Goal: Task Accomplishment & Management: Complete application form

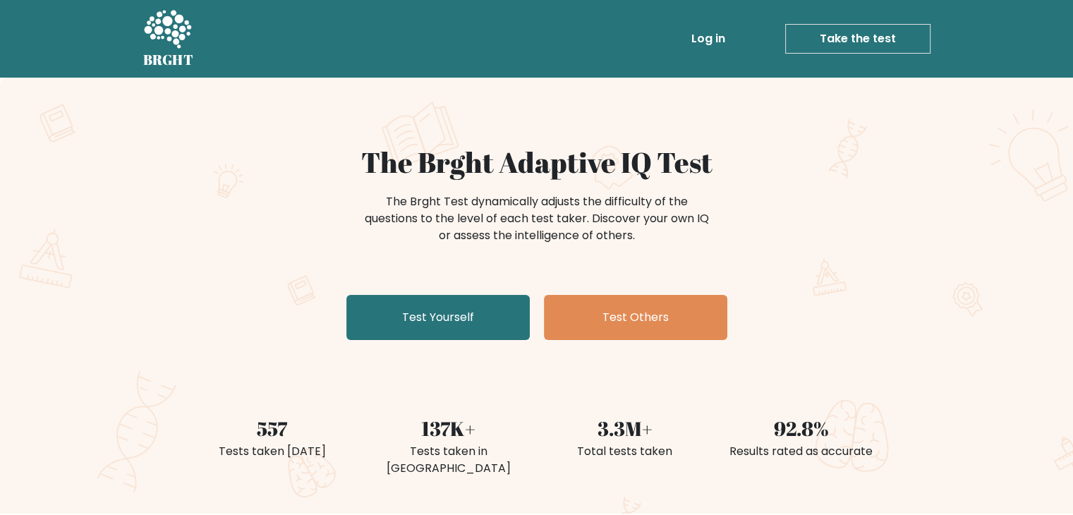
scroll to position [423, 0]
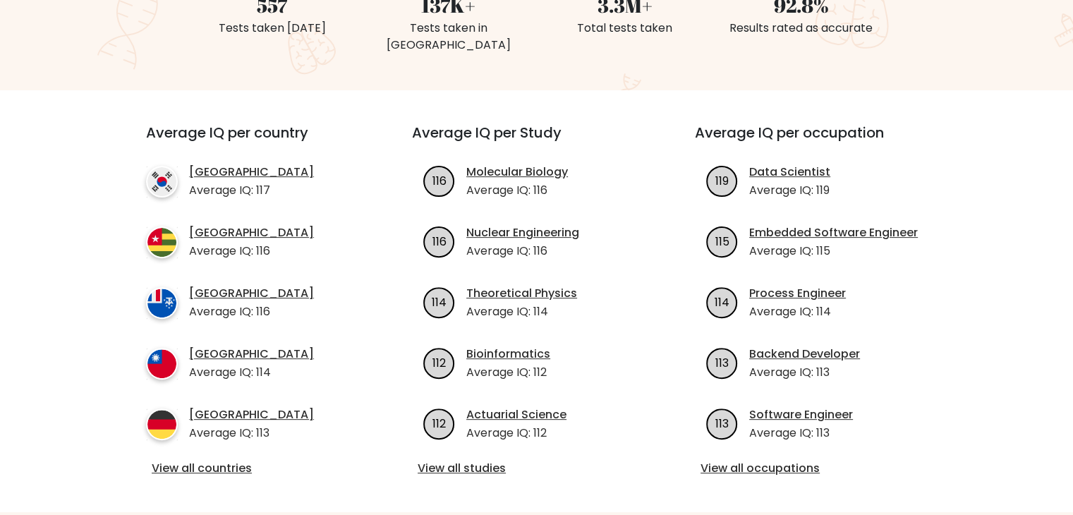
click at [233, 460] on div "View all countries" at bounding box center [253, 469] width 215 height 18
click at [222, 460] on link "View all countries" at bounding box center [254, 468] width 204 height 17
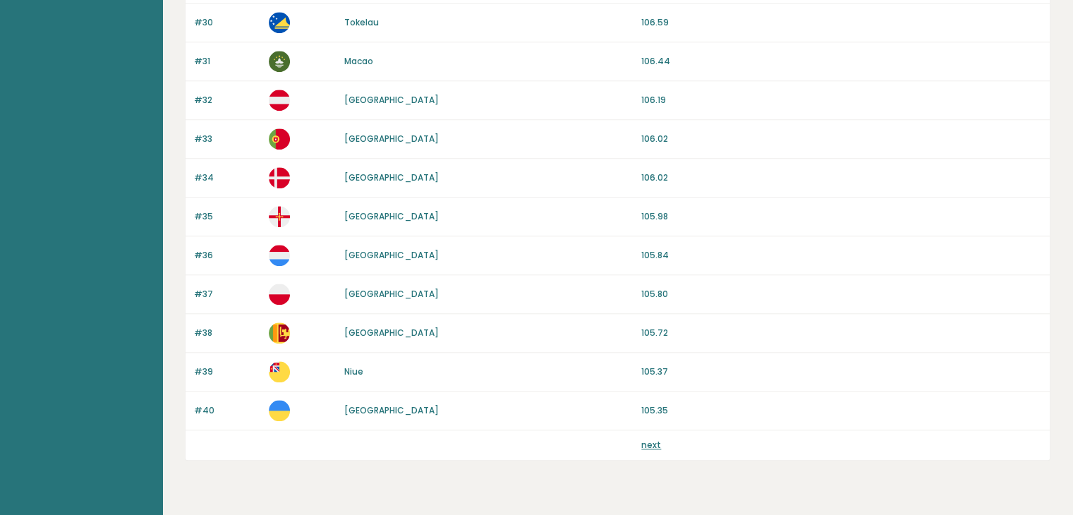
scroll to position [1311, 0]
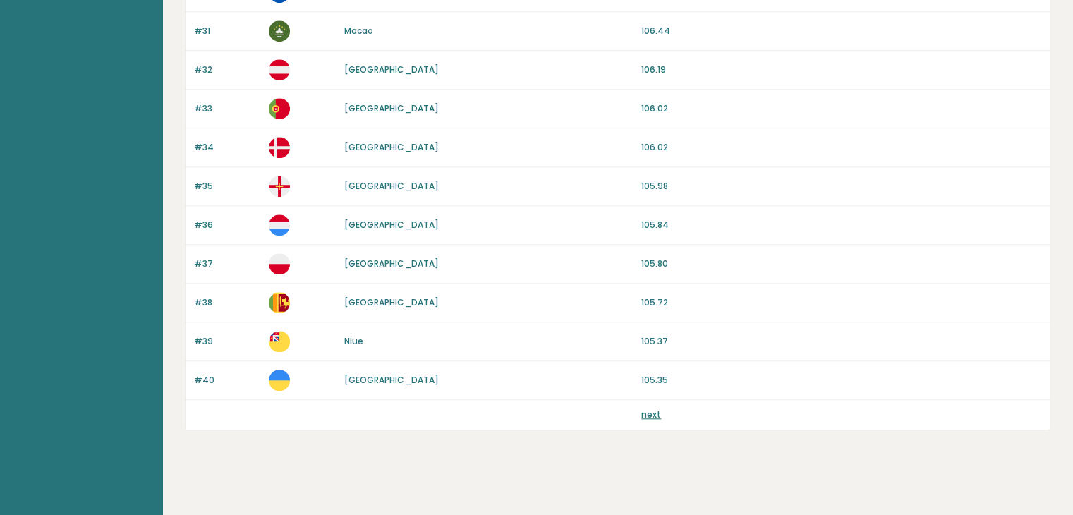
click at [657, 408] on link "next" at bounding box center [651, 414] width 20 height 12
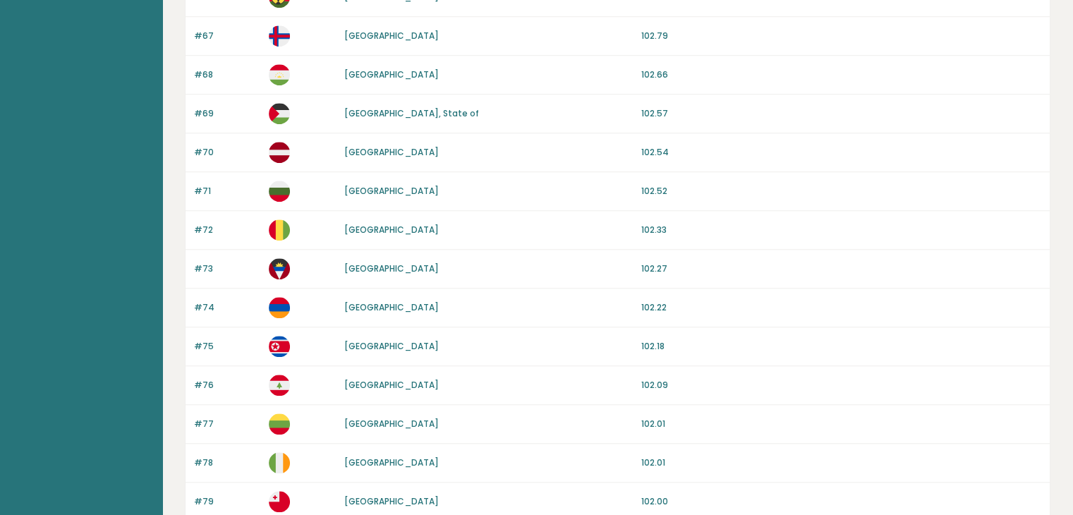
scroll to position [1311, 0]
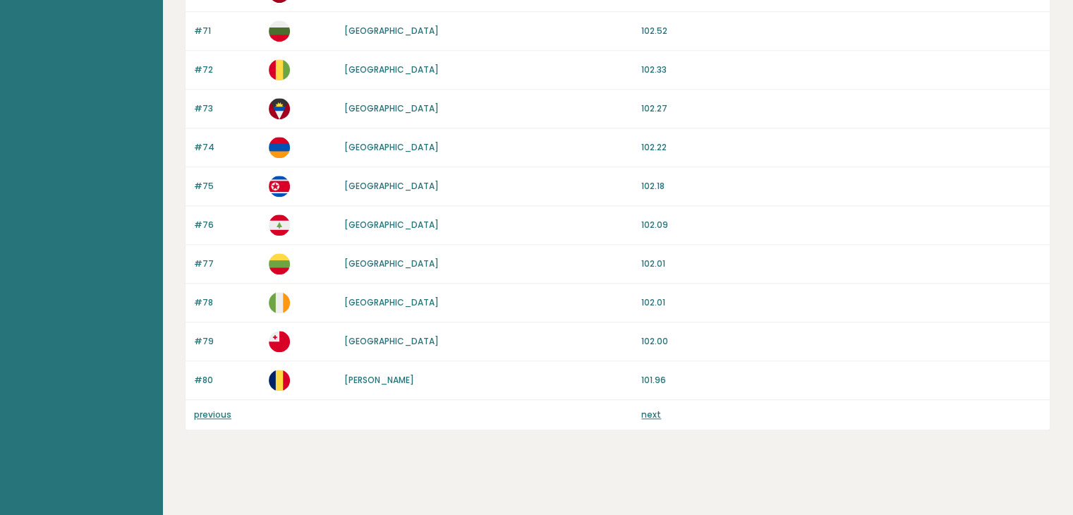
click at [654, 408] on link "next" at bounding box center [651, 414] width 20 height 12
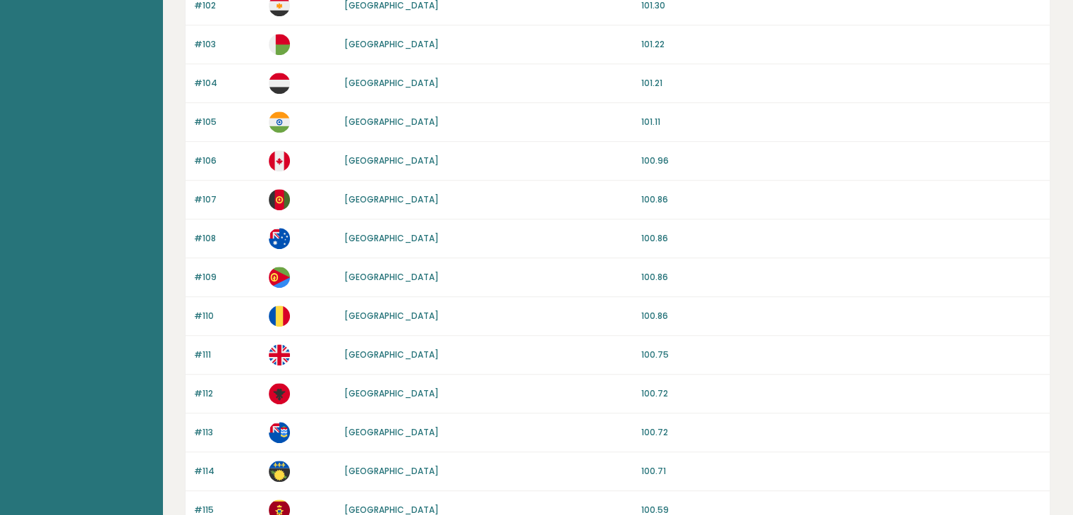
scroll to position [1311, 0]
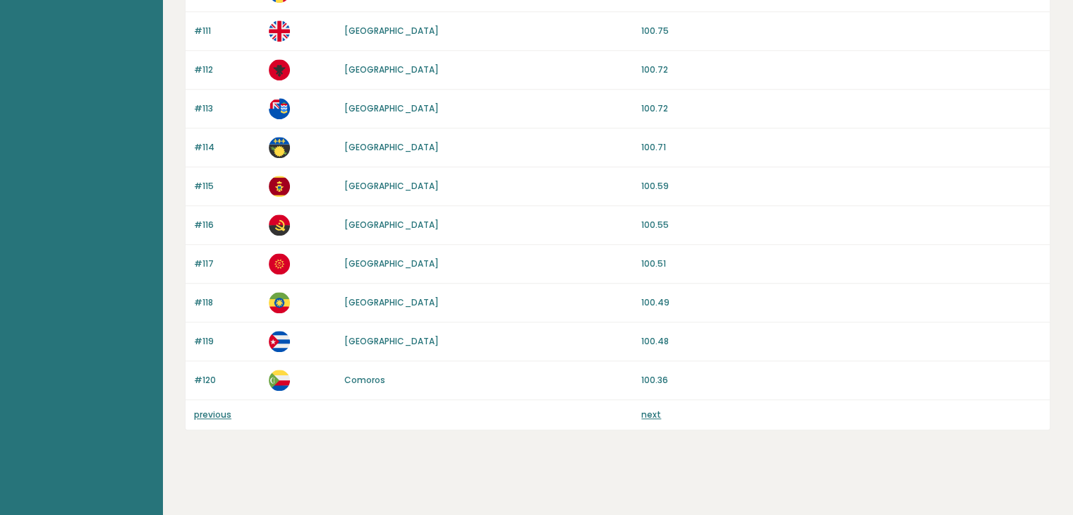
click at [649, 408] on link "next" at bounding box center [651, 414] width 20 height 12
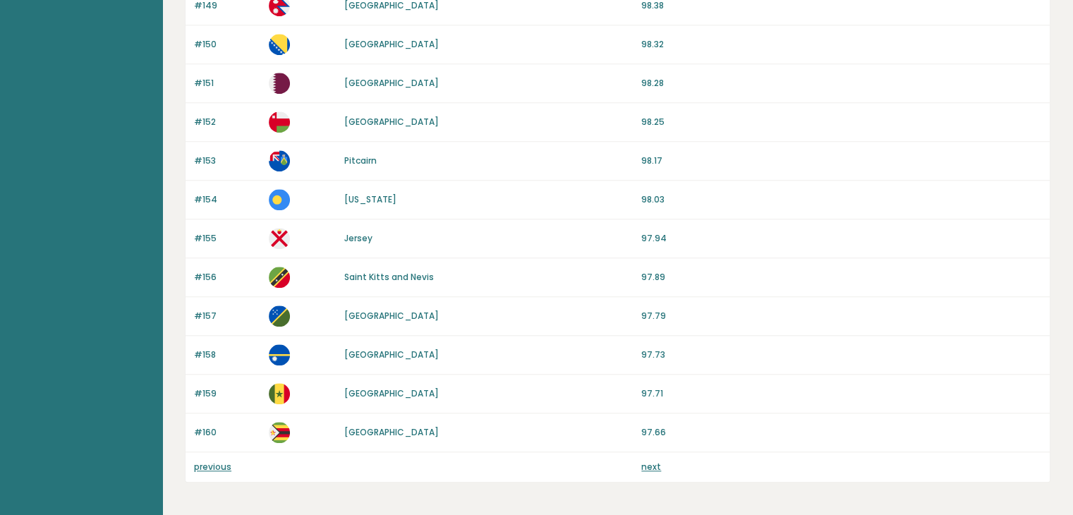
scroll to position [1269, 0]
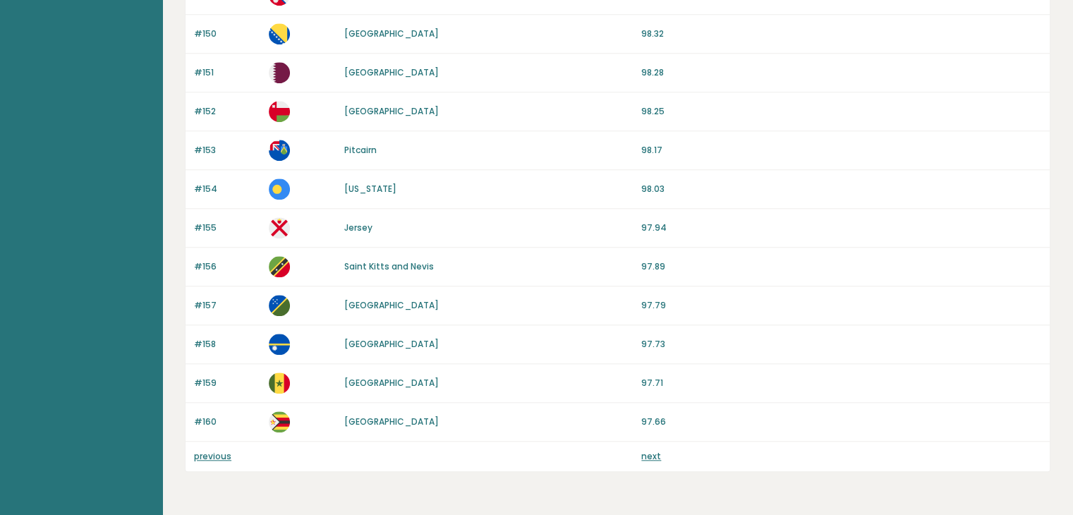
click at [646, 457] on div "previous next" at bounding box center [617, 456] width 864 height 30
click at [649, 450] on link "next" at bounding box center [651, 456] width 20 height 12
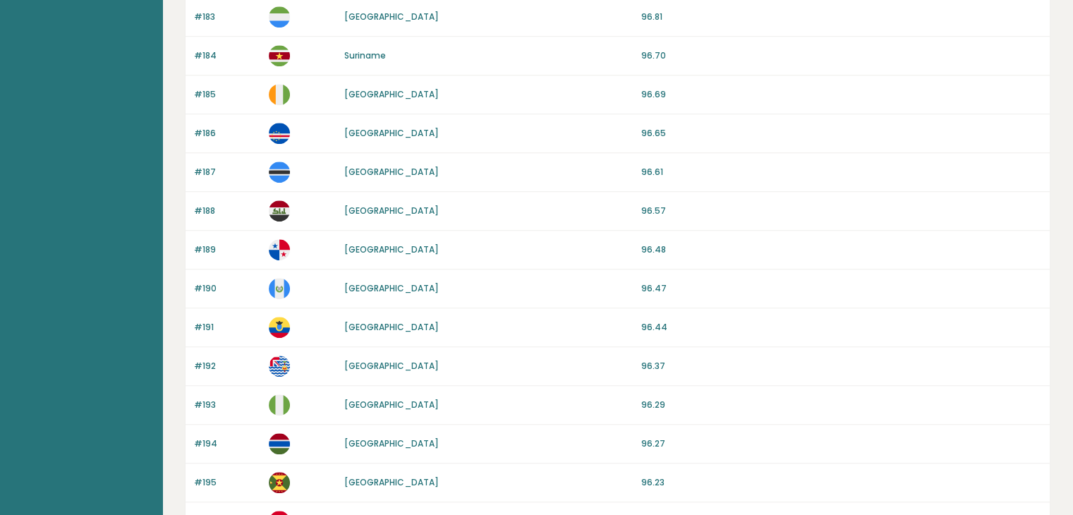
scroll to position [1311, 0]
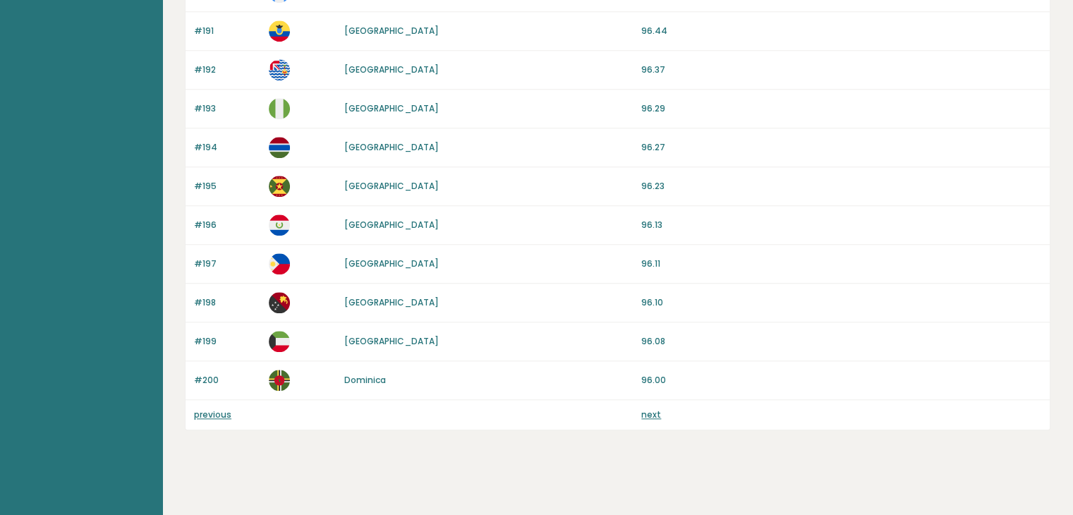
click at [647, 412] on link "next" at bounding box center [651, 414] width 20 height 12
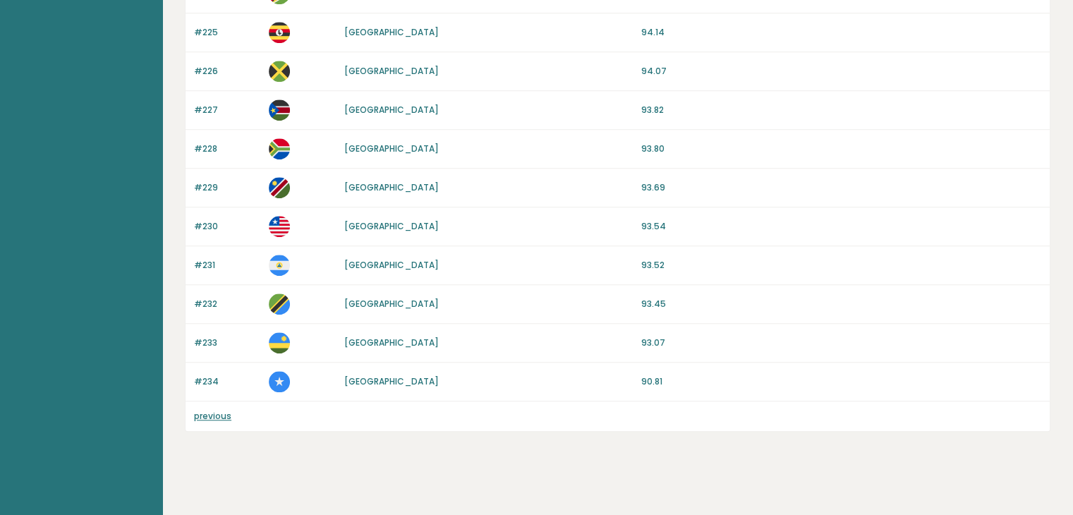
scroll to position [1079, 0]
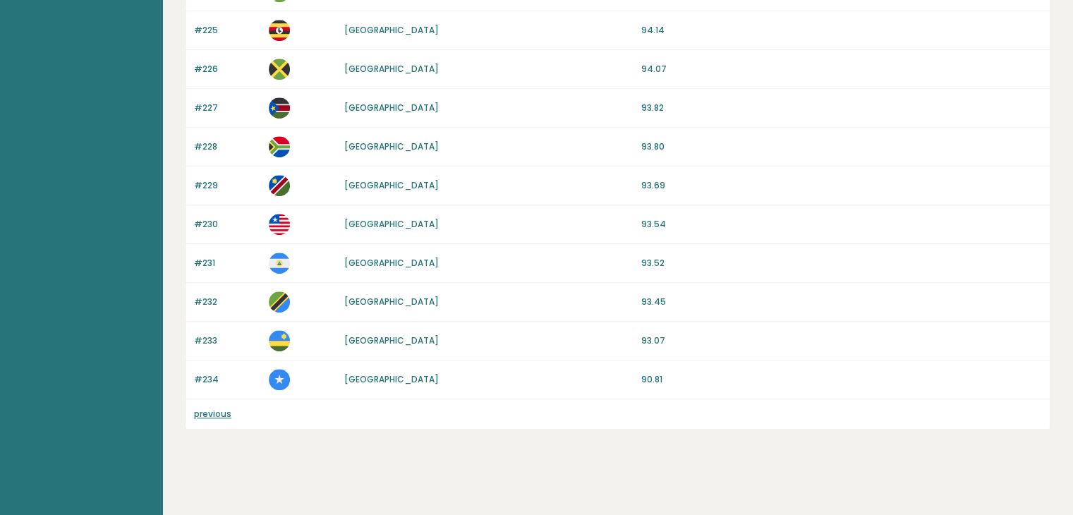
click at [215, 409] on link "previous" at bounding box center [212, 414] width 37 height 12
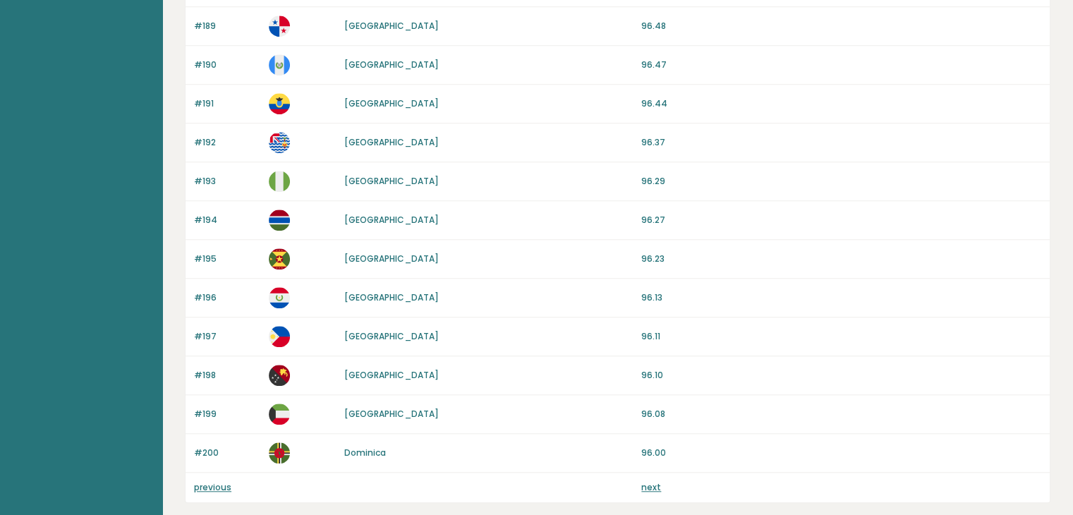
scroll to position [1269, 0]
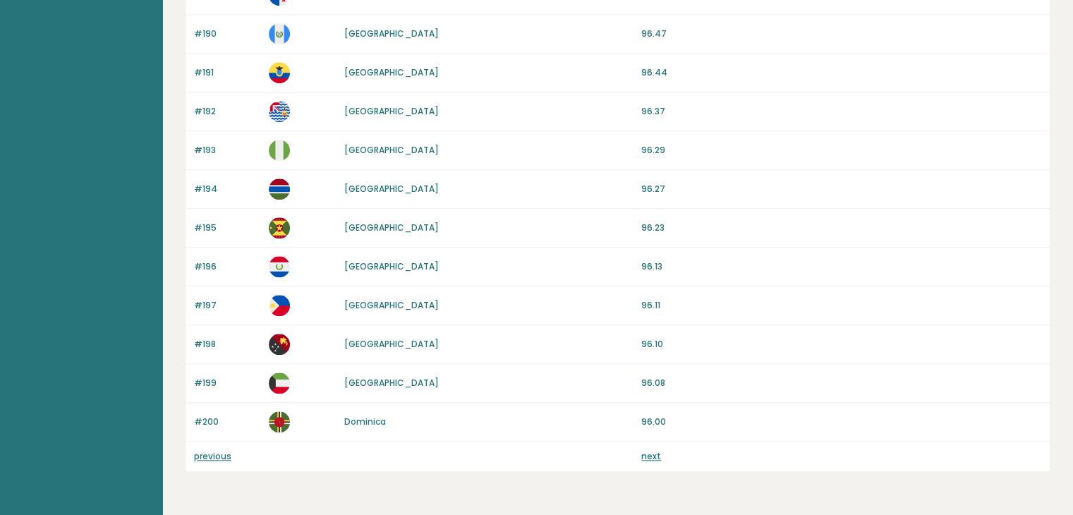
click at [209, 450] on link "previous" at bounding box center [212, 456] width 37 height 12
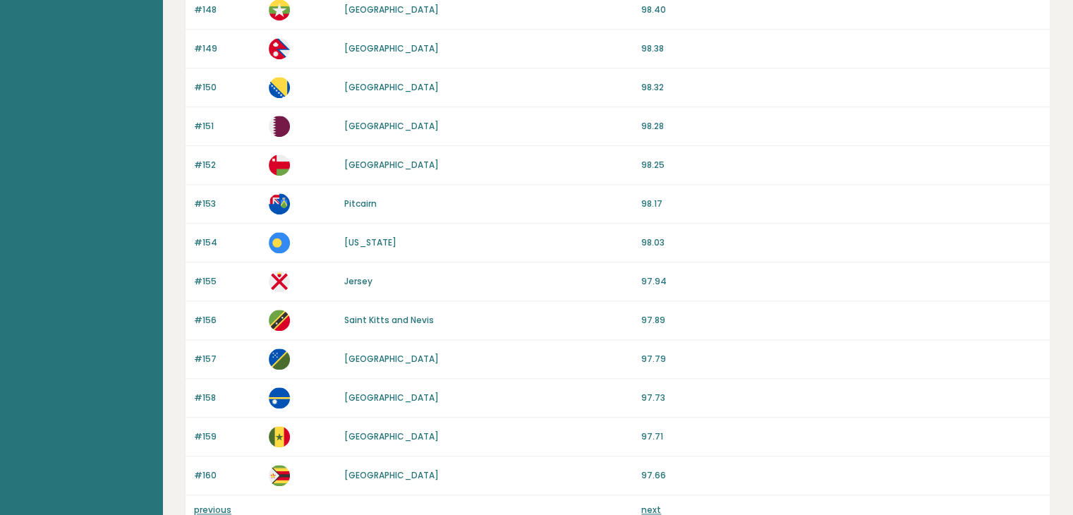
scroll to position [1269, 0]
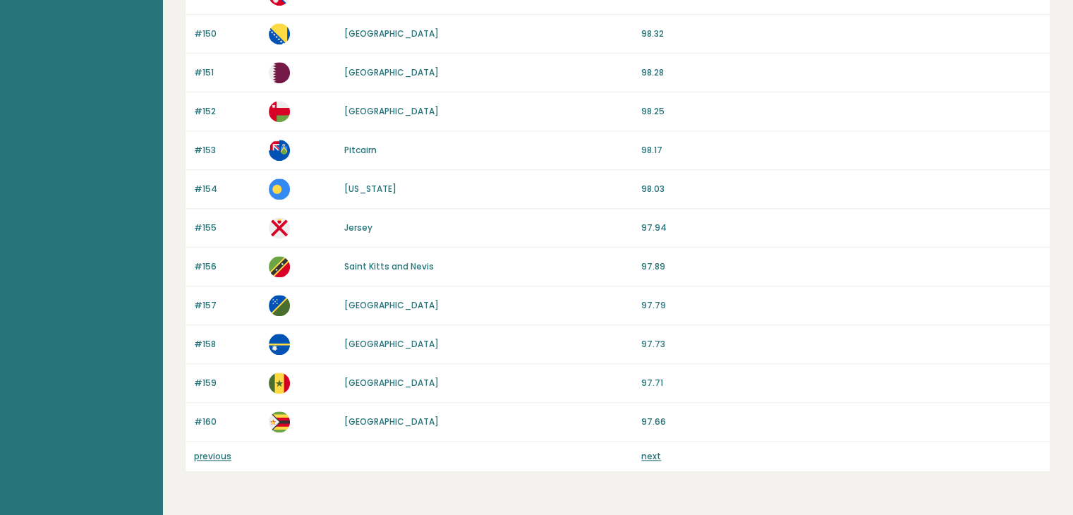
click at [224, 450] on link "previous" at bounding box center [212, 456] width 37 height 12
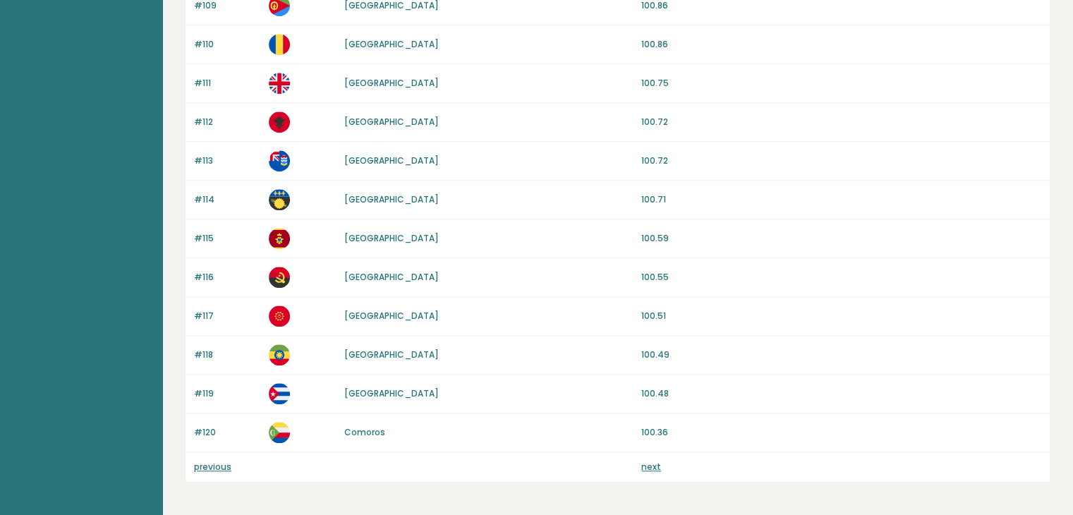
scroll to position [1269, 0]
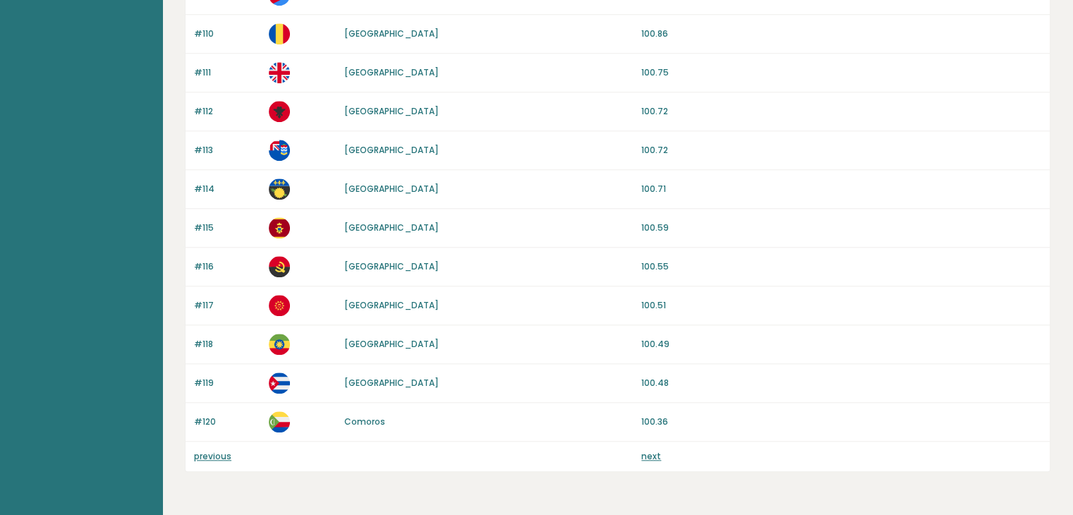
click at [364, 341] on link "[GEOGRAPHIC_DATA]" at bounding box center [391, 344] width 94 height 12
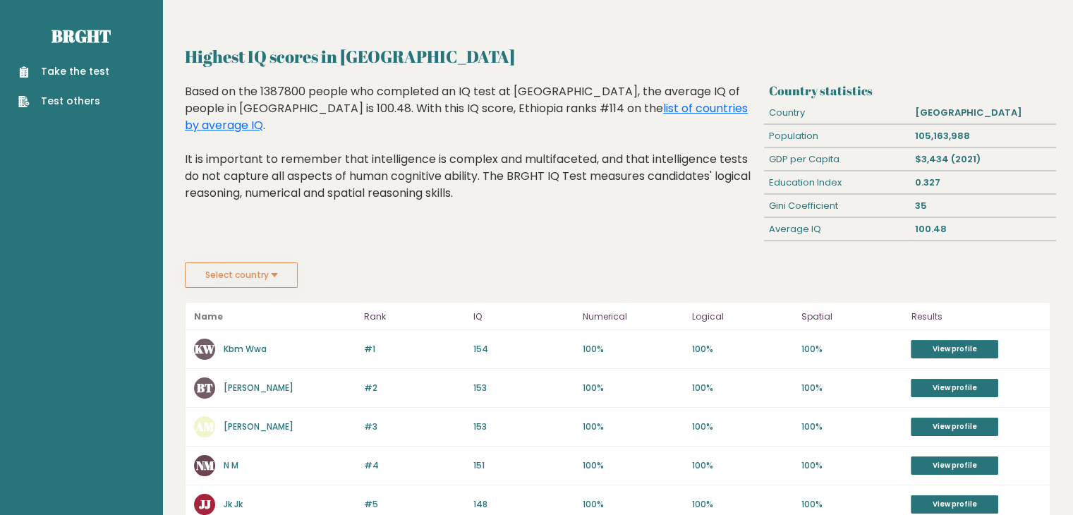
drag, startPoint x: 240, startPoint y: 107, endPoint x: 492, endPoint y: 195, distance: 267.2
click at [492, 195] on div "Based on the 1387800 people who completed an IQ test at BRGHT, the average IQ o…" at bounding box center [471, 153] width 573 height 140
drag, startPoint x: 492, startPoint y: 195, endPoint x: 396, endPoint y: 162, distance: 101.2
click at [396, 162] on div "Based on the 1387800 people who completed an IQ test at BRGHT, the average IQ o…" at bounding box center [471, 153] width 573 height 140
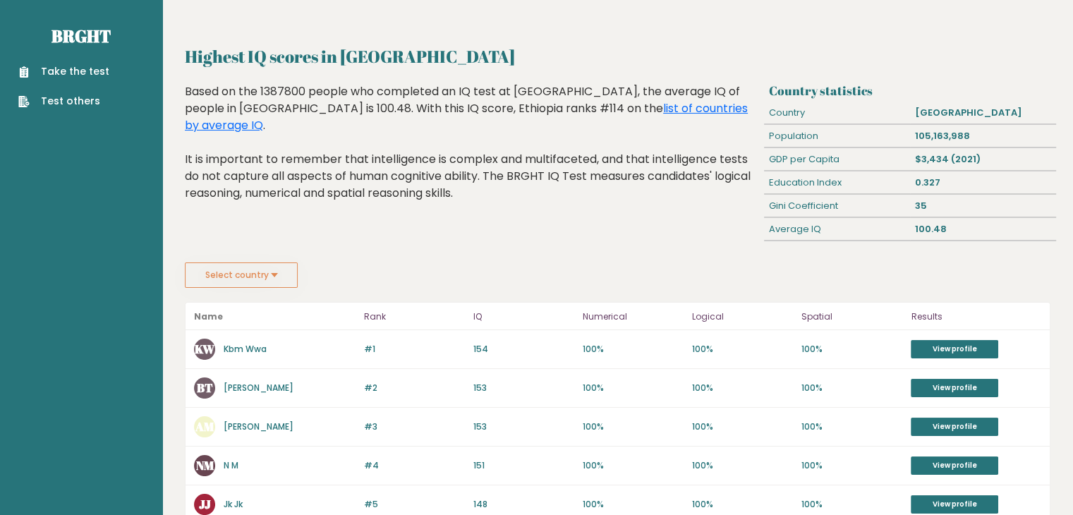
click at [396, 162] on div "Based on the 1387800 people who completed an IQ test at BRGHT, the average IQ o…" at bounding box center [471, 153] width 573 height 140
click at [369, 312] on p "Rank" at bounding box center [414, 316] width 101 height 17
click at [976, 343] on link "View profile" at bounding box center [953, 349] width 87 height 18
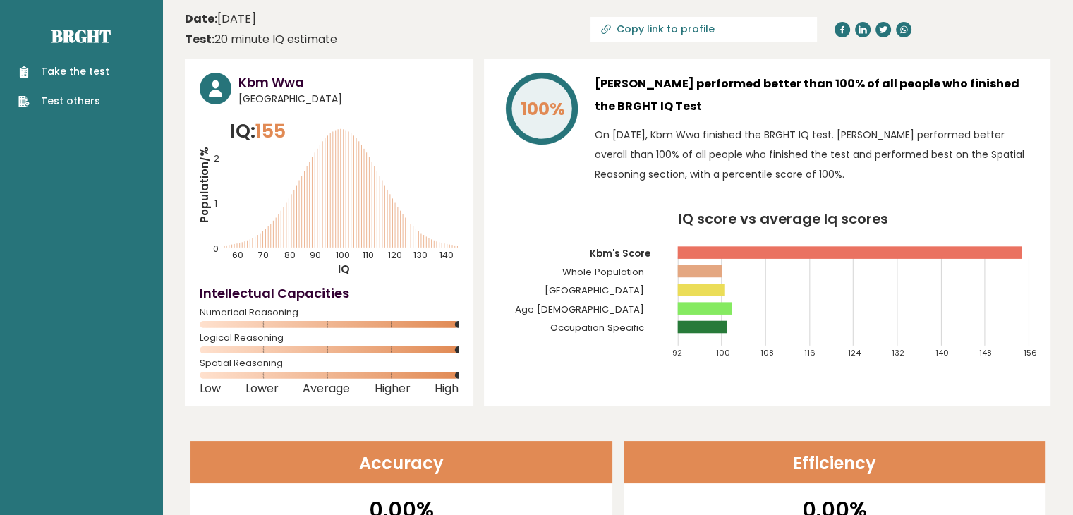
click at [82, 74] on link "Take the test" at bounding box center [63, 71] width 91 height 15
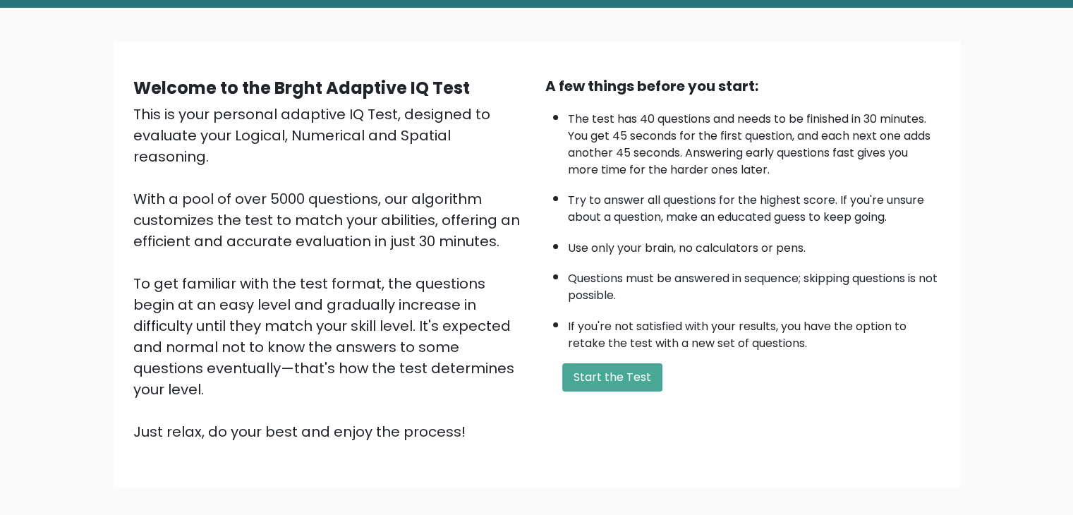
scroll to position [71, 0]
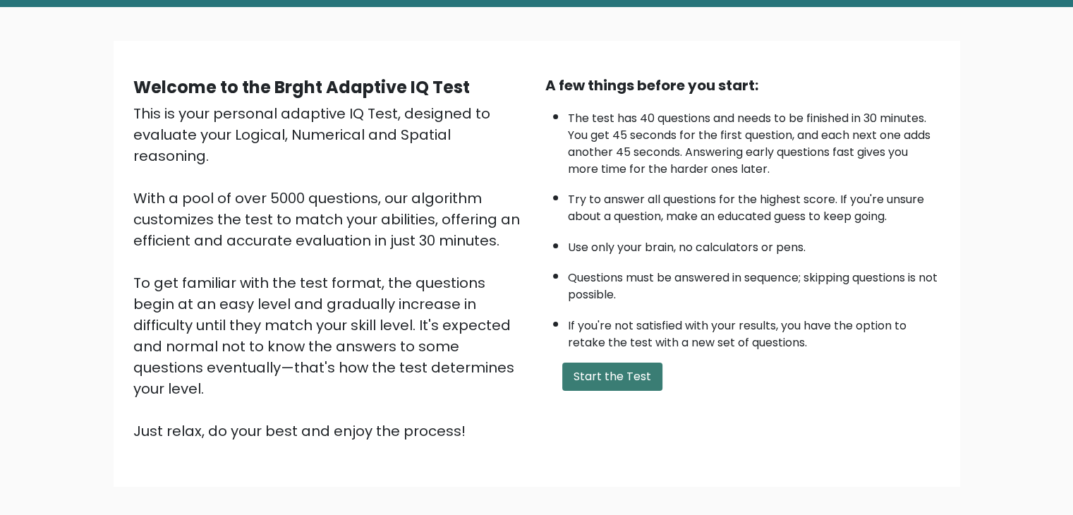
click at [599, 367] on button "Start the Test" at bounding box center [612, 376] width 100 height 28
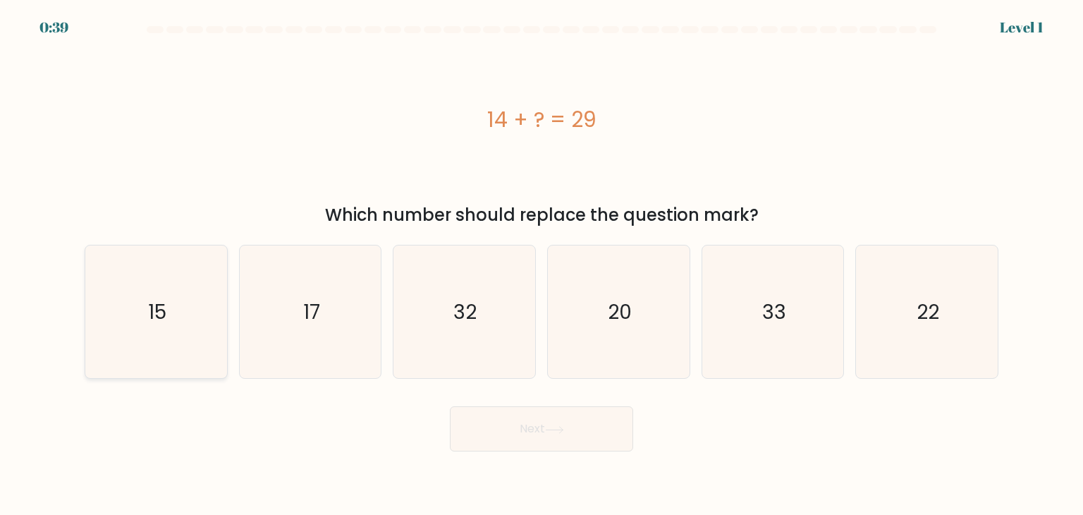
click at [171, 319] on icon "15" at bounding box center [156, 311] width 133 height 133
click at [542, 264] on input "a. 15" at bounding box center [542, 260] width 1 height 7
radio input "true"
click at [544, 427] on button "Next" at bounding box center [541, 428] width 183 height 45
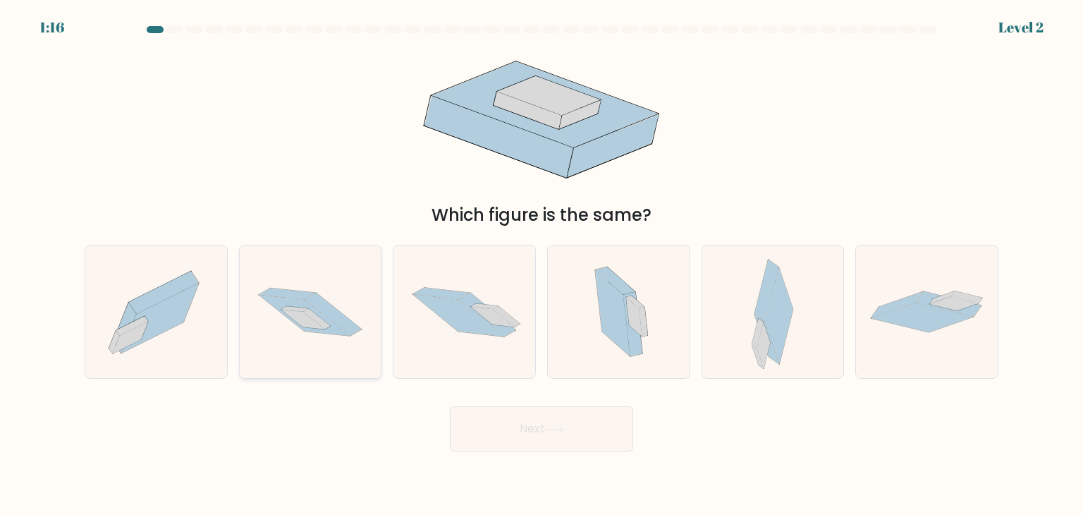
click at [341, 314] on icon at bounding box center [333, 314] width 56 height 43
click at [542, 264] on input "b." at bounding box center [542, 260] width 1 height 7
radio input "true"
drag, startPoint x: 485, startPoint y: 399, endPoint x: 502, endPoint y: 416, distance: 23.9
click at [502, 416] on div "Next" at bounding box center [541, 424] width 931 height 56
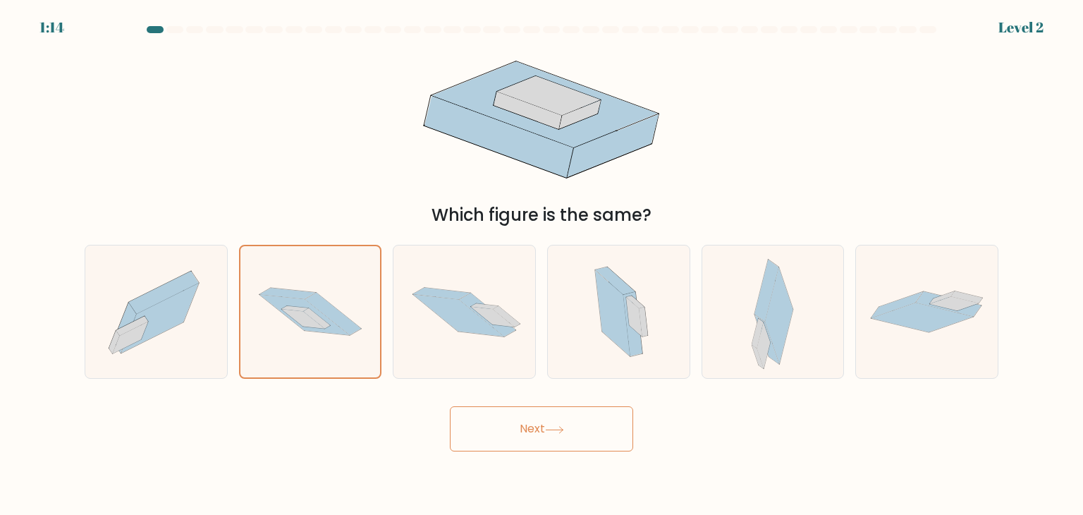
click at [504, 424] on button "Next" at bounding box center [541, 428] width 183 height 45
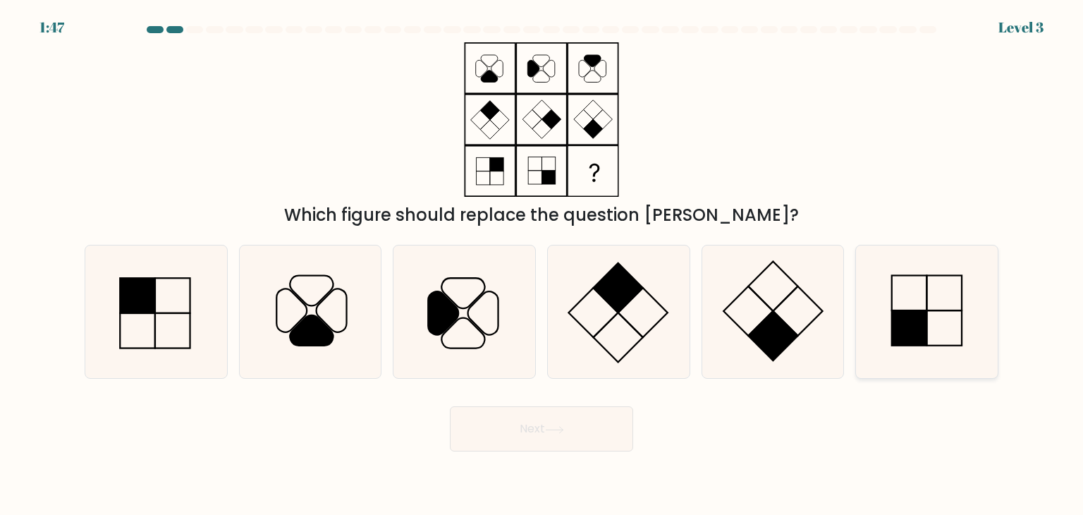
click at [942, 319] on icon at bounding box center [926, 311] width 133 height 133
click at [542, 264] on input "f." at bounding box center [542, 260] width 1 height 7
radio input "true"
click at [591, 422] on button "Next" at bounding box center [541, 428] width 183 height 45
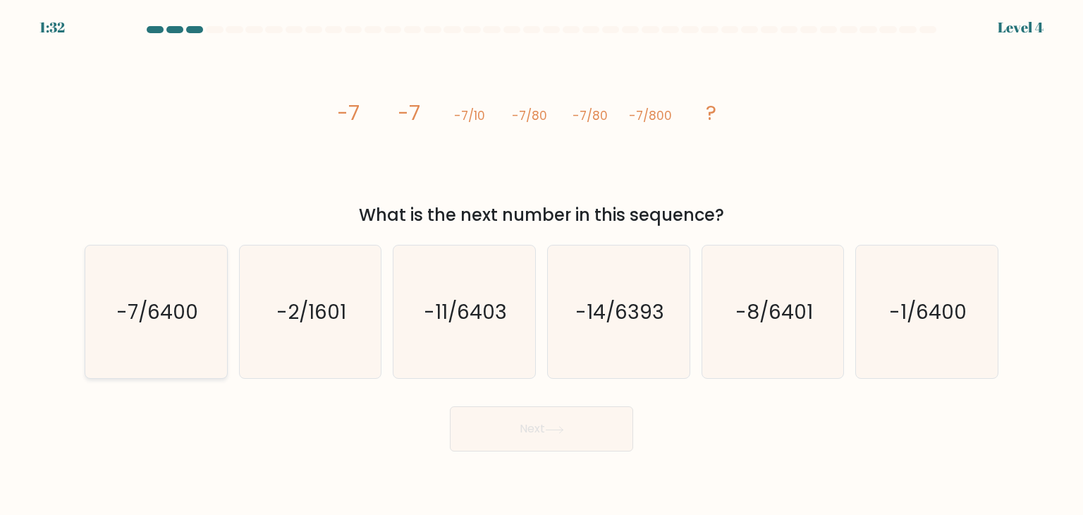
click at [146, 347] on icon "-7/6400" at bounding box center [156, 311] width 133 height 133
click at [542, 264] on input "a. -7/6400" at bounding box center [542, 260] width 1 height 7
radio input "true"
click at [551, 435] on button "Next" at bounding box center [541, 428] width 183 height 45
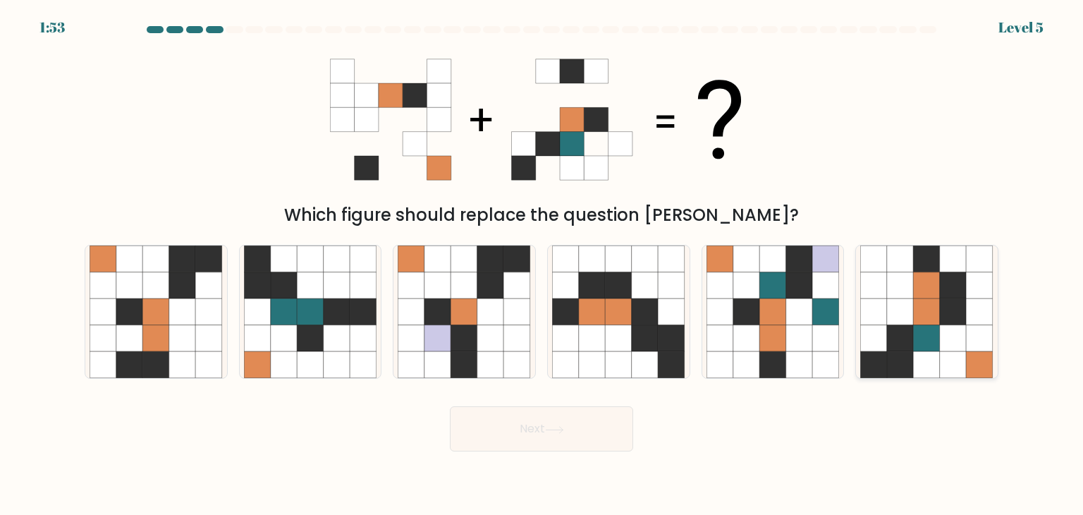
click at [939, 334] on icon at bounding box center [927, 338] width 27 height 27
click at [542, 264] on input "f." at bounding box center [542, 260] width 1 height 7
radio input "true"
click at [563, 431] on icon at bounding box center [554, 429] width 17 height 6
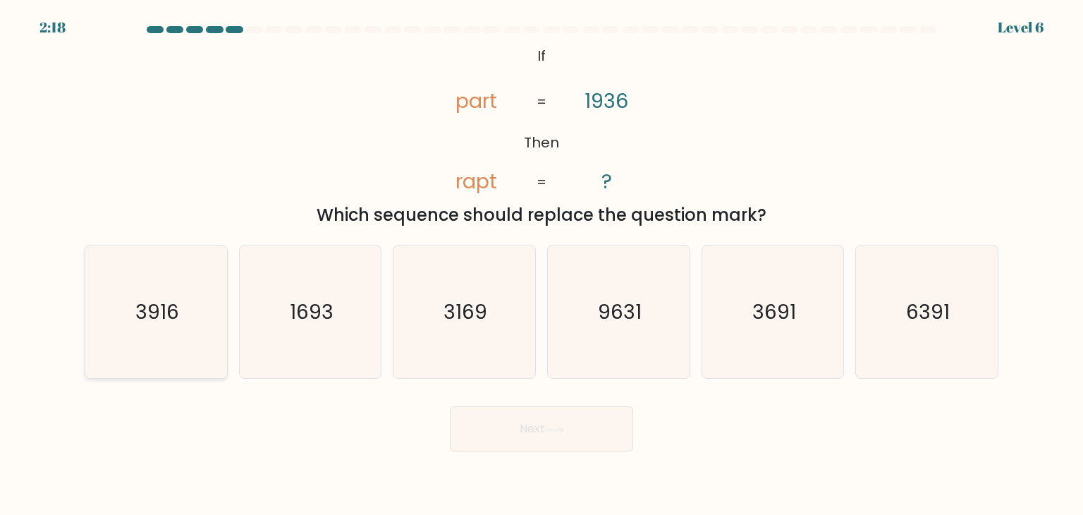
click at [155, 329] on icon "3916" at bounding box center [156, 311] width 133 height 133
click at [542, 264] on input "a. 3916" at bounding box center [542, 260] width 1 height 7
radio input "true"
click at [527, 446] on button "Next" at bounding box center [541, 428] width 183 height 45
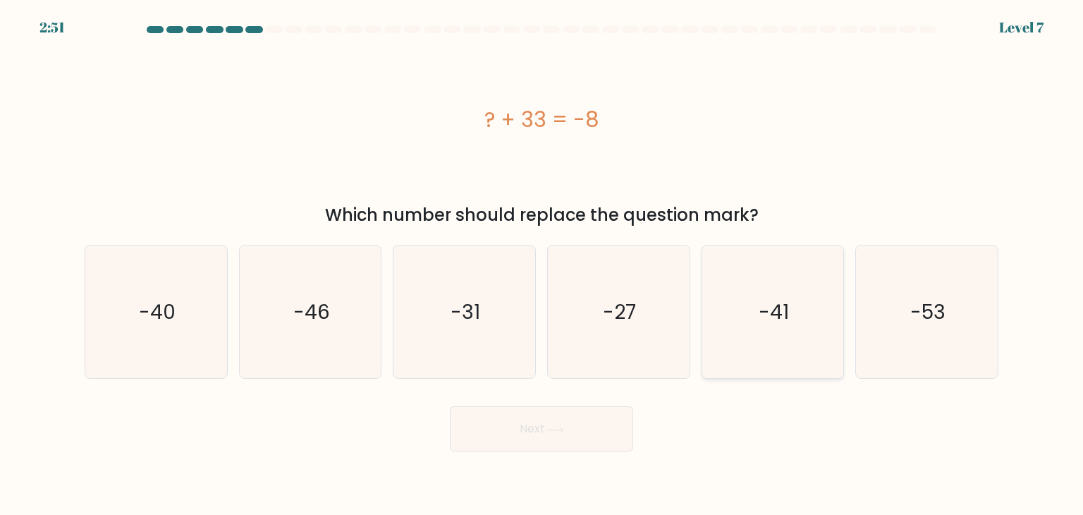
click at [825, 359] on icon "-41" at bounding box center [773, 311] width 133 height 133
click at [542, 264] on input "e. -41" at bounding box center [542, 260] width 1 height 7
radio input "true"
click at [557, 429] on icon at bounding box center [554, 429] width 17 height 6
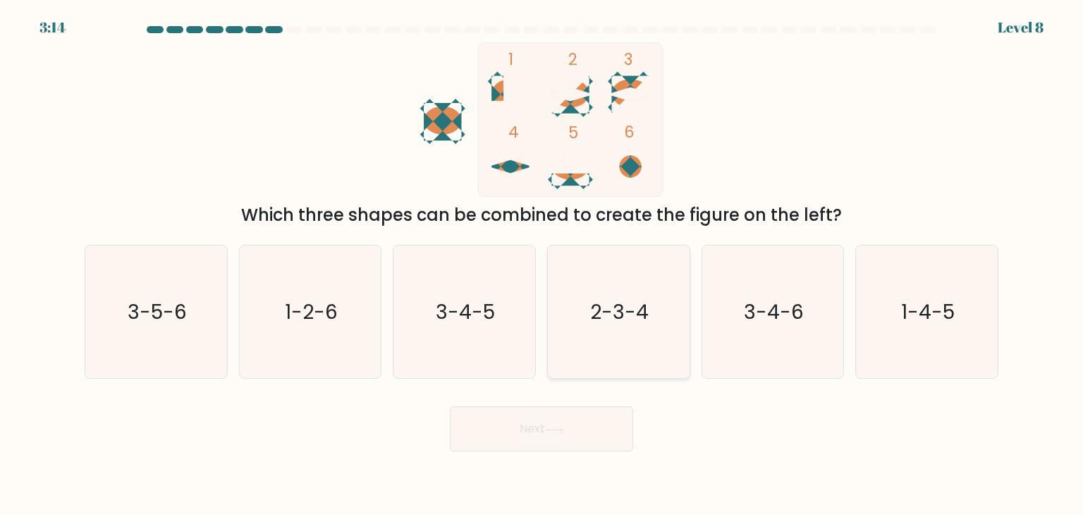
click at [625, 332] on icon "2-3-4" at bounding box center [618, 311] width 133 height 133
click at [542, 264] on input "d. 2-3-4" at bounding box center [542, 260] width 1 height 7
radio input "true"
click at [560, 421] on button "Next" at bounding box center [541, 428] width 183 height 45
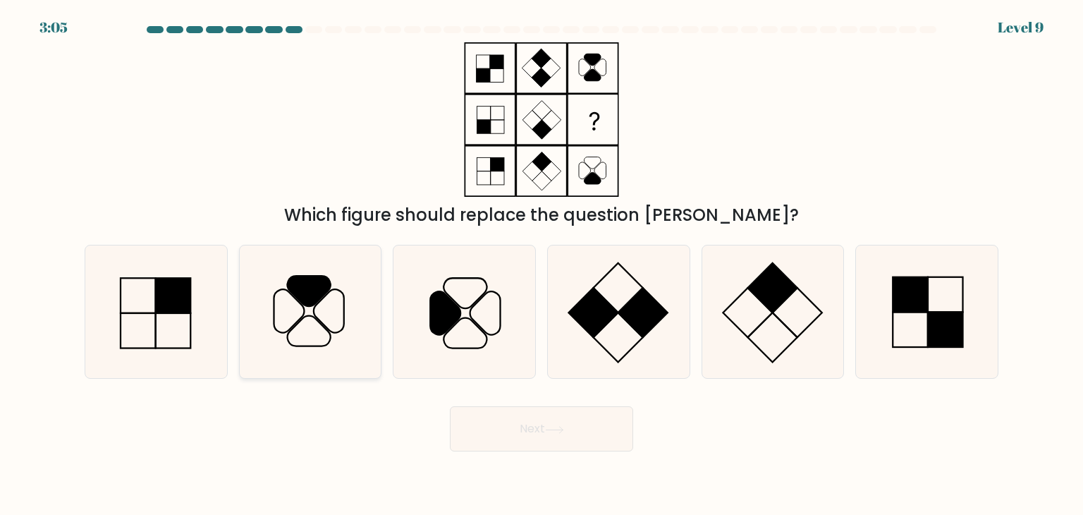
click at [303, 329] on icon at bounding box center [310, 311] width 133 height 133
click at [542, 264] on input "b." at bounding box center [542, 260] width 1 height 7
radio input "true"
click at [547, 445] on button "Next" at bounding box center [541, 428] width 183 height 45
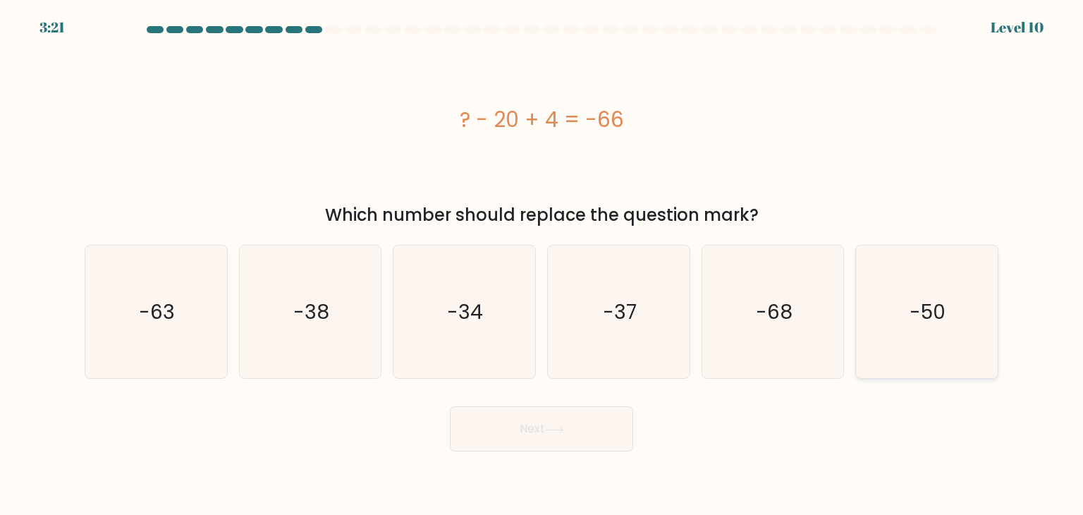
click at [963, 312] on icon "-50" at bounding box center [926, 311] width 133 height 133
click at [542, 264] on input "f. -50" at bounding box center [542, 260] width 1 height 7
radio input "true"
click at [487, 420] on button "Next" at bounding box center [541, 428] width 183 height 45
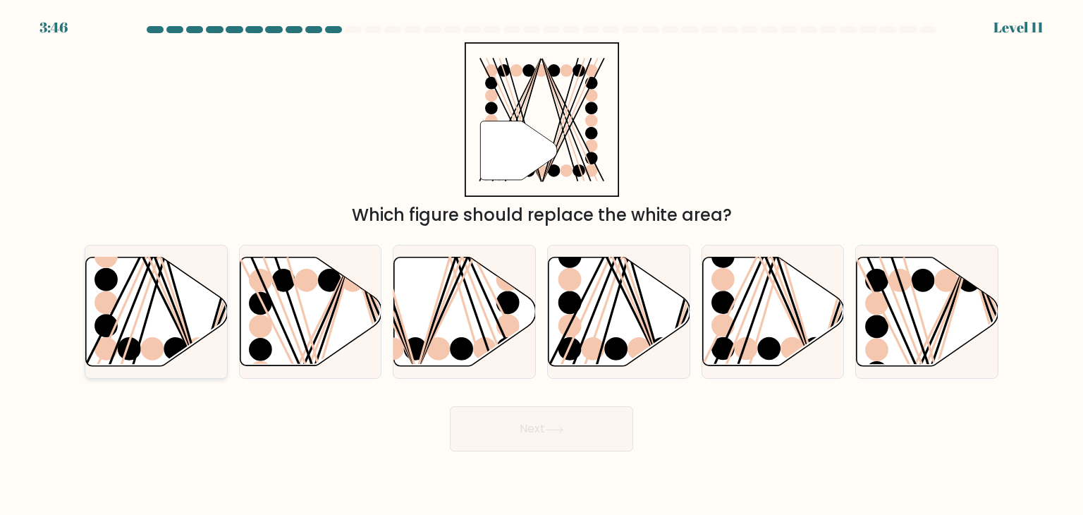
click at [103, 318] on ellipse at bounding box center [105, 325] width 23 height 23
click at [542, 264] on input "a." at bounding box center [542, 260] width 1 height 7
radio input "true"
click at [558, 417] on button "Next" at bounding box center [541, 428] width 183 height 45
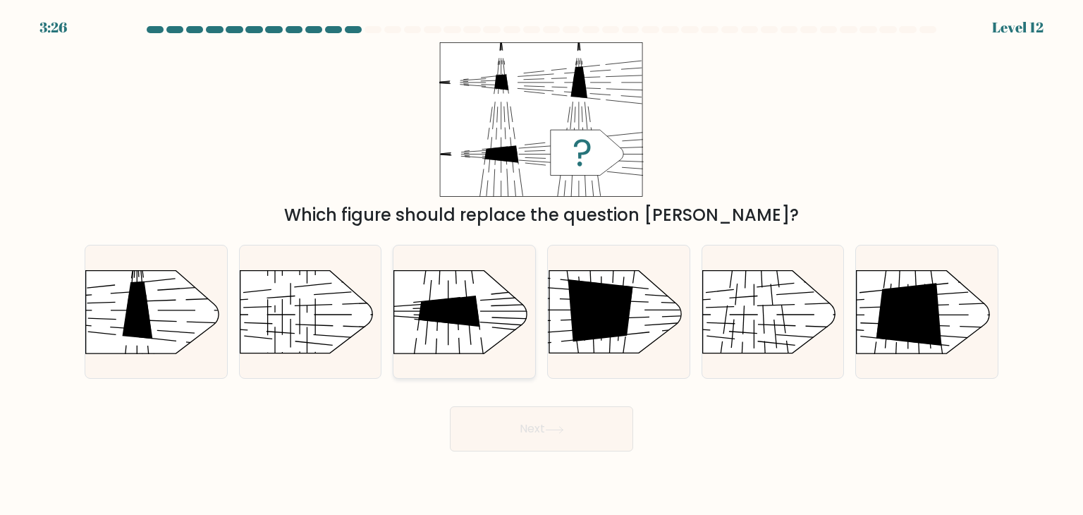
click at [464, 312] on icon at bounding box center [448, 310] width 61 height 31
click at [542, 264] on input "c." at bounding box center [542, 260] width 1 height 7
radio input "true"
click at [550, 434] on button "Next" at bounding box center [541, 428] width 183 height 45
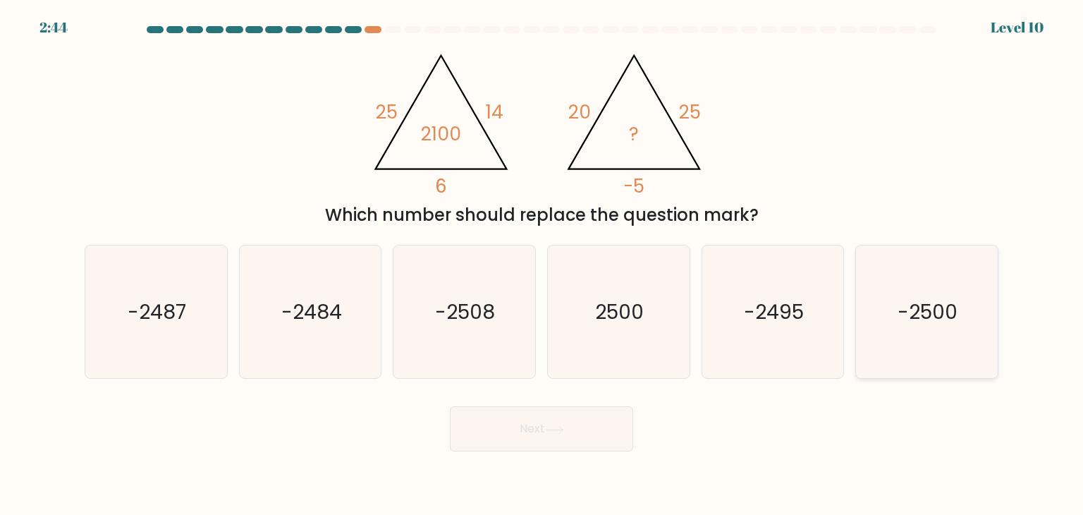
click at [960, 336] on icon "-2500" at bounding box center [926, 311] width 133 height 133
click at [542, 264] on input "f. -2500" at bounding box center [542, 260] width 1 height 7
radio input "true"
click at [573, 422] on button "Next" at bounding box center [541, 428] width 183 height 45
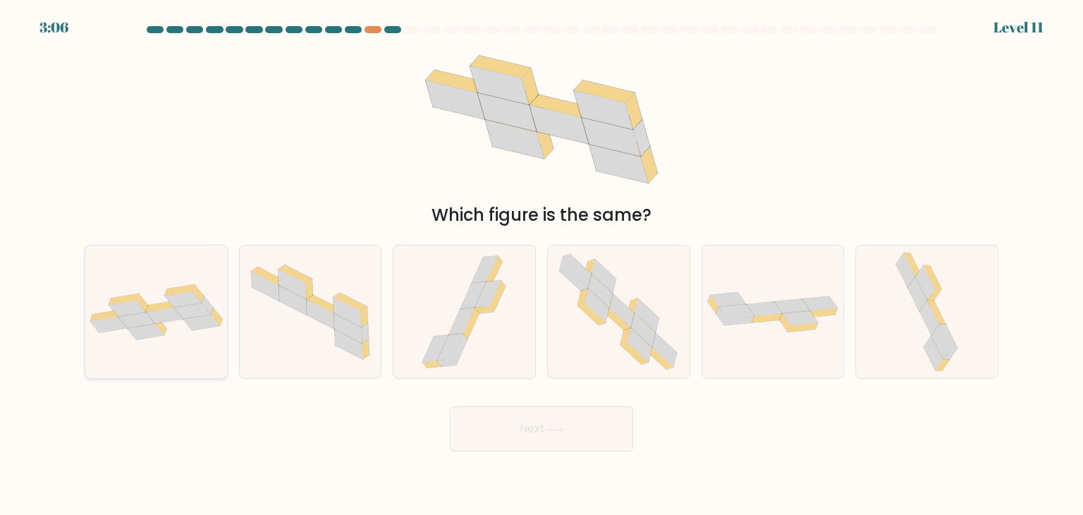
click at [119, 298] on icon at bounding box center [124, 298] width 30 height 11
click at [542, 264] on input "a." at bounding box center [542, 260] width 1 height 7
radio input "true"
click at [570, 437] on button "Next" at bounding box center [541, 428] width 183 height 45
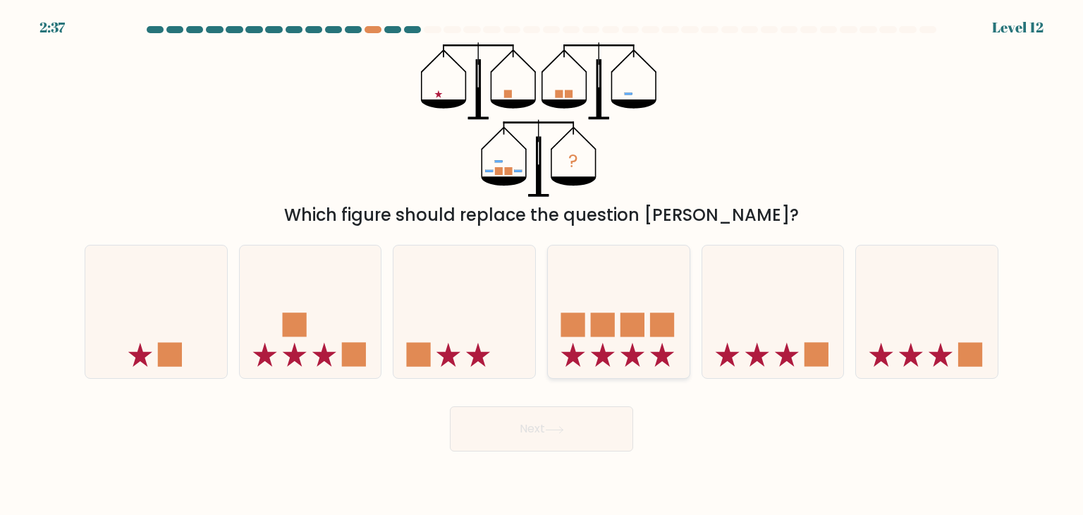
click at [636, 317] on rect at bounding box center [633, 325] width 24 height 24
click at [542, 264] on input "d." at bounding box center [542, 260] width 1 height 7
radio input "true"
click at [550, 440] on button "Next" at bounding box center [541, 428] width 183 height 45
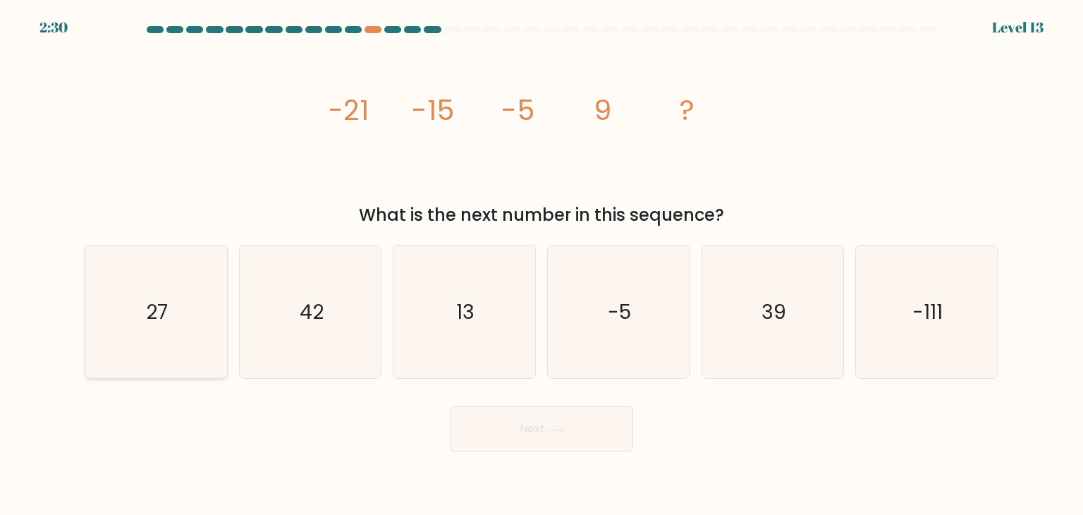
click at [136, 308] on icon "27" at bounding box center [156, 311] width 133 height 133
click at [542, 264] on input "a. 27" at bounding box center [542, 260] width 1 height 7
radio input "true"
click at [556, 418] on button "Next" at bounding box center [541, 428] width 183 height 45
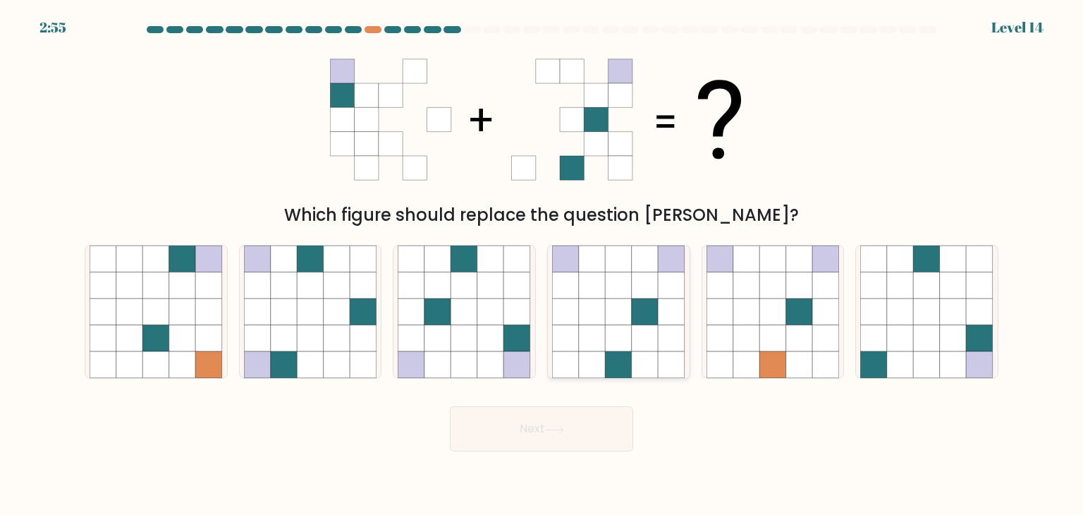
click at [621, 293] on icon at bounding box center [619, 285] width 27 height 27
click at [542, 264] on input "d." at bounding box center [542, 260] width 1 height 7
radio input "true"
click at [575, 424] on button "Next" at bounding box center [541, 428] width 183 height 45
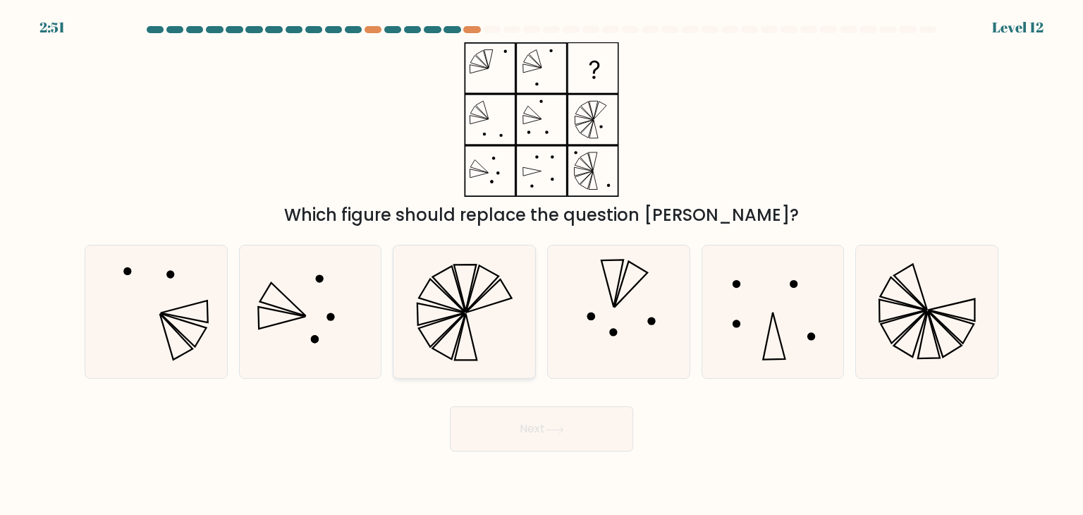
click at [486, 267] on icon at bounding box center [464, 311] width 133 height 133
click at [542, 264] on input "c." at bounding box center [542, 260] width 1 height 7
radio input "true"
click at [518, 434] on button "Next" at bounding box center [541, 428] width 183 height 45
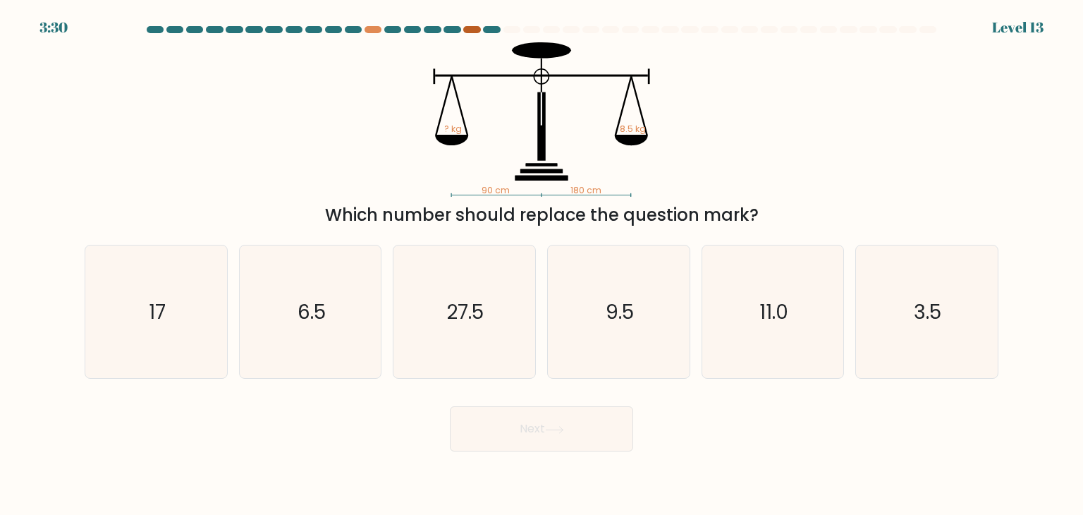
click at [472, 32] on div at bounding box center [471, 29] width 17 height 7
click at [166, 303] on icon "17" at bounding box center [156, 311] width 133 height 133
click at [542, 264] on input "a. 17" at bounding box center [542, 260] width 1 height 7
radio input "true"
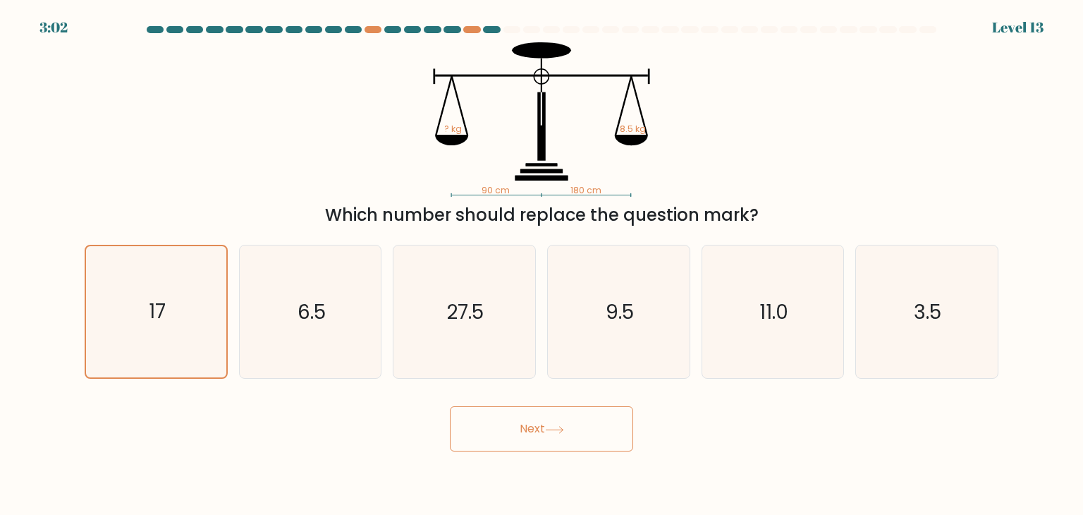
click at [530, 444] on button "Next" at bounding box center [541, 428] width 183 height 45
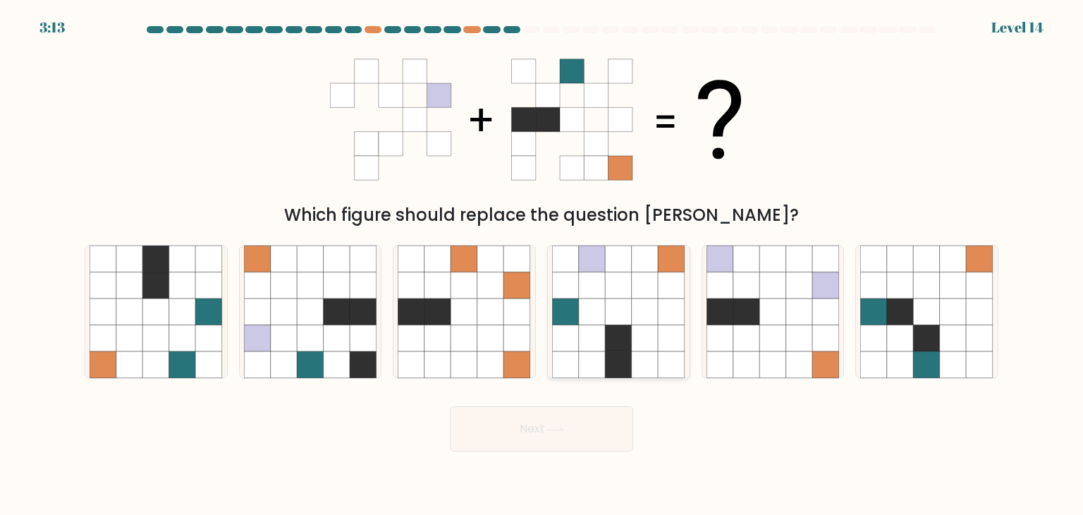
click at [613, 296] on icon at bounding box center [619, 285] width 27 height 27
click at [542, 264] on input "d." at bounding box center [542, 260] width 1 height 7
radio input "true"
click at [566, 422] on button "Next" at bounding box center [541, 428] width 183 height 45
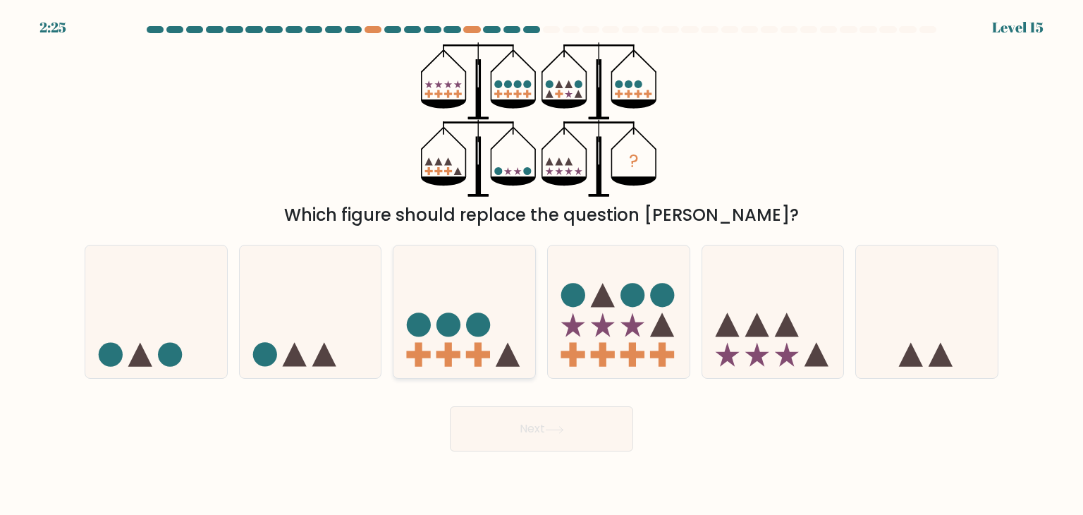
click at [431, 350] on icon at bounding box center [464, 311] width 142 height 117
click at [542, 264] on input "c." at bounding box center [542, 260] width 1 height 7
radio input "true"
click at [523, 441] on button "Next" at bounding box center [541, 428] width 183 height 45
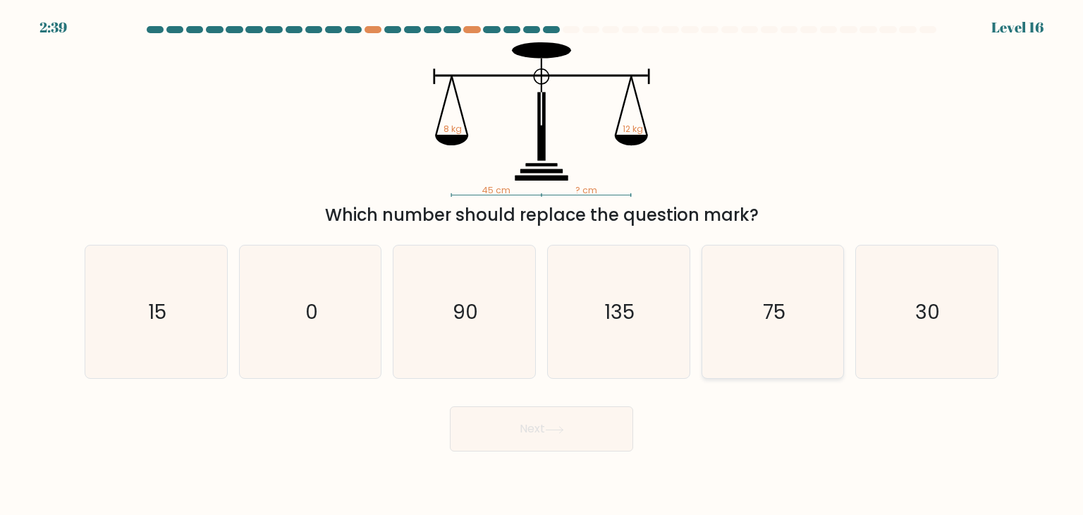
click at [759, 300] on icon "75" at bounding box center [773, 311] width 133 height 133
click at [542, 264] on input "e. 75" at bounding box center [542, 260] width 1 height 7
radio input "true"
click at [555, 435] on button "Next" at bounding box center [541, 428] width 183 height 45
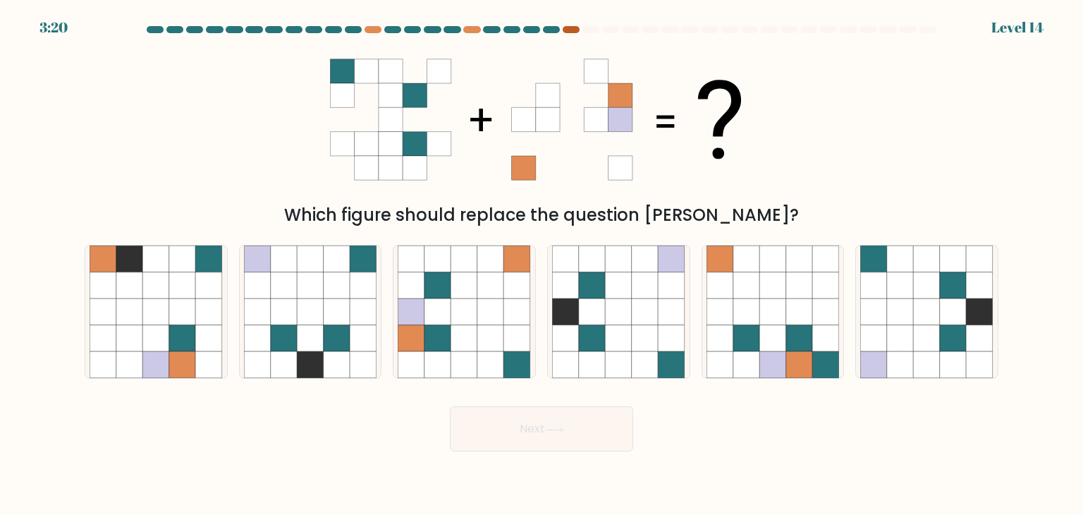
click at [570, 30] on div at bounding box center [541, 32] width 931 height 13
click at [570, 30] on div at bounding box center [571, 29] width 17 height 7
click at [550, 29] on div at bounding box center [551, 29] width 17 height 7
click at [453, 286] on icon at bounding box center [464, 285] width 27 height 27
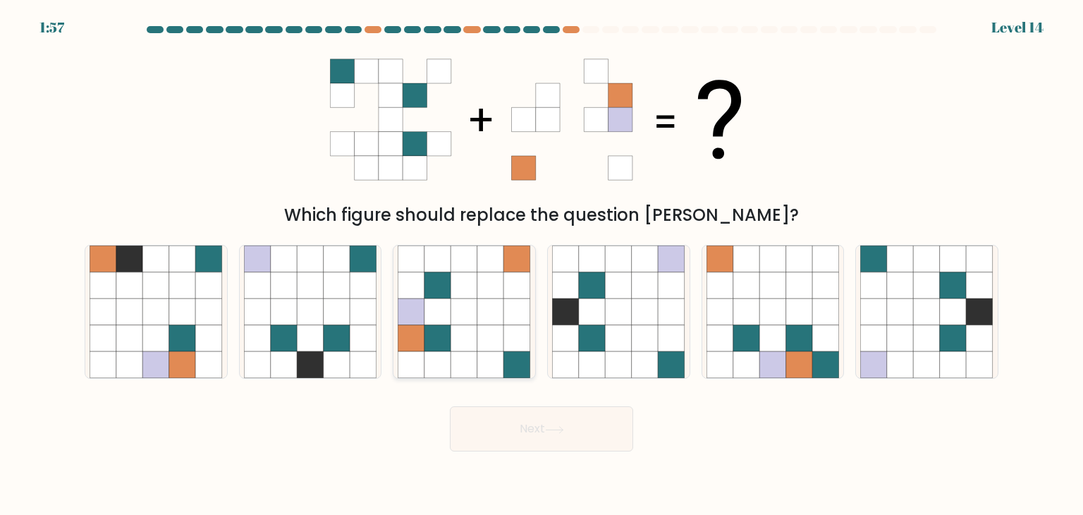
click at [542, 264] on input "c." at bounding box center [542, 260] width 1 height 7
radio input "true"
click at [551, 424] on button "Next" at bounding box center [541, 428] width 183 height 45
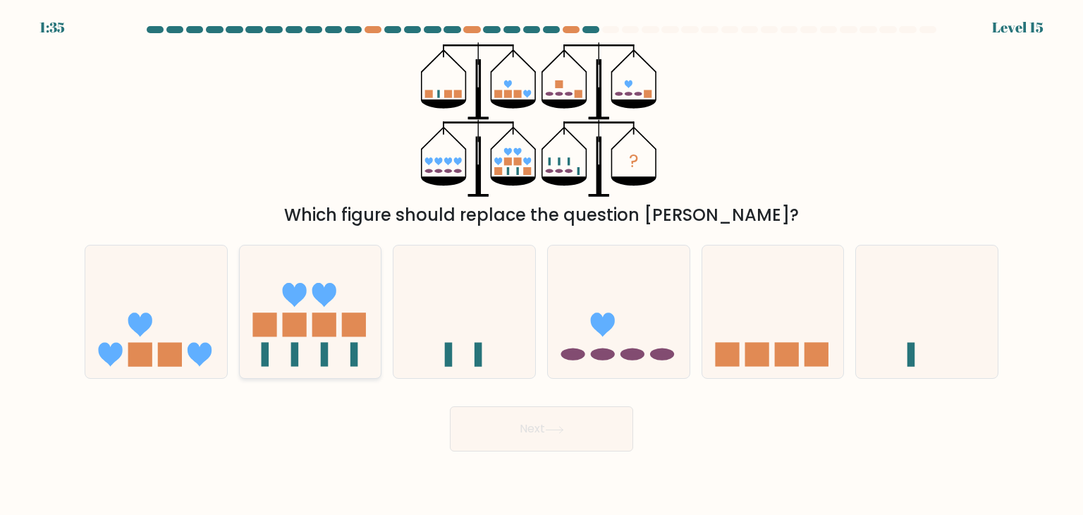
click at [315, 306] on icon at bounding box center [311, 311] width 142 height 117
click at [542, 264] on input "b." at bounding box center [542, 260] width 1 height 7
radio input "true"
click at [546, 423] on button "Next" at bounding box center [541, 428] width 183 height 45
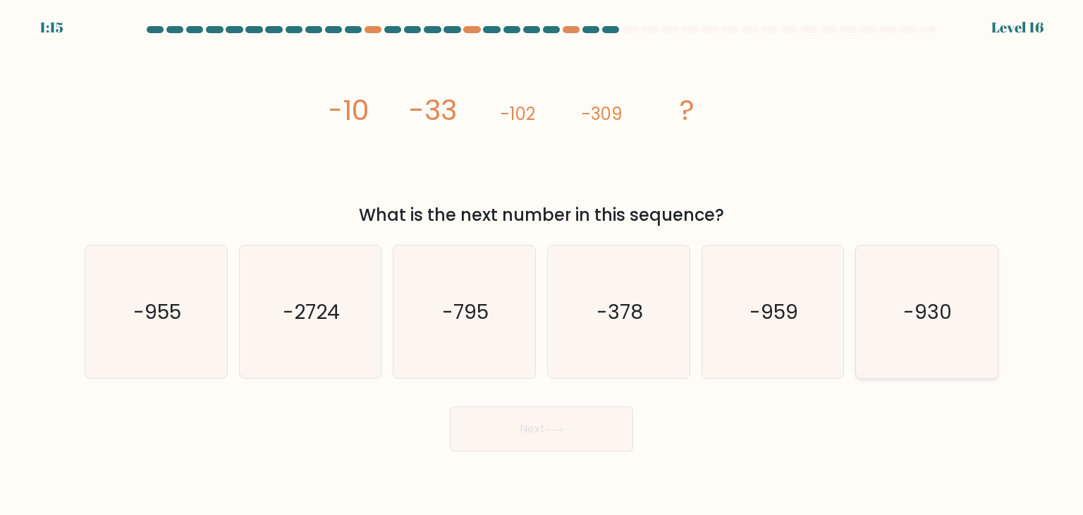
click at [896, 305] on icon "-930" at bounding box center [926, 311] width 133 height 133
click at [542, 264] on input "f. -930" at bounding box center [542, 260] width 1 height 7
radio input "true"
click at [577, 428] on button "Next" at bounding box center [541, 428] width 183 height 45
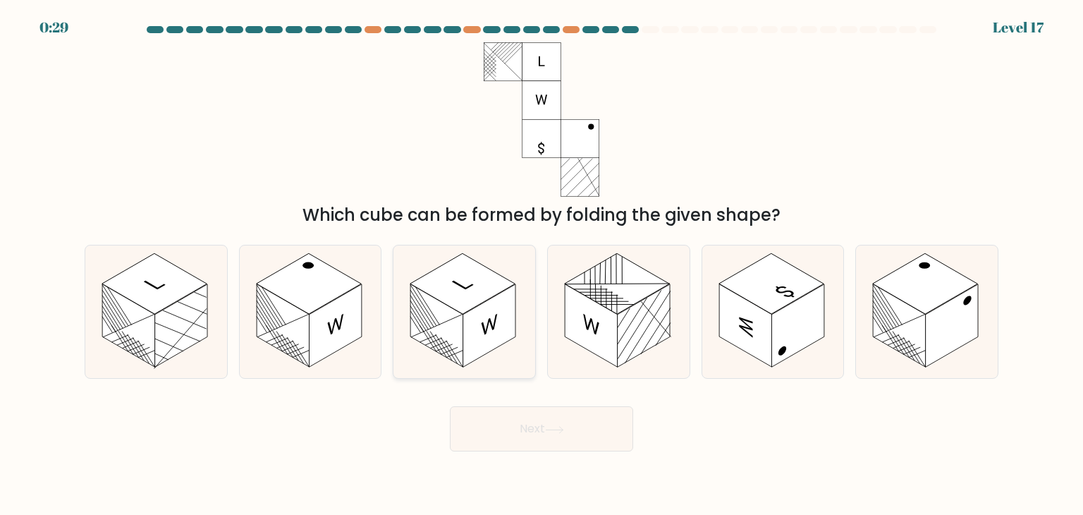
click at [474, 344] on rect at bounding box center [489, 325] width 53 height 83
click at [542, 264] on input "c." at bounding box center [542, 260] width 1 height 7
radio input "true"
click at [531, 425] on button "Next" at bounding box center [541, 428] width 183 height 45
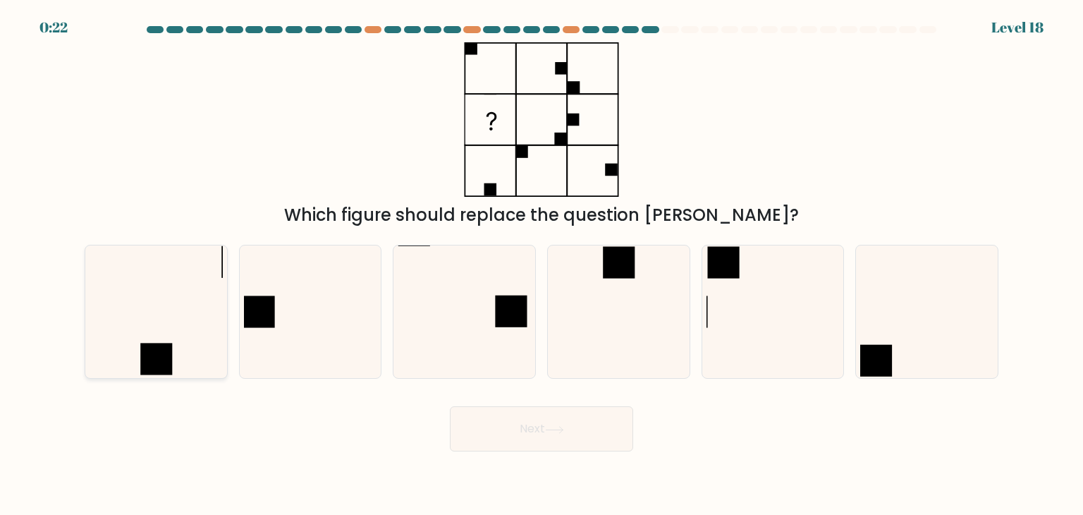
click at [160, 331] on icon at bounding box center [156, 311] width 133 height 133
click at [542, 264] on input "a." at bounding box center [542, 260] width 1 height 7
radio input "true"
click at [578, 434] on button "Next" at bounding box center [541, 428] width 183 height 45
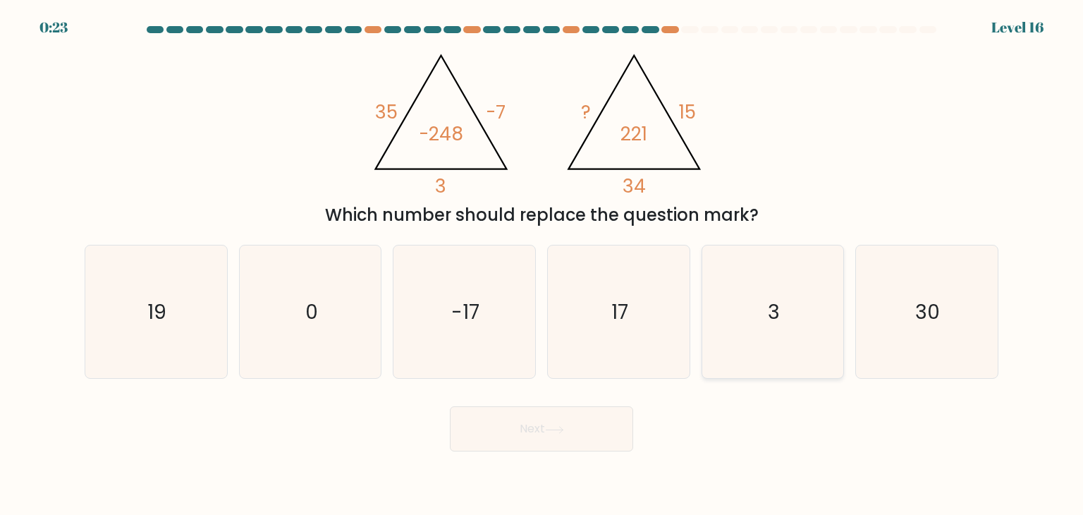
click at [759, 312] on icon "3" at bounding box center [773, 311] width 133 height 133
click at [542, 264] on input "e. 3" at bounding box center [542, 260] width 1 height 7
radio input "true"
click at [556, 433] on icon at bounding box center [554, 430] width 19 height 8
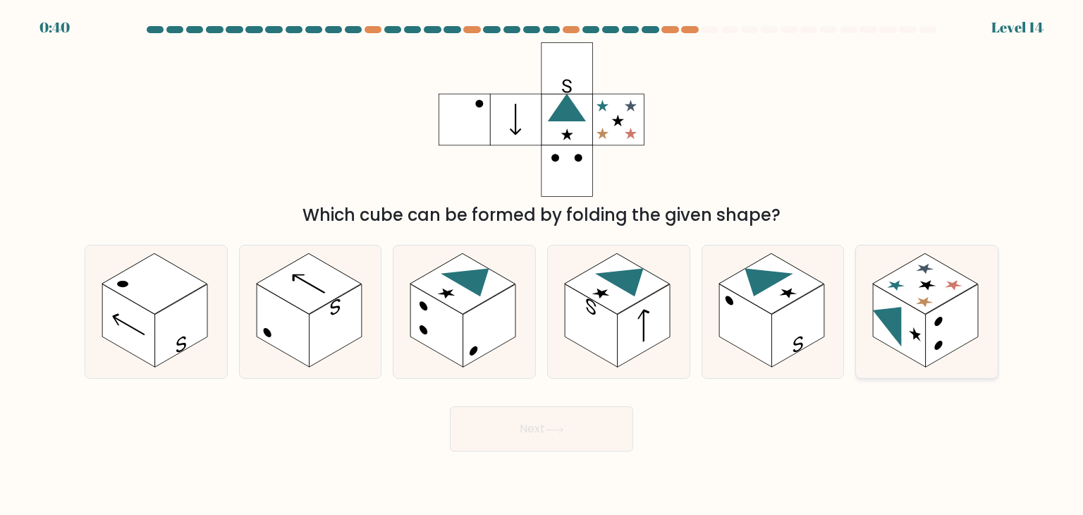
click at [939, 317] on circle at bounding box center [939, 321] width 8 height 13
click at [542, 264] on input "f." at bounding box center [542, 260] width 1 height 7
radio input "true"
click at [561, 426] on icon at bounding box center [554, 430] width 19 height 8
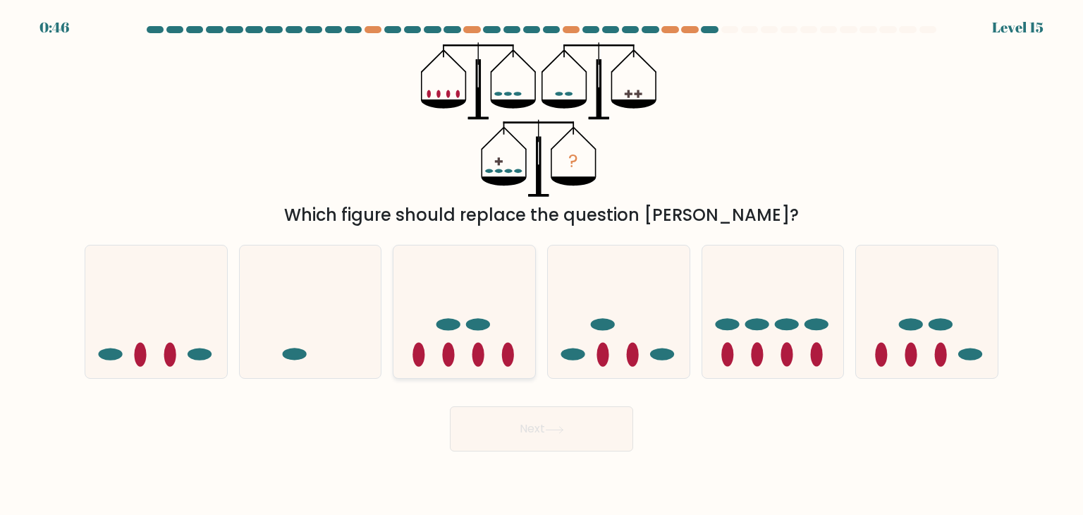
click at [480, 282] on icon at bounding box center [464, 311] width 142 height 117
click at [542, 264] on input "c." at bounding box center [542, 260] width 1 height 7
radio input "true"
click at [554, 441] on button "Next" at bounding box center [541, 428] width 183 height 45
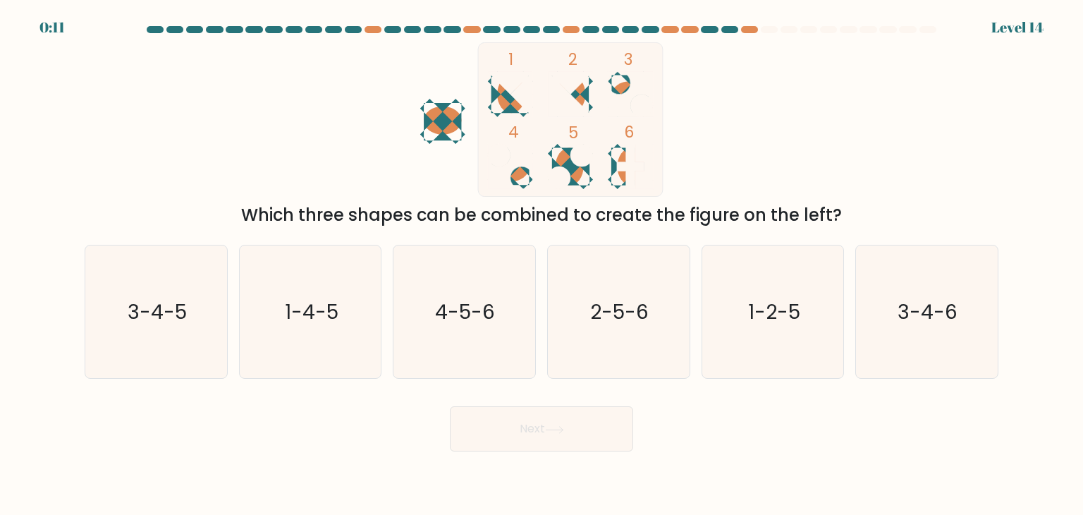
drag, startPoint x: 782, startPoint y: 356, endPoint x: 693, endPoint y: 399, distance: 98.7
click at [782, 355] on icon "1-2-5" at bounding box center [773, 311] width 133 height 133
click at [542, 264] on input "e. 1-2-5" at bounding box center [542, 260] width 1 height 7
radio input "true"
click at [570, 431] on button "Next" at bounding box center [541, 428] width 183 height 45
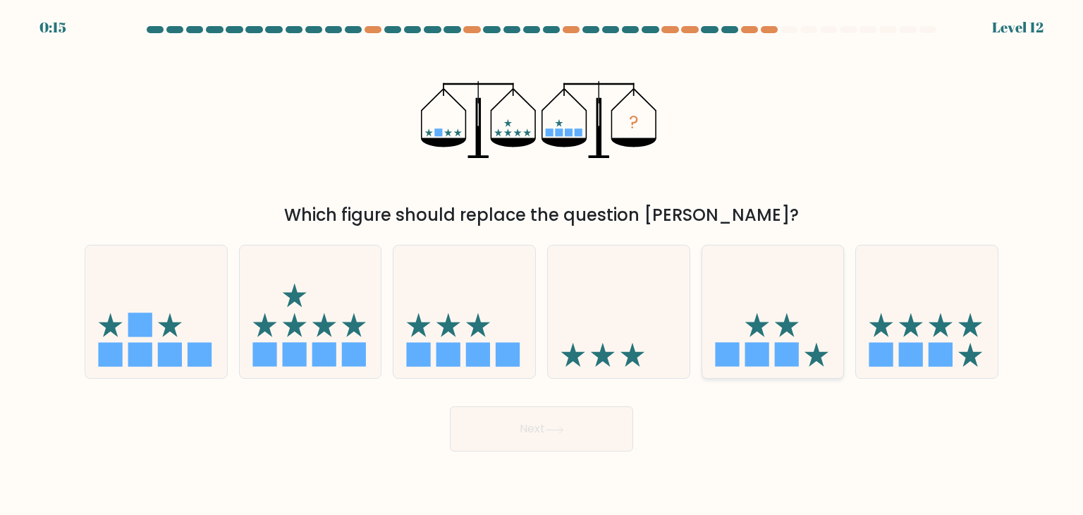
click at [759, 335] on icon at bounding box center [773, 311] width 142 height 117
click at [542, 264] on input "e." at bounding box center [542, 260] width 1 height 7
radio input "true"
click at [564, 427] on icon at bounding box center [554, 430] width 19 height 8
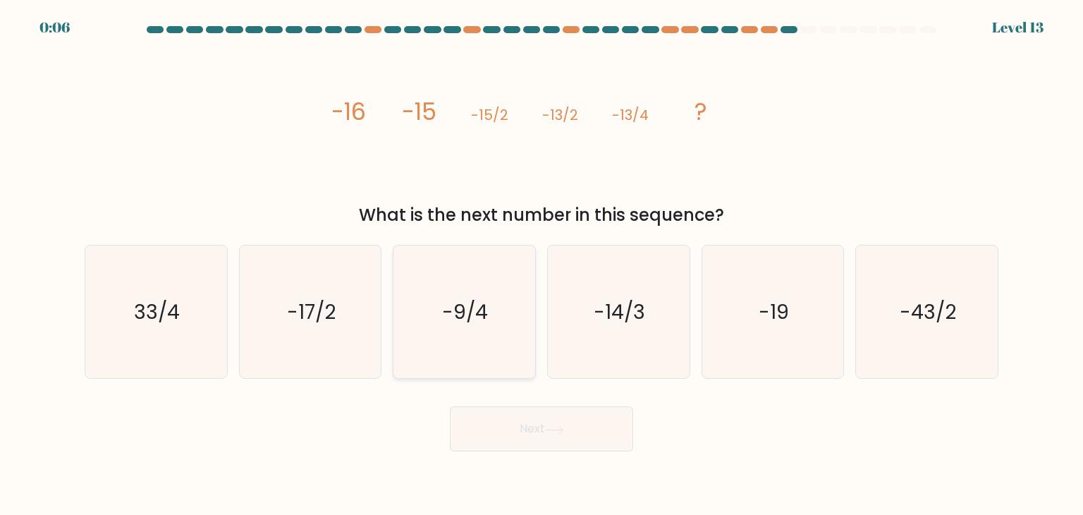
click at [487, 286] on icon "-9/4" at bounding box center [464, 311] width 133 height 133
click at [542, 264] on input "c. -9/4" at bounding box center [542, 260] width 1 height 7
radio input "true"
click at [547, 433] on button "Next" at bounding box center [541, 428] width 183 height 45
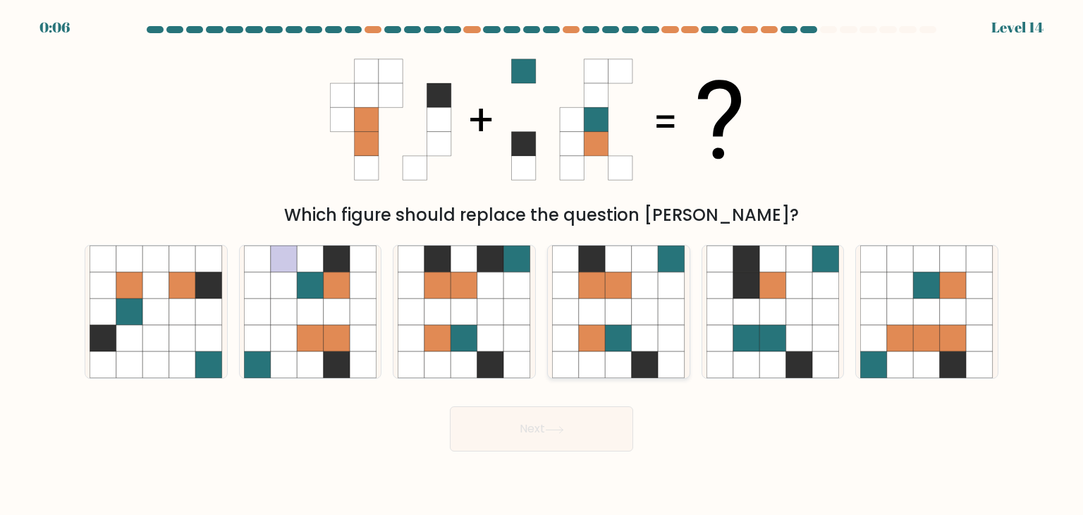
click at [640, 313] on icon at bounding box center [645, 311] width 27 height 27
click at [542, 264] on input "d." at bounding box center [542, 260] width 1 height 7
radio input "true"
click at [570, 429] on button "Next" at bounding box center [541, 428] width 183 height 45
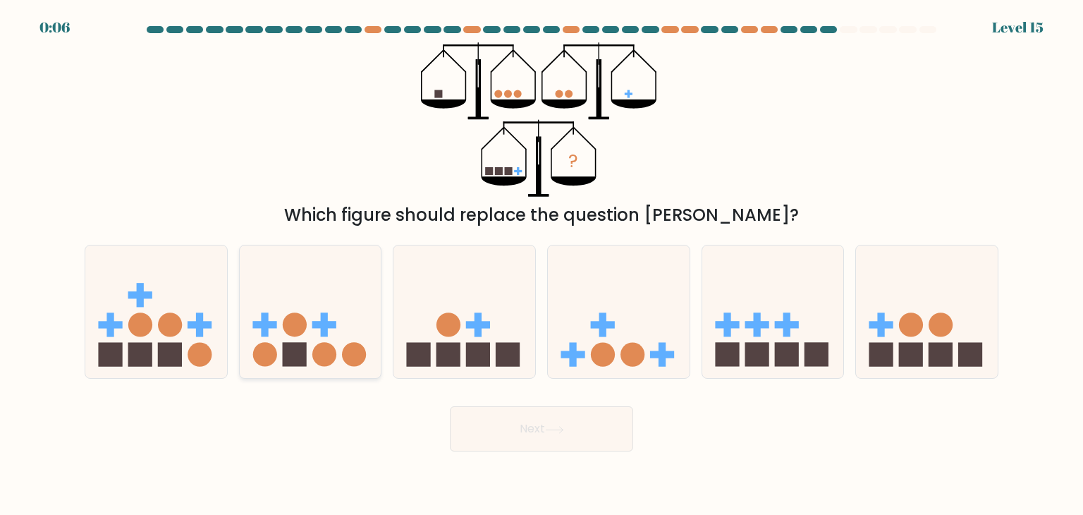
click at [316, 318] on icon at bounding box center [311, 311] width 142 height 117
click at [542, 264] on input "b." at bounding box center [542, 260] width 1 height 7
radio input "true"
click at [525, 422] on button "Next" at bounding box center [541, 428] width 183 height 45
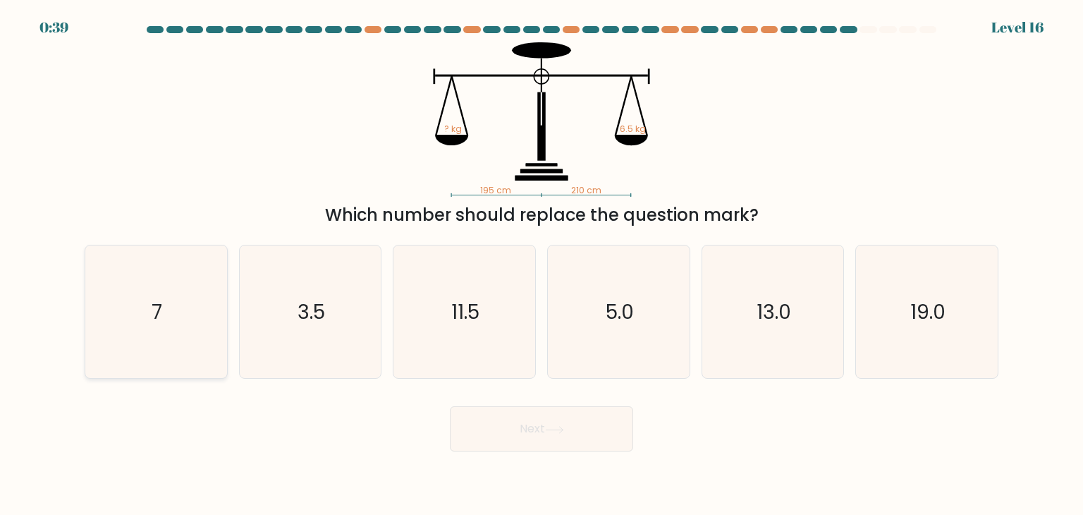
click at [164, 332] on icon "7" at bounding box center [156, 311] width 133 height 133
click at [542, 264] on input "a. 7" at bounding box center [542, 260] width 1 height 7
radio input "true"
click at [556, 436] on button "Next" at bounding box center [541, 428] width 183 height 45
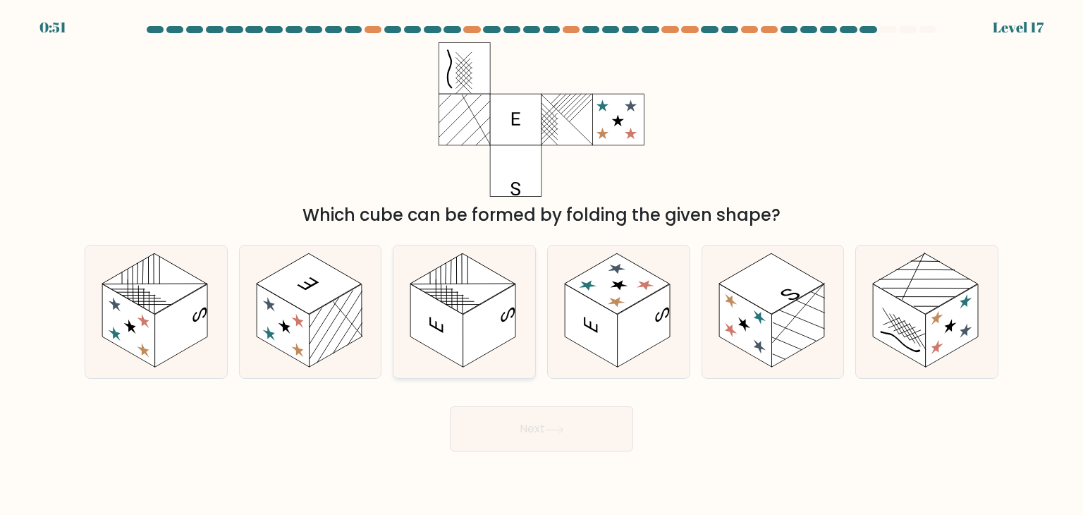
click at [495, 322] on rect at bounding box center [489, 325] width 53 height 83
click at [542, 264] on input "c." at bounding box center [542, 260] width 1 height 7
radio input "true"
click at [538, 427] on button "Next" at bounding box center [541, 428] width 183 height 45
click at [545, 427] on button "Next" at bounding box center [541, 428] width 183 height 45
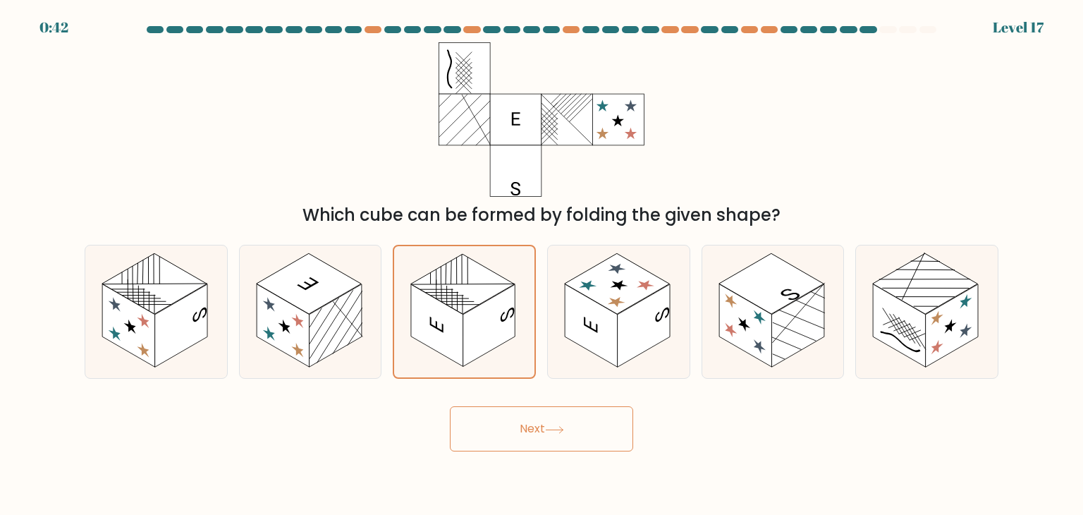
click at [544, 441] on button "Next" at bounding box center [541, 428] width 183 height 45
drag, startPoint x: 547, startPoint y: 221, endPoint x: 615, endPoint y: 214, distance: 68.1
click at [615, 214] on div "Which cube can be formed by folding the given shape?" at bounding box center [541, 214] width 897 height 25
drag, startPoint x: 400, startPoint y: 286, endPoint x: 447, endPoint y: 297, distance: 48.4
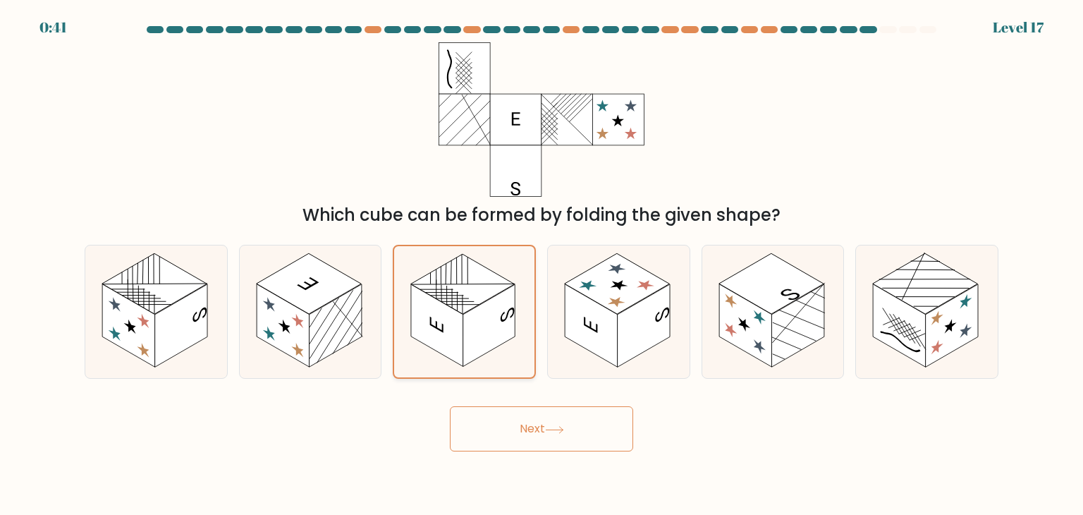
click at [403, 286] on icon at bounding box center [464, 311] width 140 height 131
click at [542, 264] on input "c." at bounding box center [542, 260] width 1 height 7
click at [447, 297] on line at bounding box center [447, 295] width 33 height 19
click at [542, 264] on input "c." at bounding box center [542, 260] width 1 height 7
click at [583, 434] on button "Next" at bounding box center [541, 428] width 183 height 45
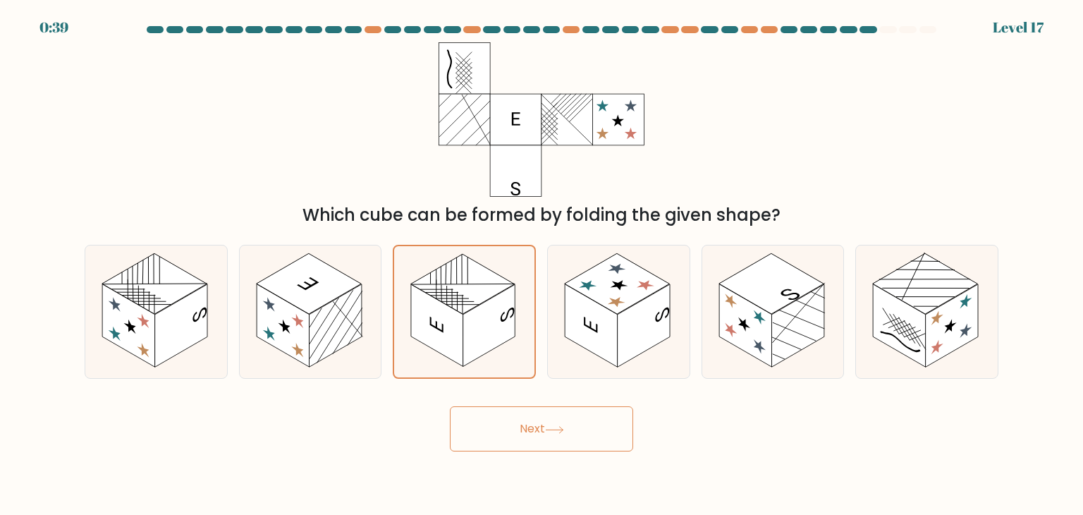
click at [550, 416] on button "Next" at bounding box center [541, 428] width 183 height 45
click at [590, 308] on rect at bounding box center [591, 325] width 53 height 83
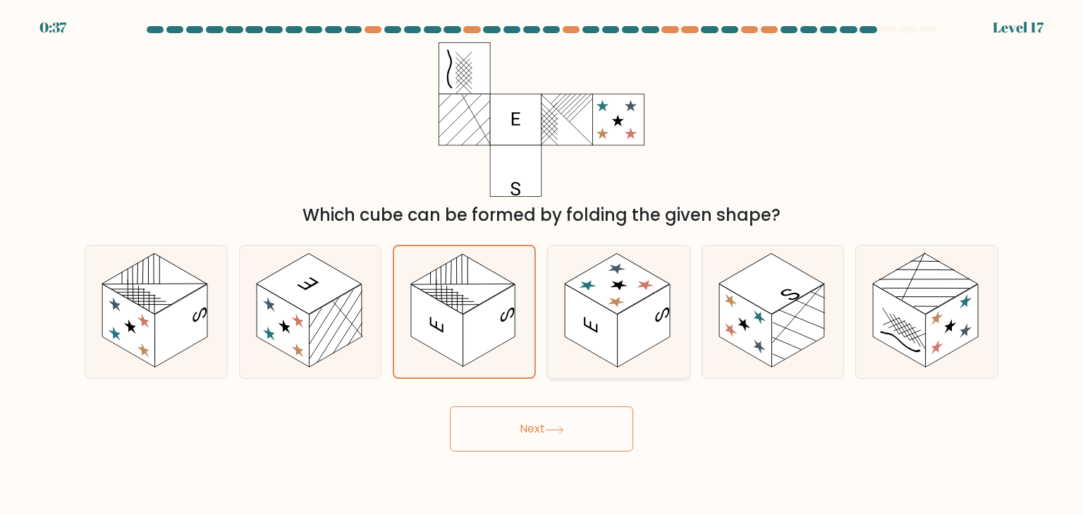
click at [542, 264] on input "d." at bounding box center [542, 260] width 1 height 7
radio input "true"
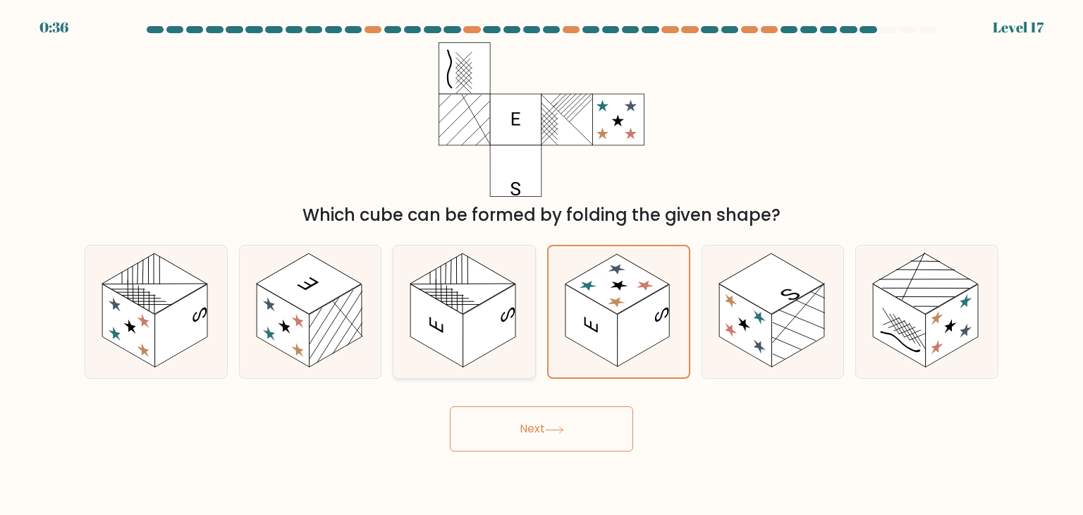
click at [509, 319] on rect at bounding box center [489, 325] width 53 height 83
click at [542, 264] on input "c." at bounding box center [542, 260] width 1 height 7
radio input "true"
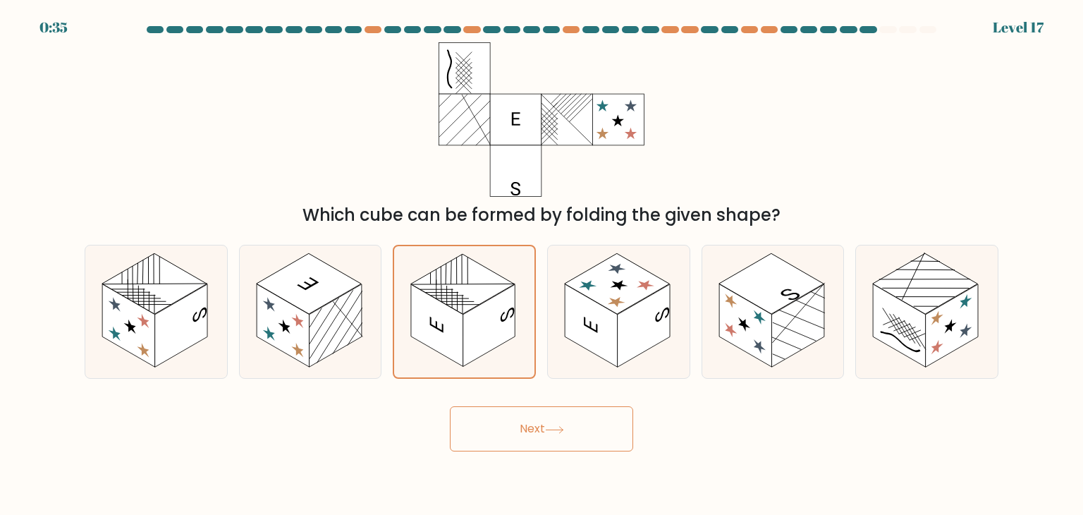
click at [535, 418] on button "Next" at bounding box center [541, 428] width 183 height 45
click at [578, 442] on button "Next" at bounding box center [541, 428] width 183 height 45
click at [579, 434] on button "Next" at bounding box center [541, 428] width 183 height 45
click at [580, 432] on button "Next" at bounding box center [541, 428] width 183 height 45
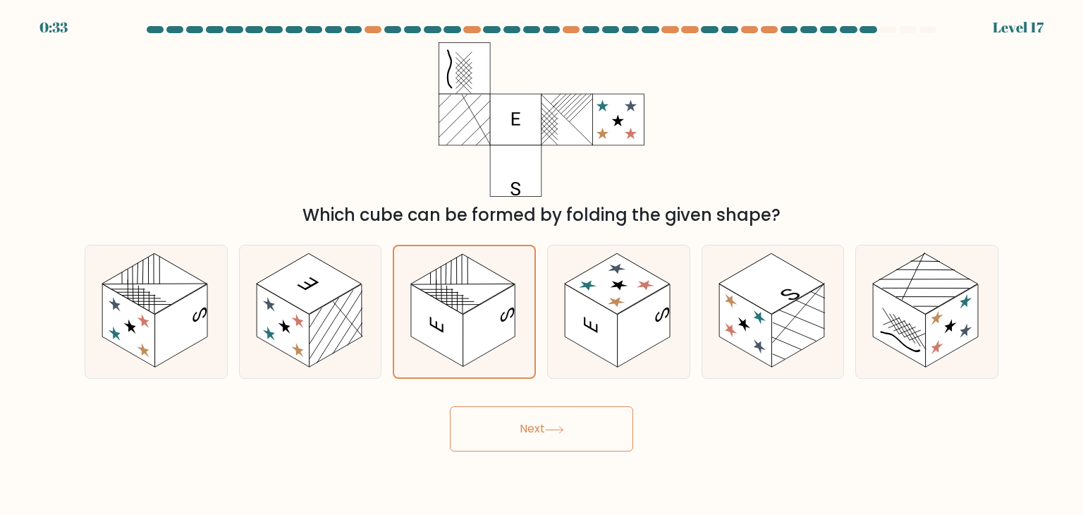
click at [580, 432] on button "Next" at bounding box center [541, 428] width 183 height 45
click at [568, 300] on rect at bounding box center [591, 325] width 53 height 83
click at [542, 264] on input "d." at bounding box center [542, 260] width 1 height 7
radio input "true"
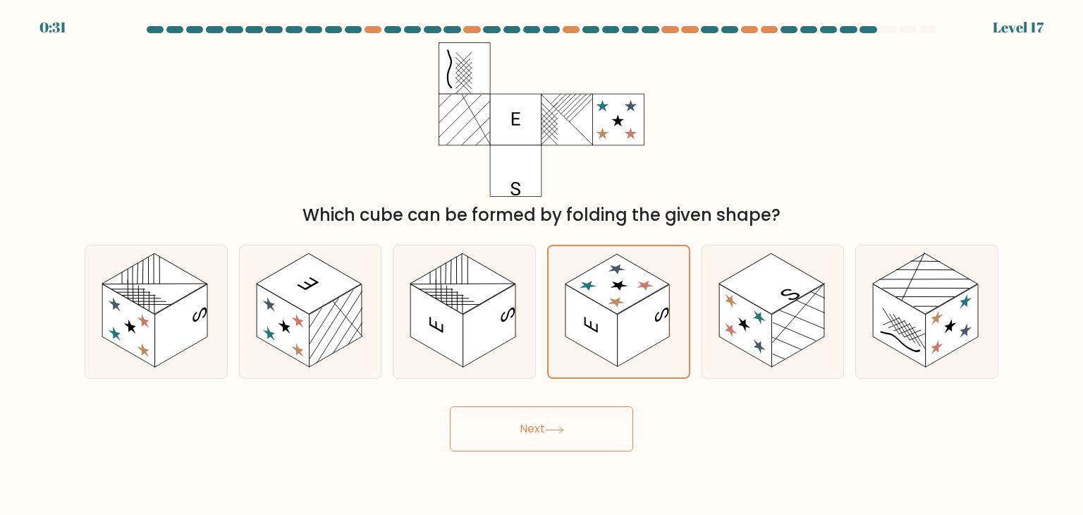
click at [587, 417] on button "Next" at bounding box center [541, 428] width 183 height 45
click at [574, 433] on button "Next" at bounding box center [541, 428] width 183 height 45
click at [757, 303] on rect at bounding box center [771, 283] width 105 height 61
click at [542, 264] on input "e." at bounding box center [542, 260] width 1 height 7
radio input "true"
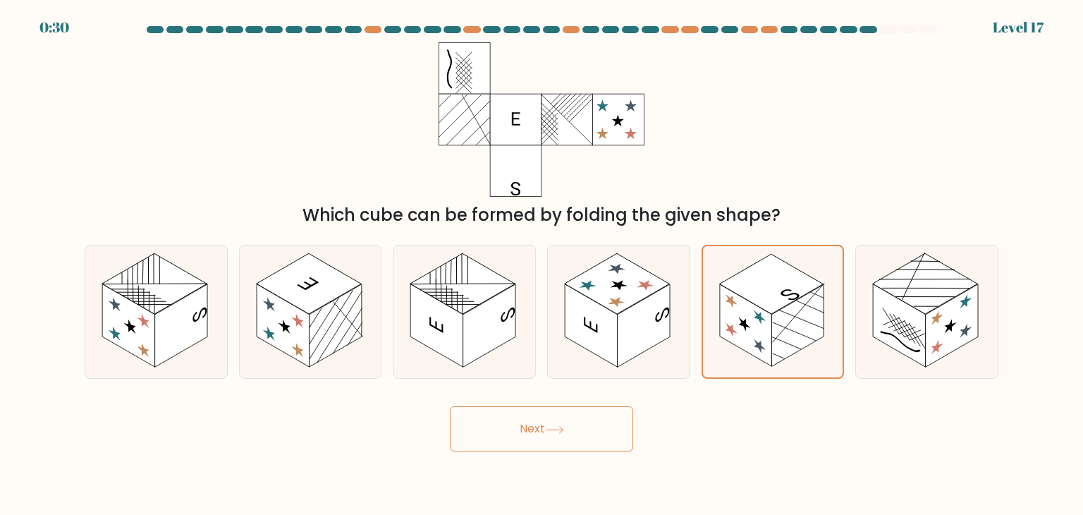
click at [552, 451] on body "0:30 Level 17" at bounding box center [541, 257] width 1083 height 515
click at [565, 408] on button "Next" at bounding box center [541, 428] width 183 height 45
click at [463, 308] on rect at bounding box center [462, 283] width 105 height 61
click at [542, 264] on input "c." at bounding box center [542, 260] width 1 height 7
radio input "true"
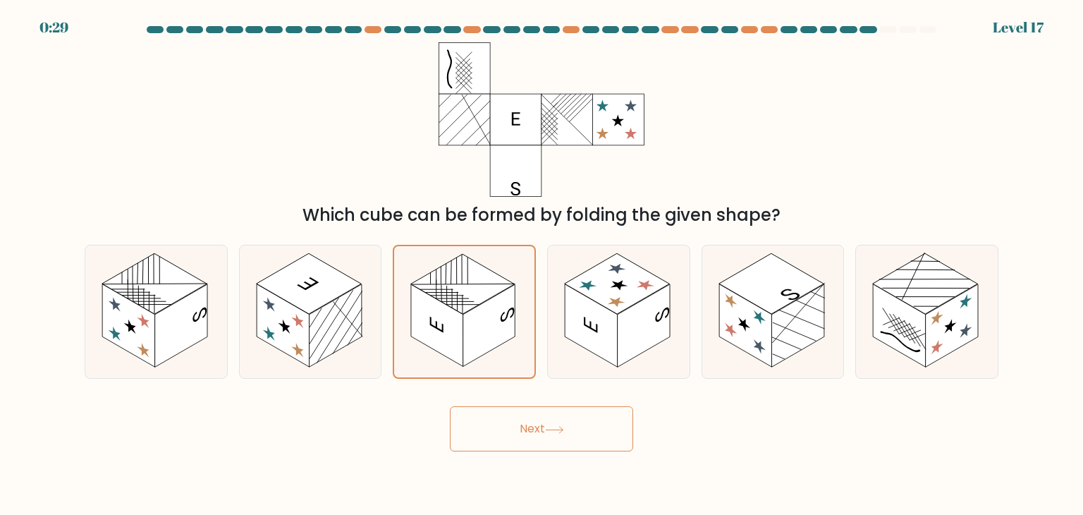
click at [518, 418] on button "Next" at bounding box center [541, 428] width 183 height 45
click at [537, 429] on button "Next" at bounding box center [541, 428] width 183 height 45
drag, startPoint x: 719, startPoint y: 226, endPoint x: 999, endPoint y: 207, distance: 281.3
click at [884, 205] on div "Which cube can be formed by folding the given shape?" at bounding box center [541, 214] width 897 height 25
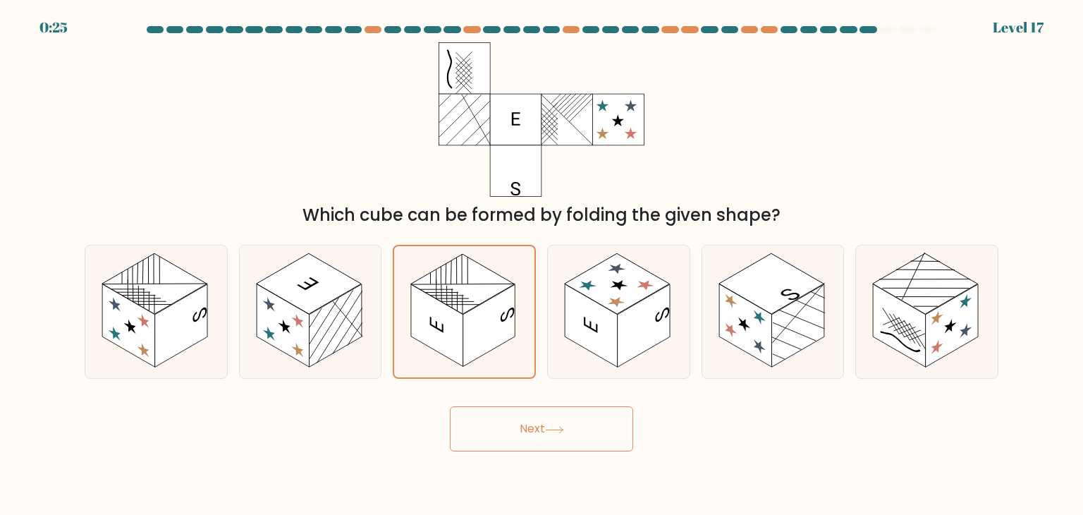
click at [1016, 207] on form at bounding box center [541, 238] width 1083 height 425
click at [549, 431] on button "Next" at bounding box center [541, 428] width 183 height 45
click at [550, 430] on icon at bounding box center [554, 430] width 19 height 8
click at [551, 430] on icon at bounding box center [554, 430] width 19 height 8
click at [552, 430] on icon at bounding box center [554, 430] width 19 height 8
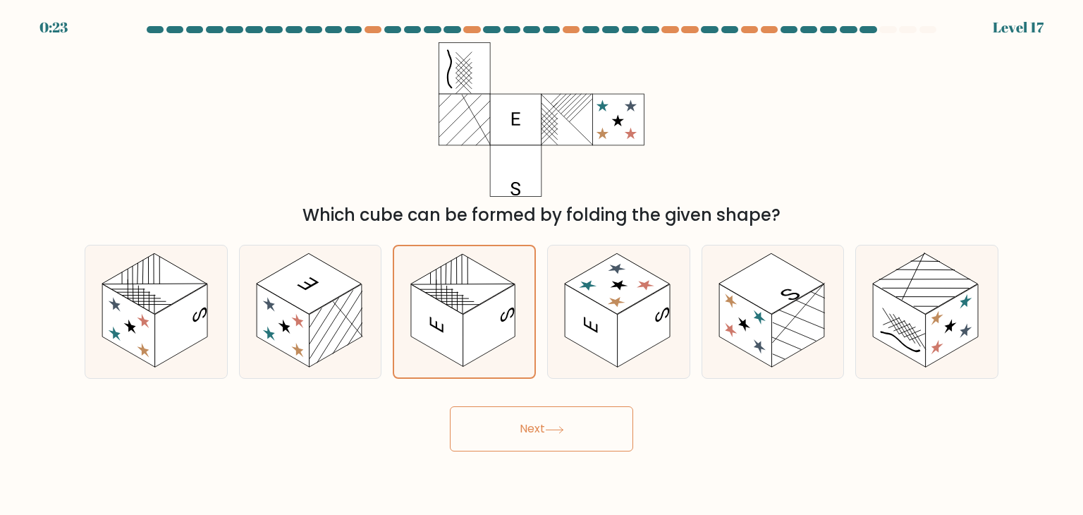
click at [552, 430] on icon at bounding box center [554, 430] width 19 height 8
click at [556, 432] on icon at bounding box center [554, 430] width 19 height 8
click at [558, 433] on icon at bounding box center [554, 430] width 19 height 8
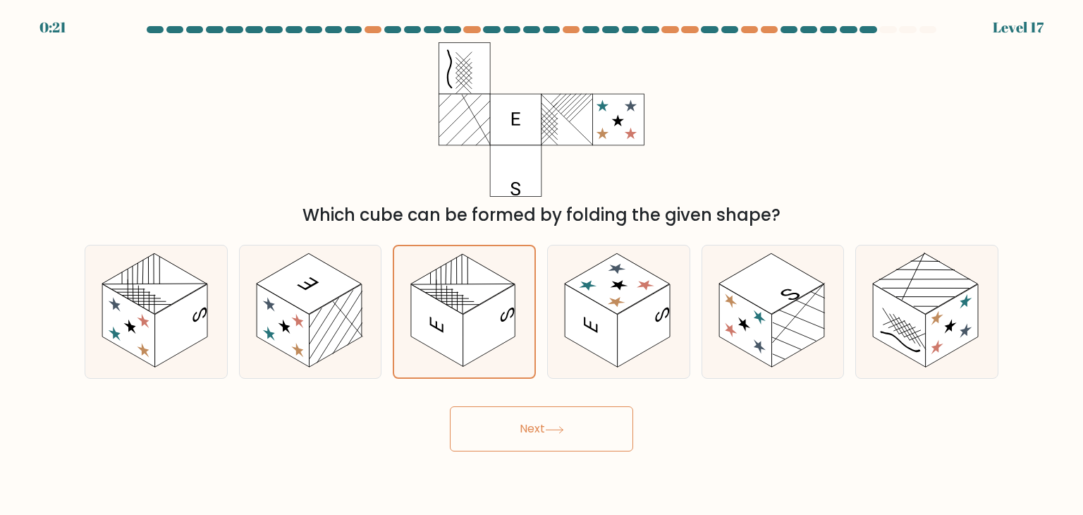
click at [558, 433] on icon at bounding box center [554, 430] width 19 height 8
click at [429, 349] on icon at bounding box center [464, 311] width 140 height 131
click at [542, 264] on input "c." at bounding box center [542, 260] width 1 height 7
click at [324, 338] on rect at bounding box center [335, 325] width 53 height 83
click at [542, 264] on input "b." at bounding box center [542, 260] width 1 height 7
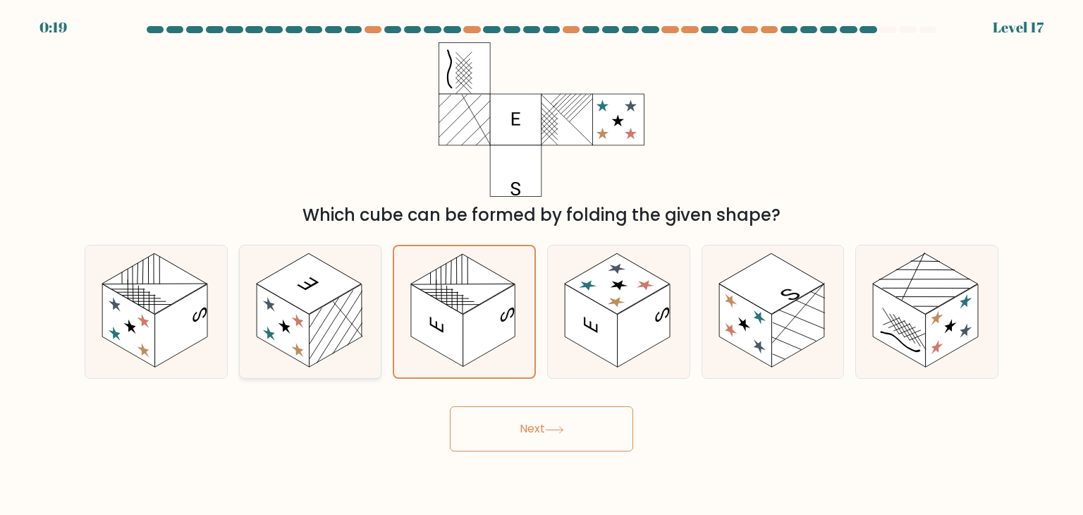
radio input "true"
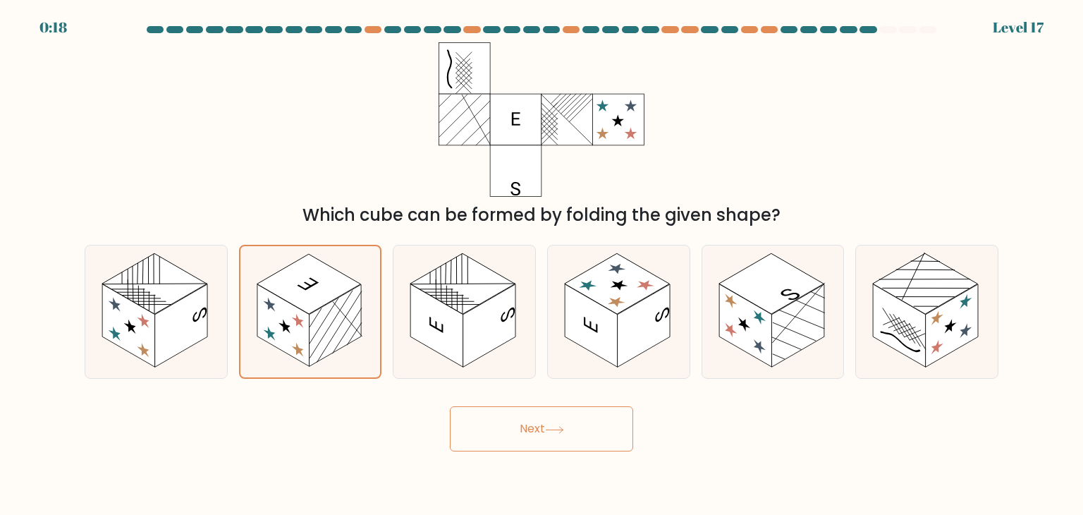
click at [510, 438] on button "Next" at bounding box center [541, 428] width 183 height 45
drag, startPoint x: 100, startPoint y: 312, endPoint x: 147, endPoint y: 317, distance: 46.8
click at [102, 312] on icon at bounding box center [156, 311] width 142 height 133
click at [542, 264] on input "a." at bounding box center [542, 260] width 1 height 7
radio input "true"
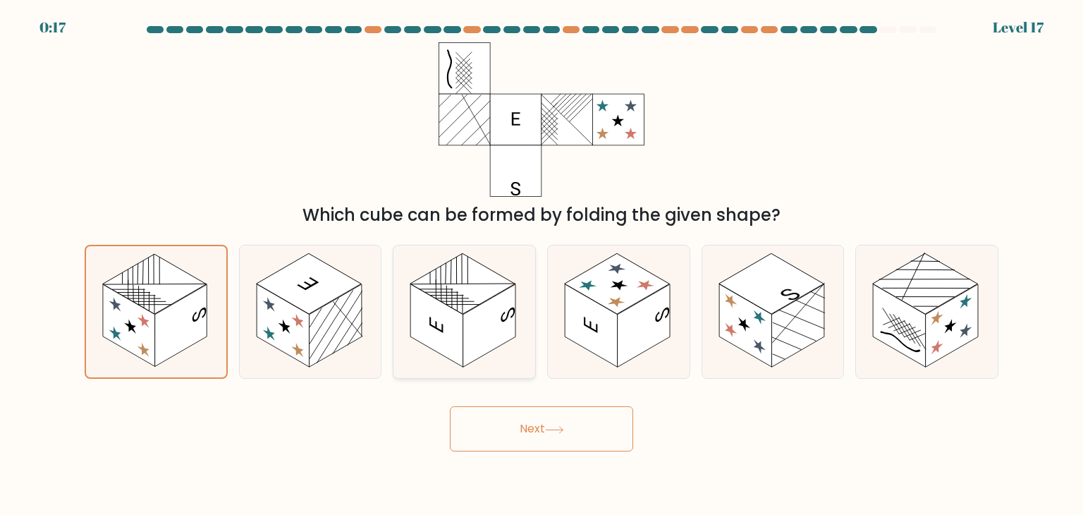
drag, startPoint x: 573, startPoint y: 433, endPoint x: 466, endPoint y: 343, distance: 139.6
click at [570, 431] on button "Next" at bounding box center [541, 428] width 183 height 45
click at [457, 329] on rect at bounding box center [437, 325] width 53 height 83
click at [542, 264] on input "c." at bounding box center [542, 260] width 1 height 7
radio input "true"
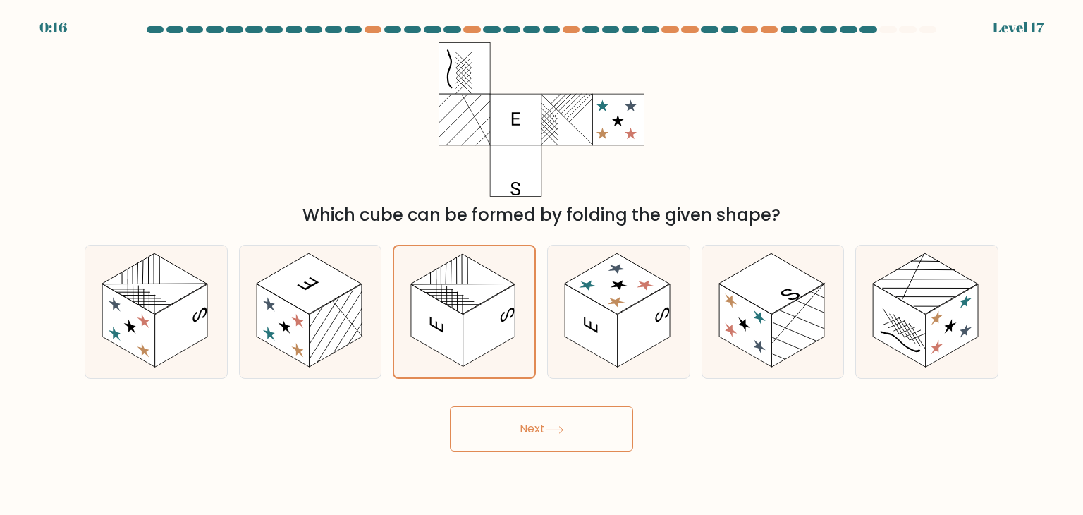
drag, startPoint x: 580, startPoint y: 453, endPoint x: 567, endPoint y: 442, distance: 17.0
click at [578, 452] on body "0:16 Level 17" at bounding box center [541, 257] width 1083 height 515
click at [558, 414] on button "Next" at bounding box center [541, 428] width 183 height 45
click at [553, 426] on button "Next" at bounding box center [541, 428] width 183 height 45
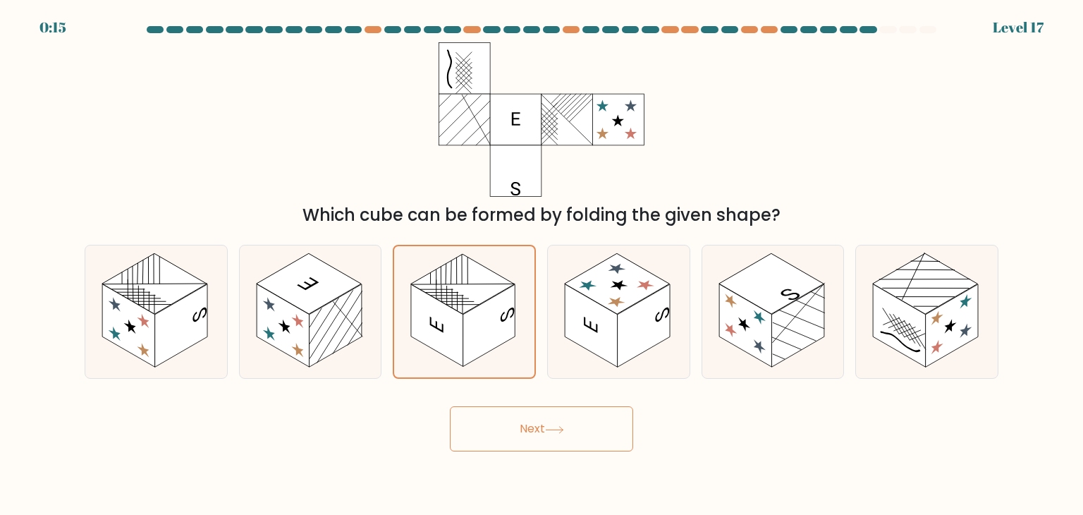
click at [554, 427] on icon at bounding box center [554, 430] width 19 height 8
click at [541, 435] on button "Next" at bounding box center [541, 428] width 183 height 45
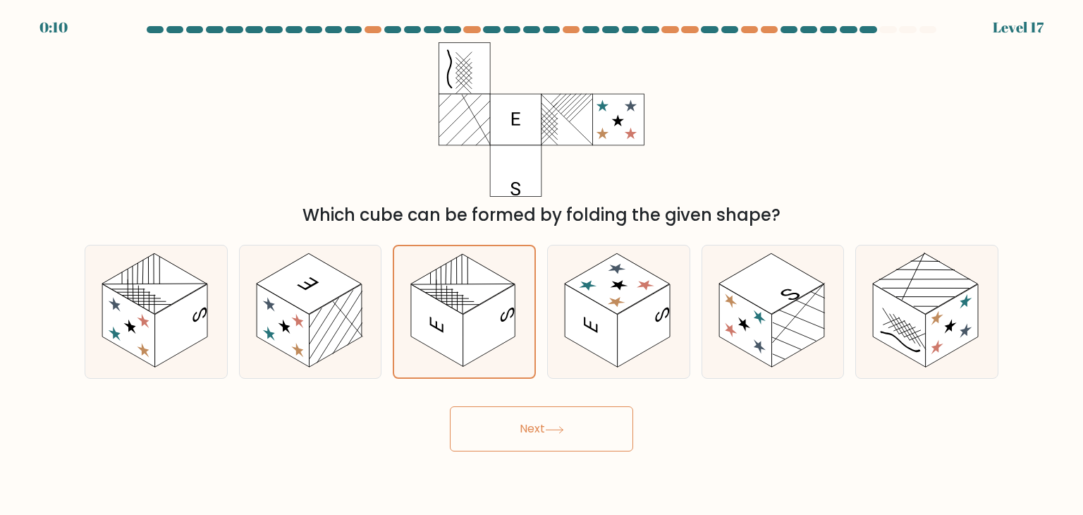
click at [541, 435] on button "Next" at bounding box center [541, 428] width 183 height 45
click at [450, 406] on button "Next" at bounding box center [541, 428] width 183 height 45
click at [525, 429] on button "Next" at bounding box center [541, 428] width 183 height 45
click at [542, 434] on button "Next" at bounding box center [541, 428] width 183 height 45
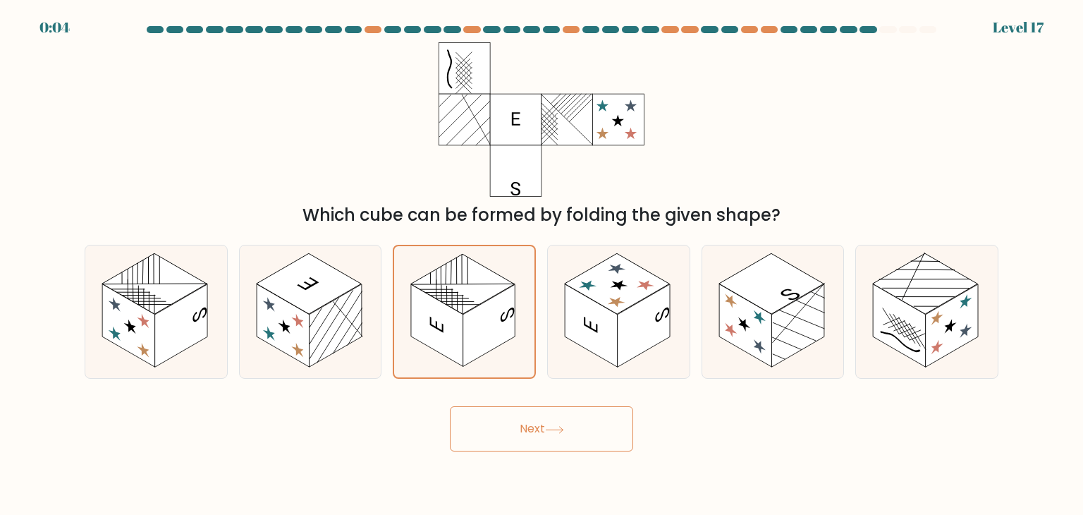
click at [543, 434] on button "Next" at bounding box center [541, 428] width 183 height 45
click at [544, 434] on button "Next" at bounding box center [541, 428] width 183 height 45
click at [542, 435] on button "Next" at bounding box center [541, 428] width 183 height 45
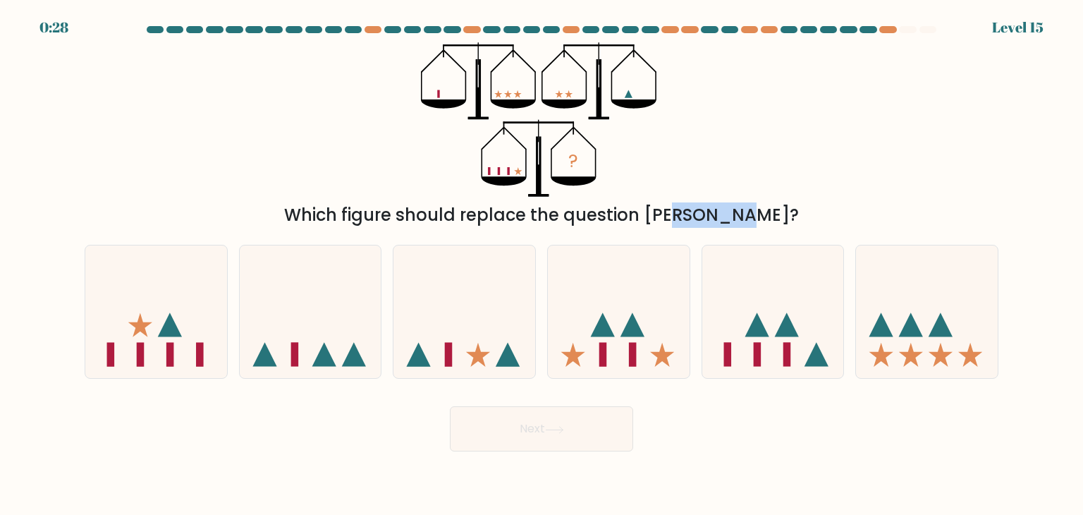
drag, startPoint x: 723, startPoint y: 192, endPoint x: 660, endPoint y: 213, distance: 66.2
click at [660, 213] on div "Which figure should replace the question [PERSON_NAME]?" at bounding box center [541, 214] width 897 height 25
click at [697, 213] on div "Which figure should replace the question [PERSON_NAME]?" at bounding box center [541, 214] width 897 height 25
click at [466, 306] on icon at bounding box center [464, 311] width 142 height 117
click at [542, 264] on input "c." at bounding box center [542, 260] width 1 height 7
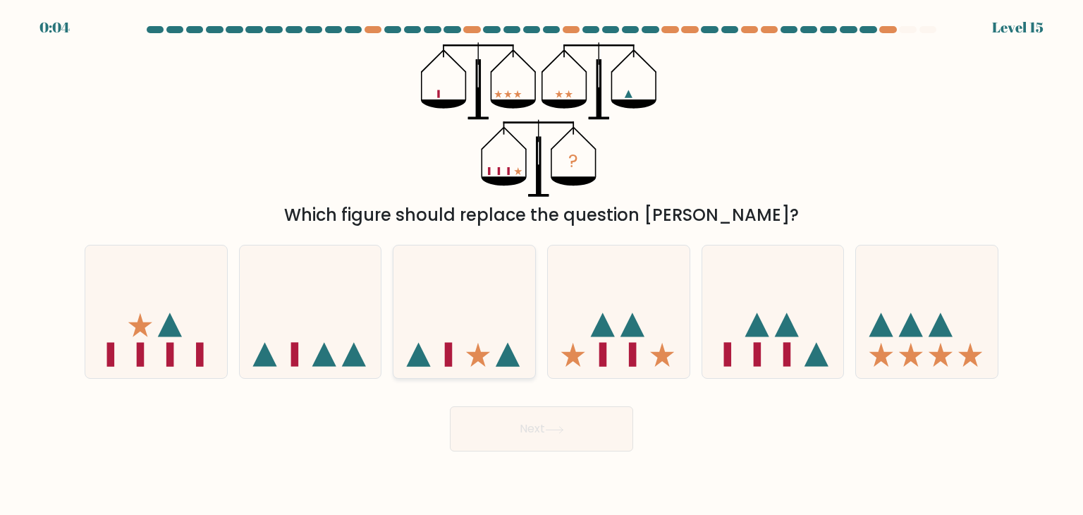
radio input "true"
click at [527, 440] on button "Next" at bounding box center [541, 428] width 183 height 45
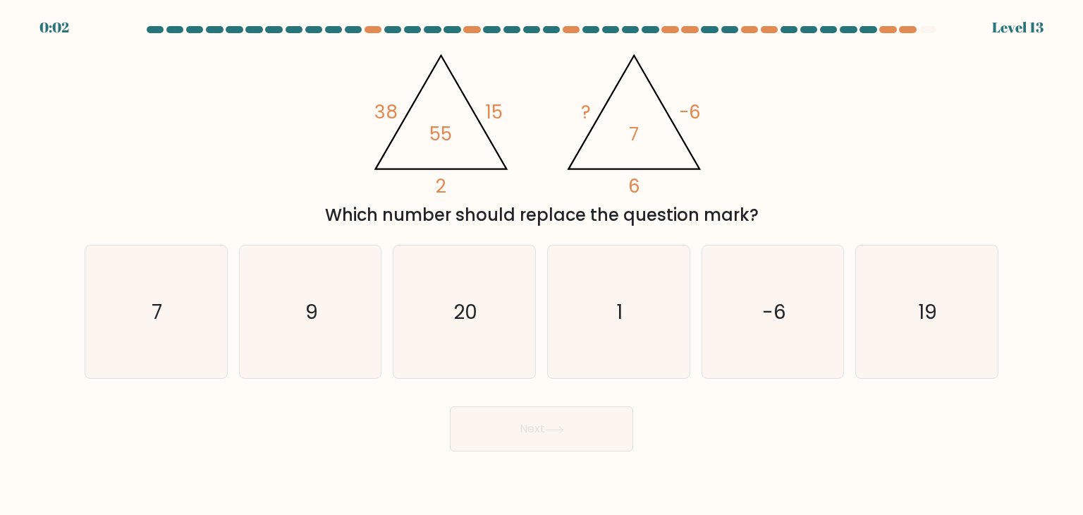
click at [540, 422] on button "Next" at bounding box center [541, 428] width 183 height 45
click at [832, 186] on div "@import url('https://fonts.googleapis.com/css?family=Abril+Fatface:400,100,100i…" at bounding box center [541, 134] width 931 height 185
drag, startPoint x: 613, startPoint y: 218, endPoint x: 721, endPoint y: 218, distance: 108.6
click at [721, 218] on div "Which number should replace the question mark?" at bounding box center [541, 214] width 897 height 25
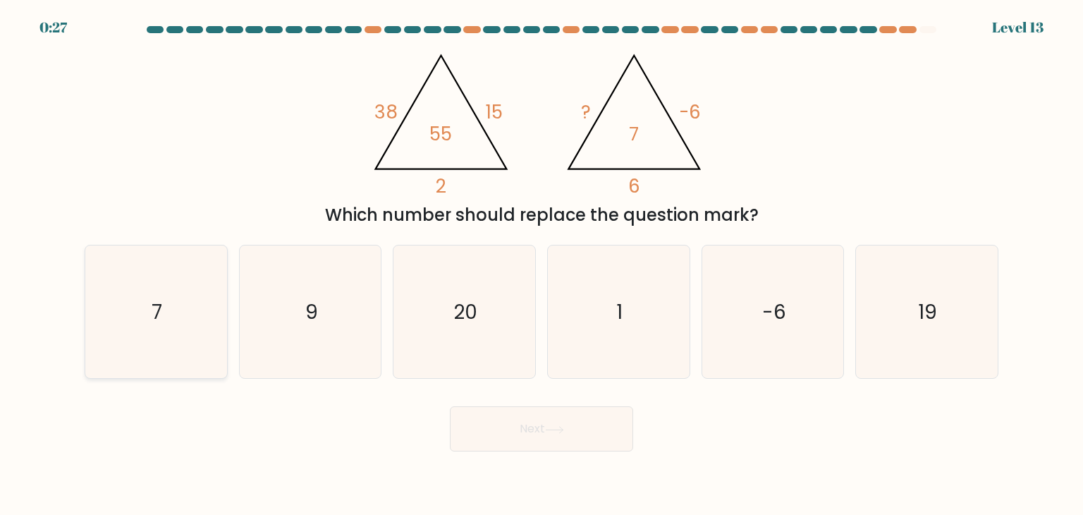
click at [90, 298] on icon "7" at bounding box center [156, 311] width 133 height 133
click at [542, 264] on input "a. 7" at bounding box center [542, 260] width 1 height 7
radio input "true"
click at [535, 441] on button "Next" at bounding box center [541, 428] width 183 height 45
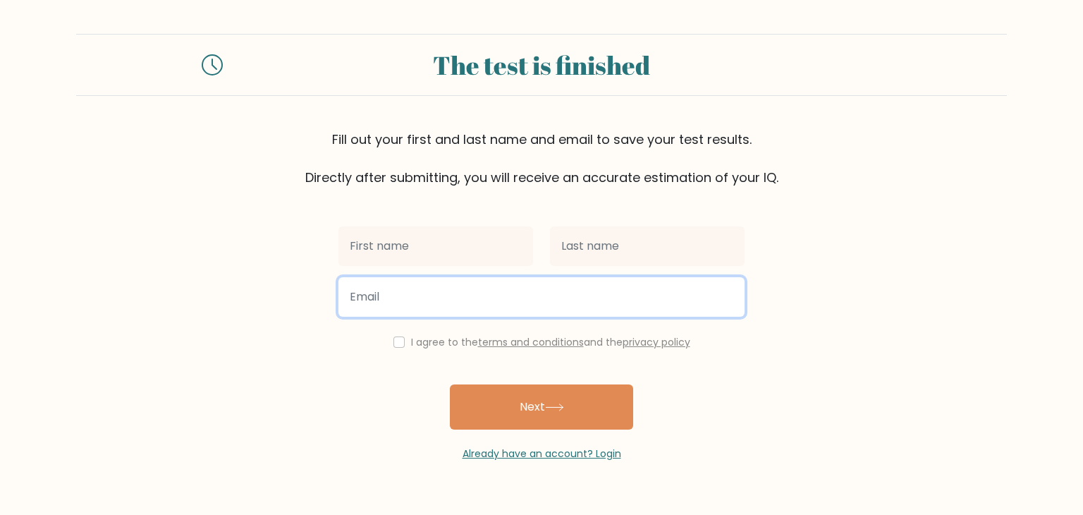
click at [462, 290] on input "email" at bounding box center [541, 296] width 406 height 39
paste input "[EMAIL_ADDRESS][DOMAIN_NAME]"
type input "[EMAIL_ADDRESS][DOMAIN_NAME]"
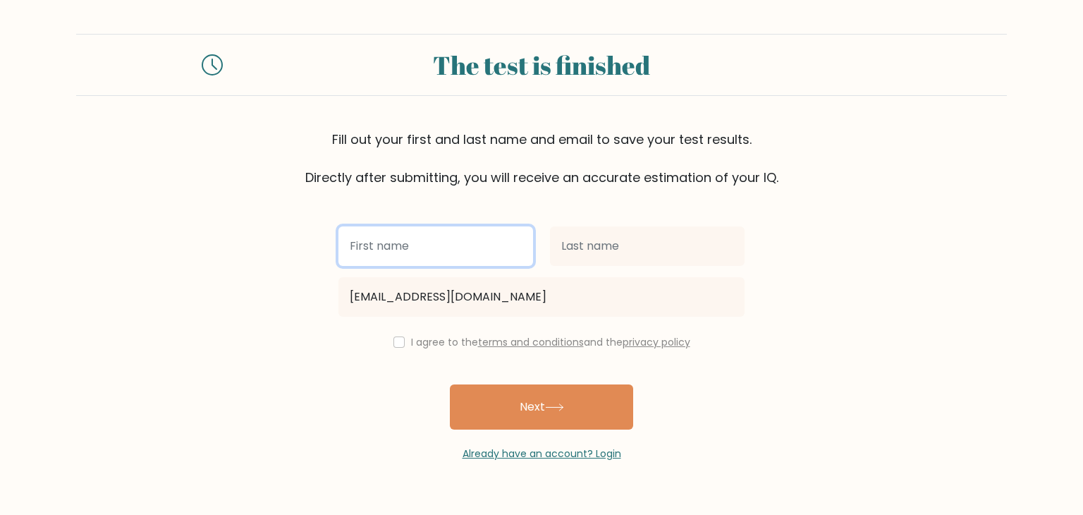
click at [404, 235] on input "text" at bounding box center [435, 245] width 195 height 39
type input "[PERSON_NAME]"
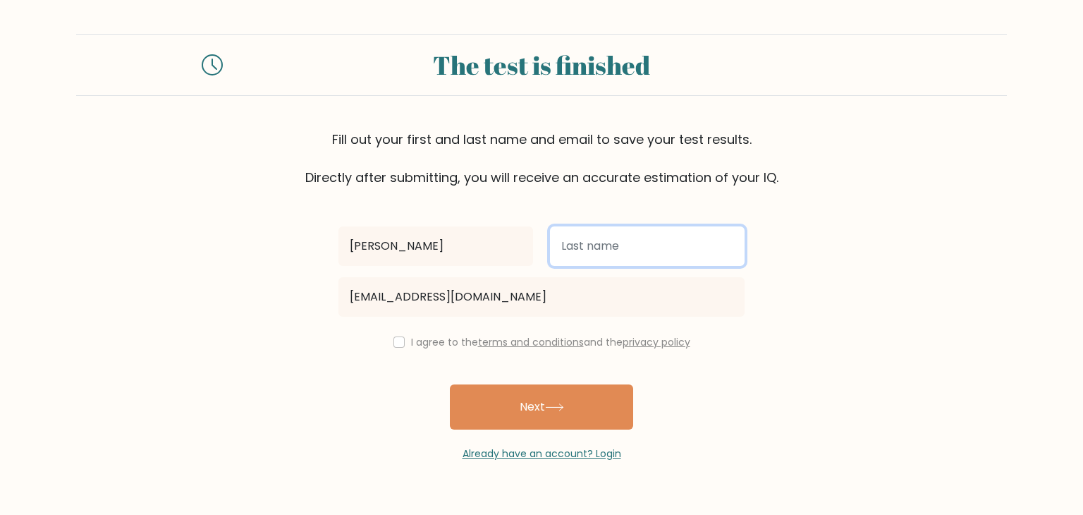
click at [611, 235] on input "text" at bounding box center [647, 245] width 195 height 39
type input "[PERSON_NAME]"
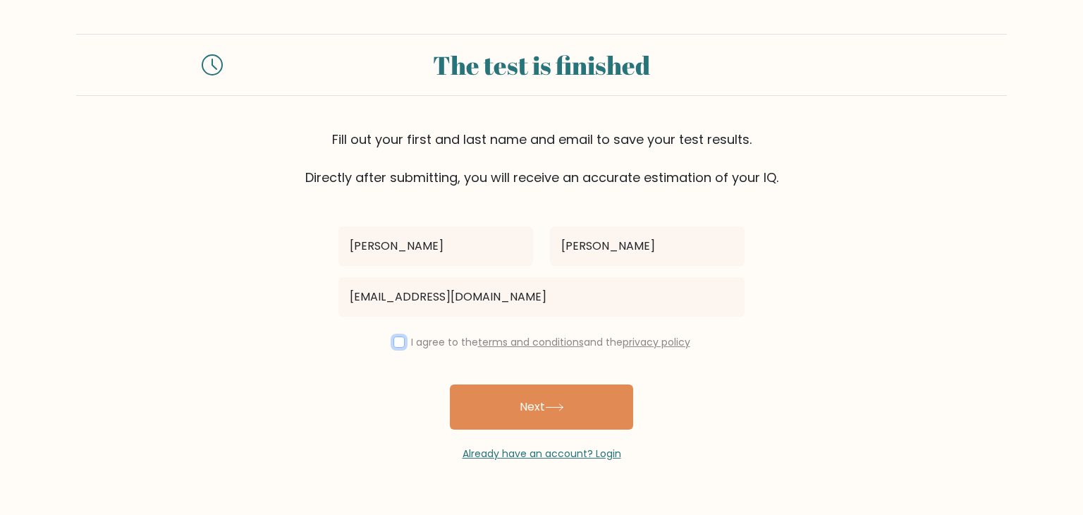
click at [401, 344] on input "checkbox" at bounding box center [398, 341] width 11 height 11
checkbox input "true"
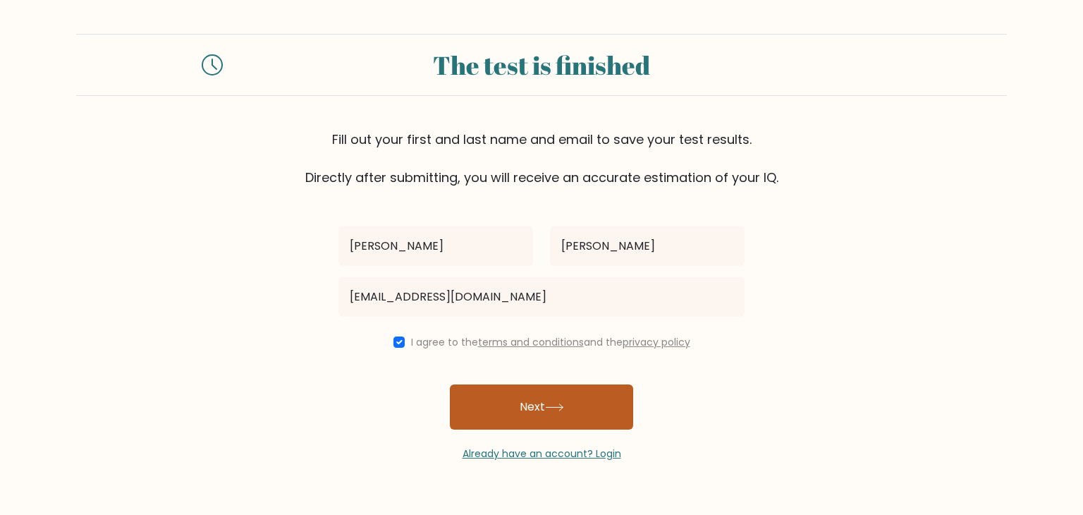
click at [522, 412] on button "Next" at bounding box center [541, 406] width 183 height 45
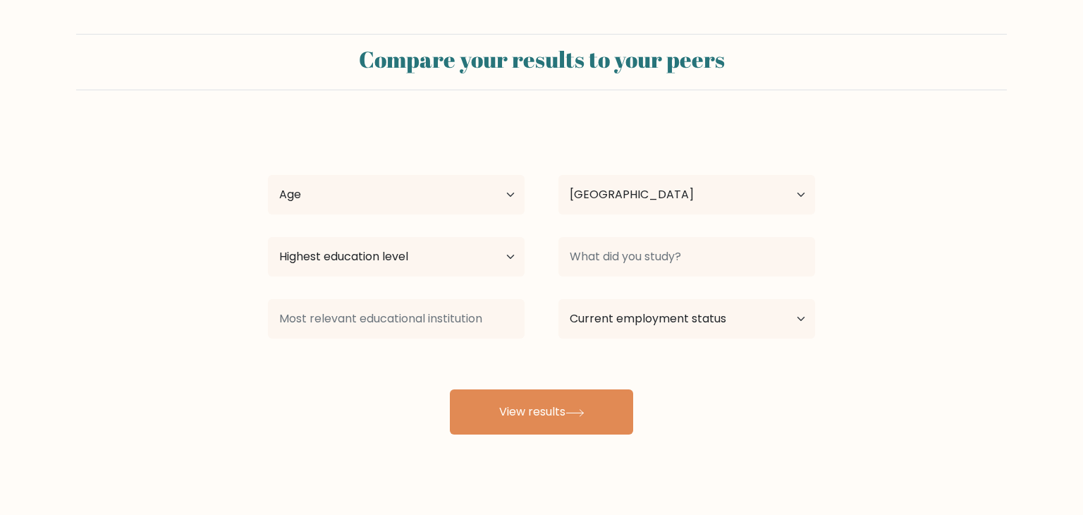
select select "US"
click at [411, 192] on select "Age Under [DEMOGRAPHIC_DATA] [DEMOGRAPHIC_DATA] [DEMOGRAPHIC_DATA] [DEMOGRAPHIC…" at bounding box center [391, 194] width 257 height 39
select select "25_34"
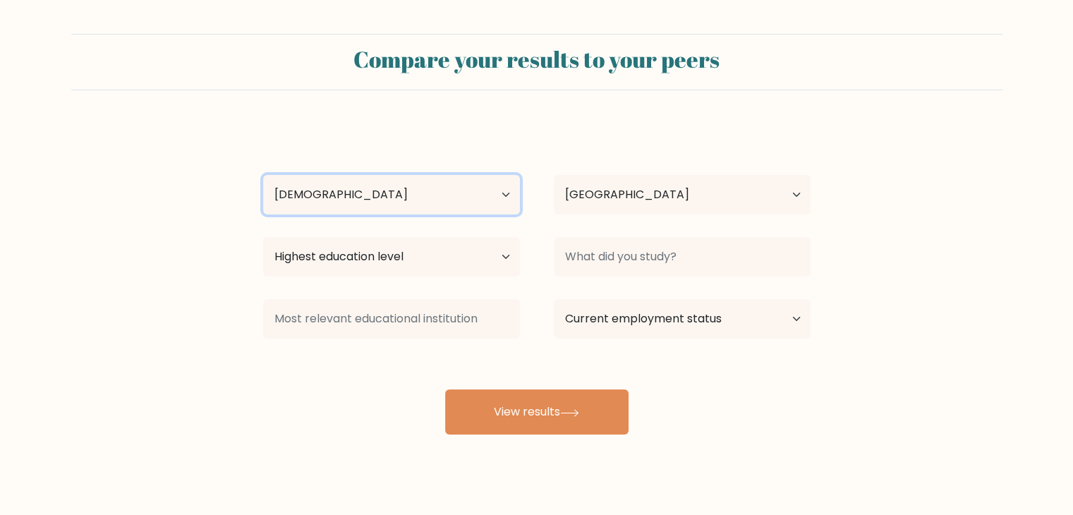
click at [263, 175] on select "Age Under [DEMOGRAPHIC_DATA] [DEMOGRAPHIC_DATA] [DEMOGRAPHIC_DATA] [DEMOGRAPHIC…" at bounding box center [391, 194] width 257 height 39
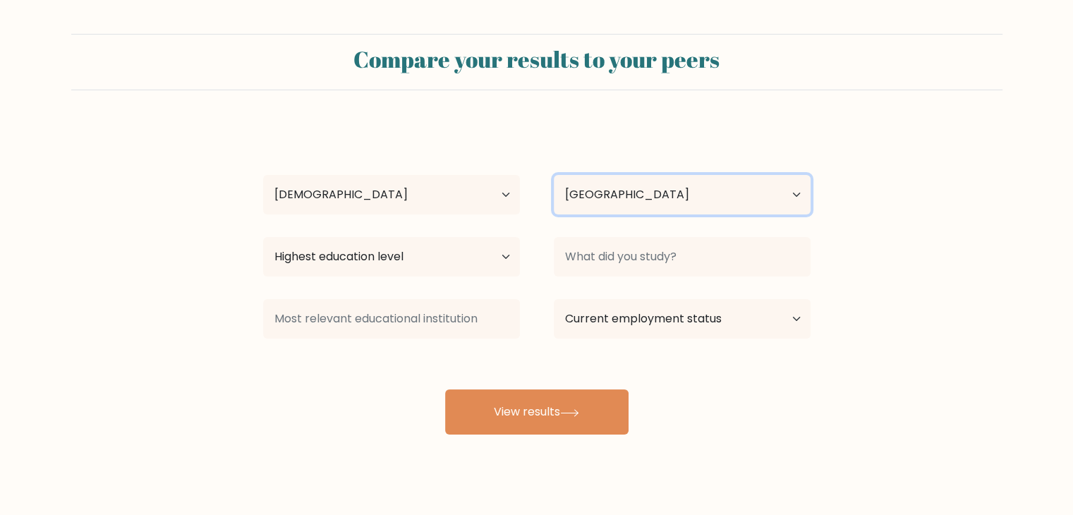
click at [693, 202] on select "Country [GEOGRAPHIC_DATA] [GEOGRAPHIC_DATA] [GEOGRAPHIC_DATA] [US_STATE] [GEOGR…" at bounding box center [682, 194] width 257 height 39
select select "ET"
click at [554, 175] on select "Country [GEOGRAPHIC_DATA] [GEOGRAPHIC_DATA] [GEOGRAPHIC_DATA] [US_STATE] [GEOGR…" at bounding box center [682, 194] width 257 height 39
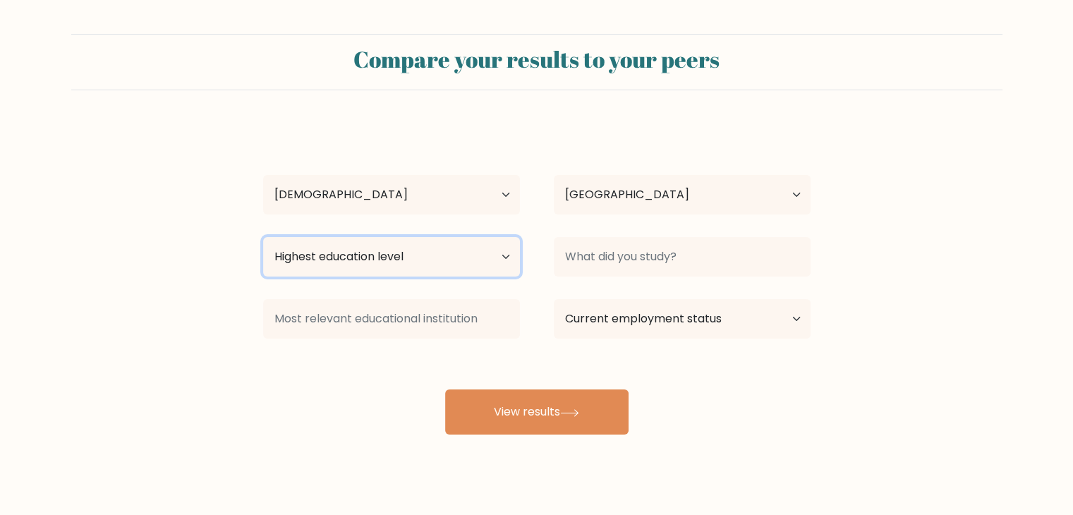
click at [451, 253] on select "Highest education level No schooling Primary Lower Secondary Upper Secondary Oc…" at bounding box center [391, 256] width 257 height 39
select select "bachelors_degree"
click at [263, 237] on select "Highest education level No schooling Primary Lower Secondary Upper Secondary Oc…" at bounding box center [391, 256] width 257 height 39
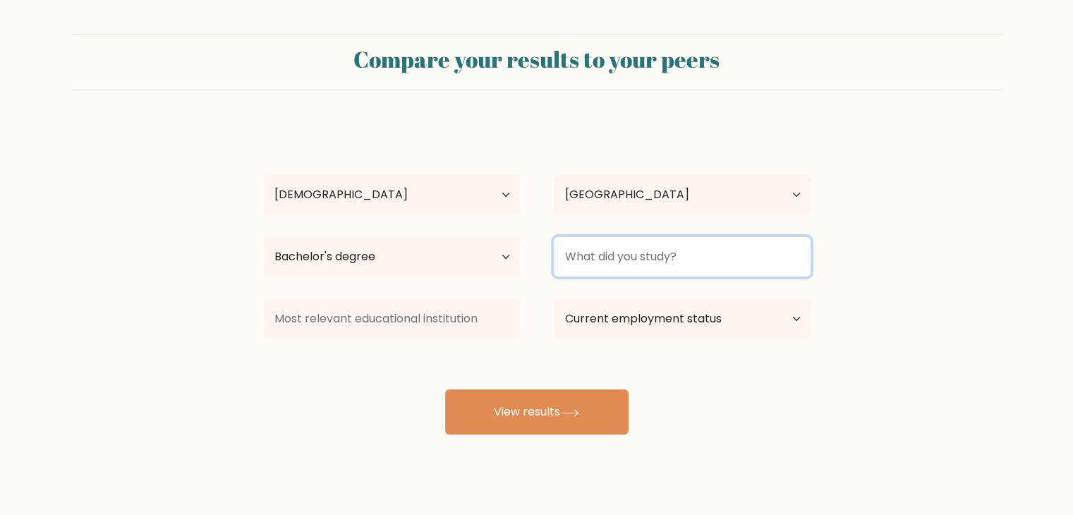
click at [623, 271] on input at bounding box center [682, 256] width 257 height 39
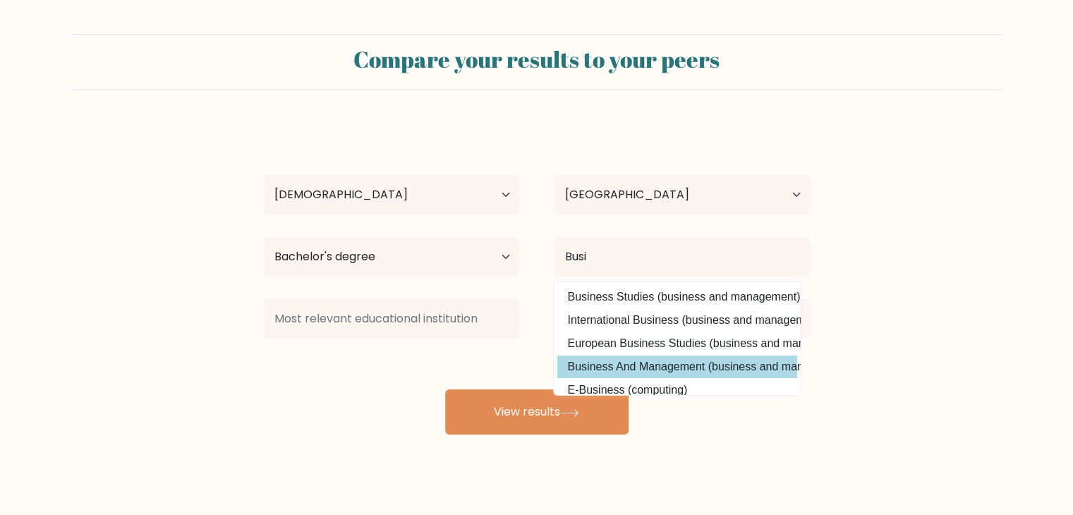
click at [637, 370] on div "[PERSON_NAME] Age Under [DEMOGRAPHIC_DATA] [DEMOGRAPHIC_DATA] [DEMOGRAPHIC_DATA…" at bounding box center [537, 279] width 564 height 310
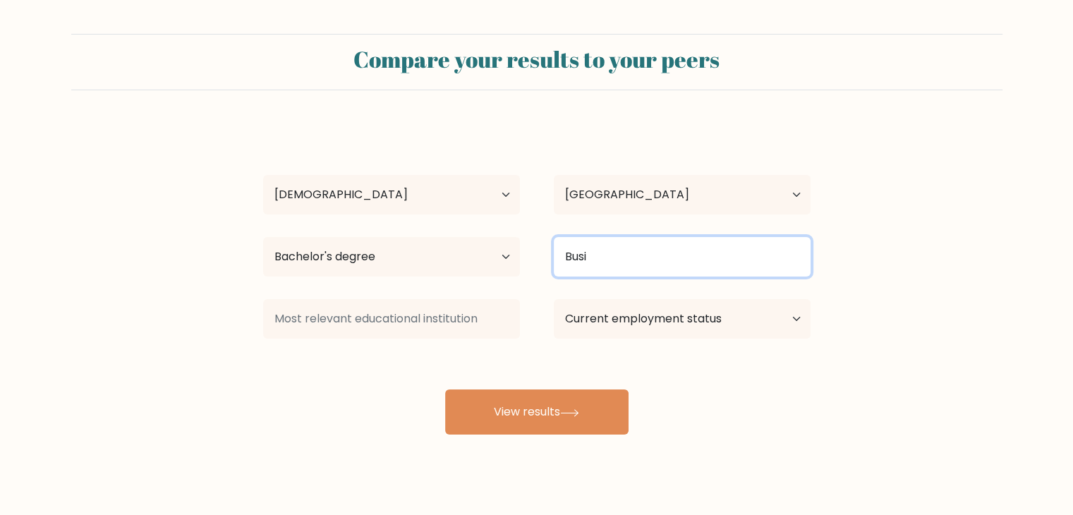
click at [630, 258] on input "Busi" at bounding box center [682, 256] width 257 height 39
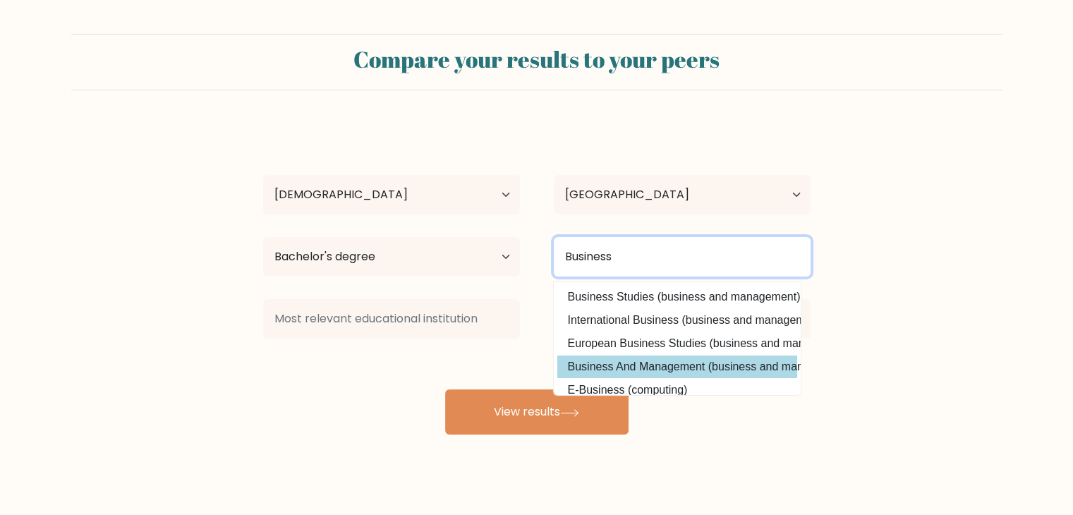
type input "Business"
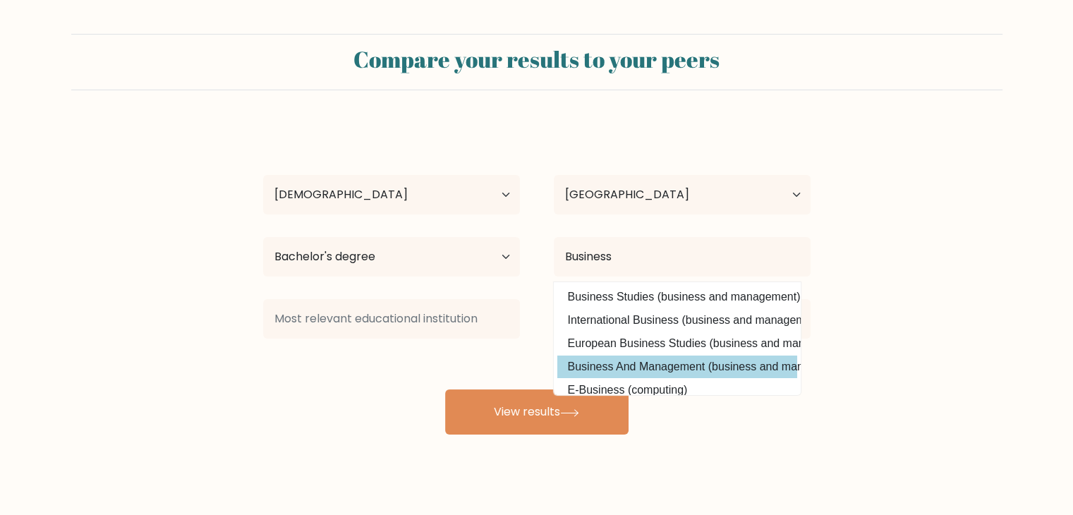
click at [616, 362] on div "[PERSON_NAME] Age Under [DEMOGRAPHIC_DATA] [DEMOGRAPHIC_DATA] [DEMOGRAPHIC_DATA…" at bounding box center [537, 279] width 564 height 310
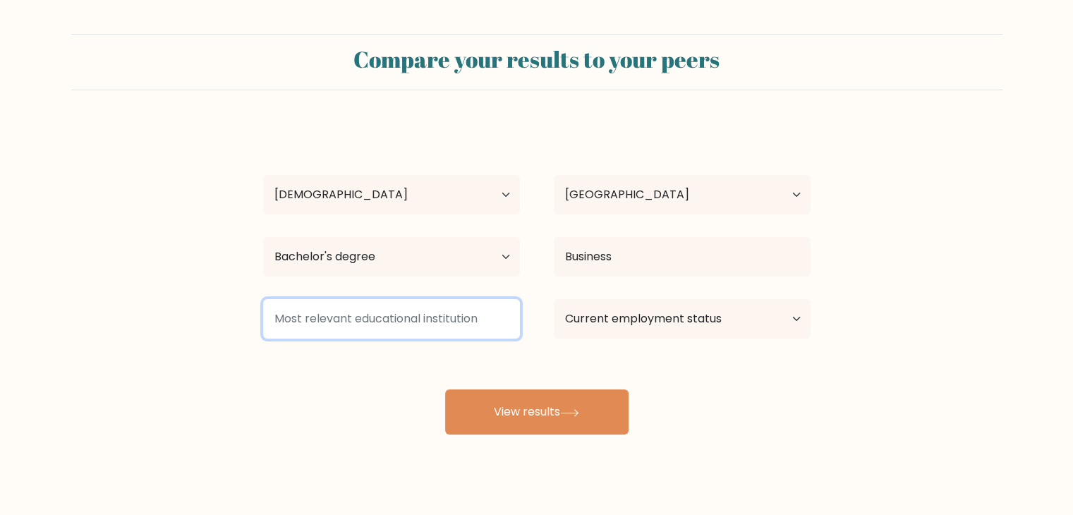
click at [352, 321] on input at bounding box center [391, 318] width 257 height 39
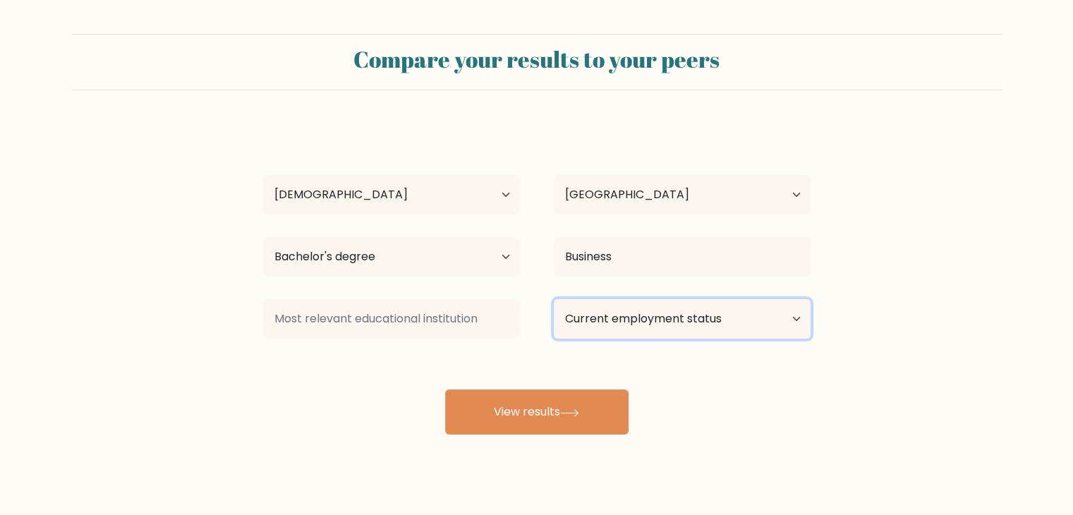
click at [687, 319] on select "Current employment status Employed Student Retired Other / prefer not to answer" at bounding box center [682, 318] width 257 height 39
click at [554, 299] on select "Current employment status Employed Student Retired Other / prefer not to answer" at bounding box center [682, 318] width 257 height 39
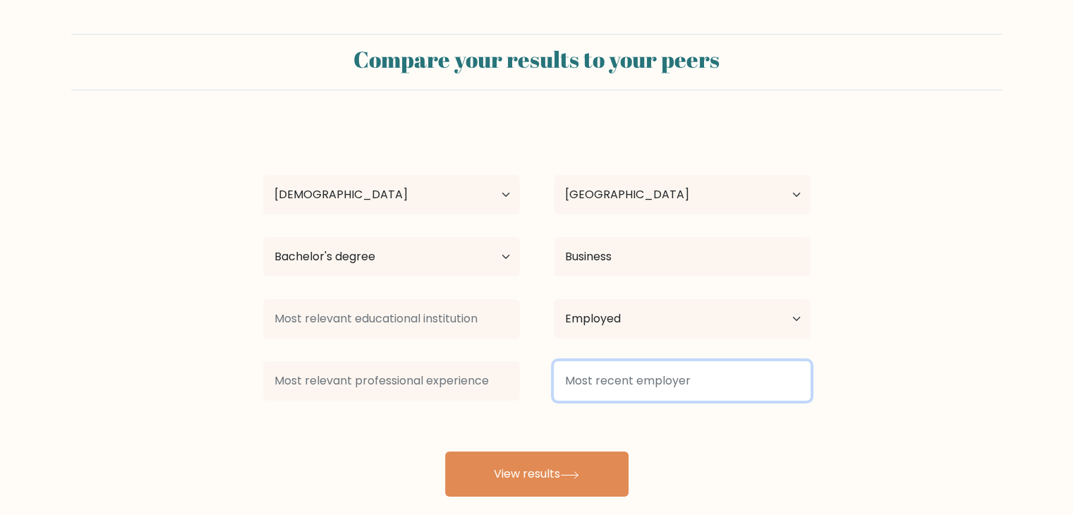
click at [750, 395] on input at bounding box center [682, 380] width 257 height 39
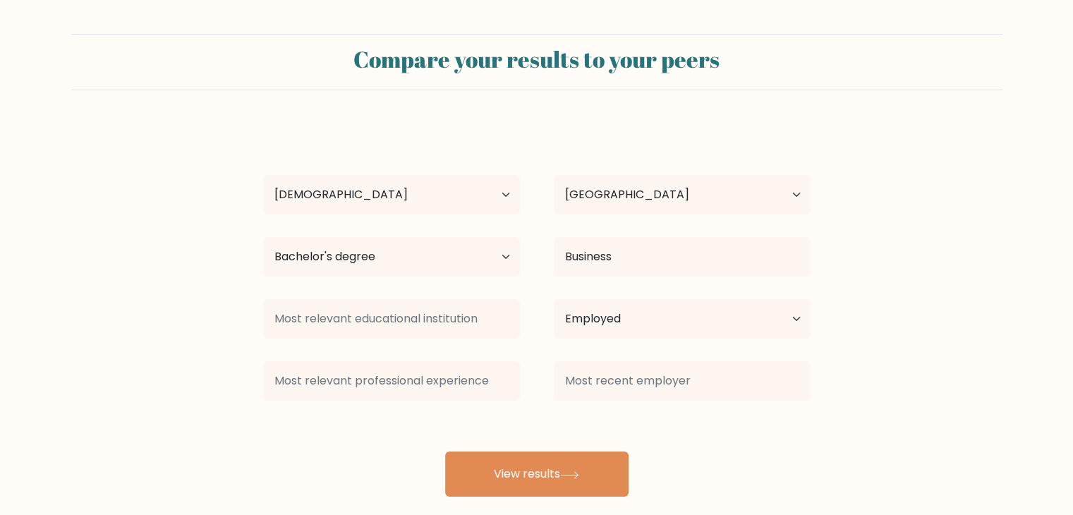
click at [946, 352] on form "Compare your results to your peers [PERSON_NAME] Age Under [DEMOGRAPHIC_DATA] […" at bounding box center [536, 265] width 1073 height 463
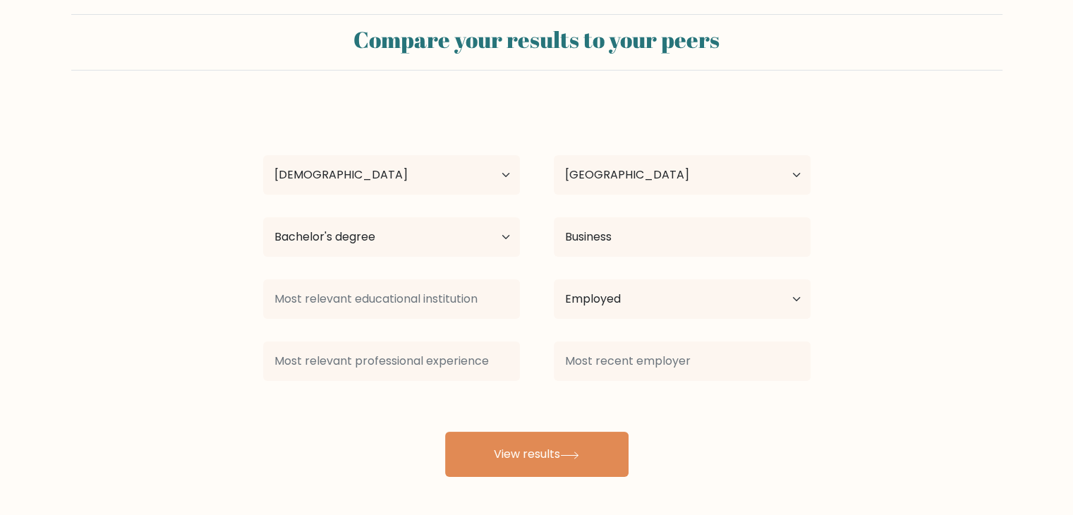
scroll to position [20, 0]
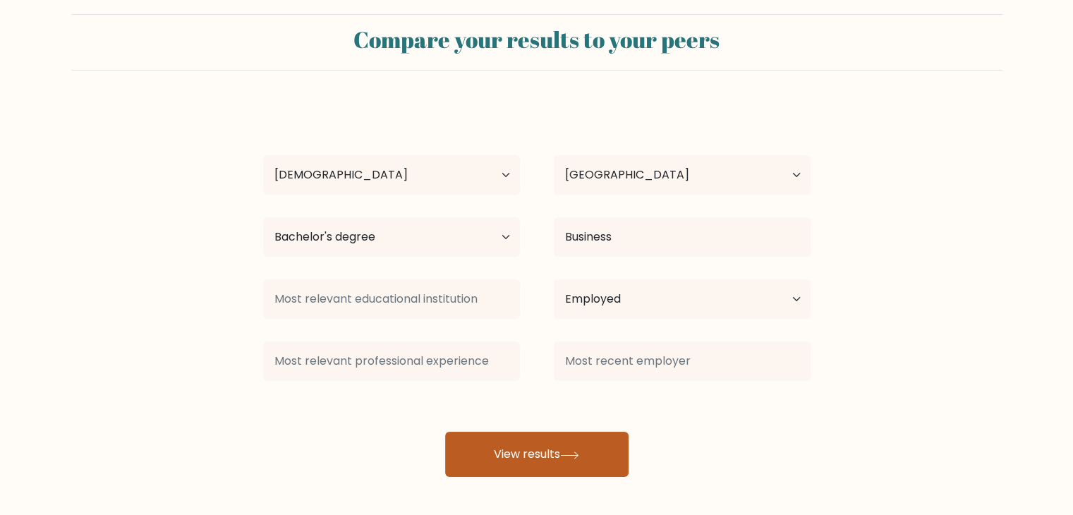
click at [537, 446] on button "View results" at bounding box center [536, 454] width 183 height 45
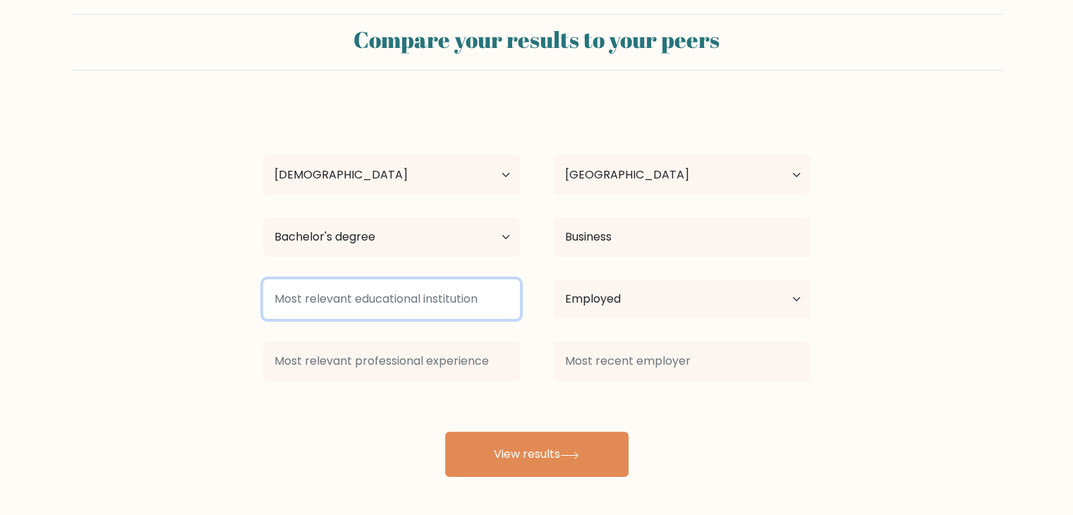
click at [365, 293] on input at bounding box center [391, 298] width 257 height 39
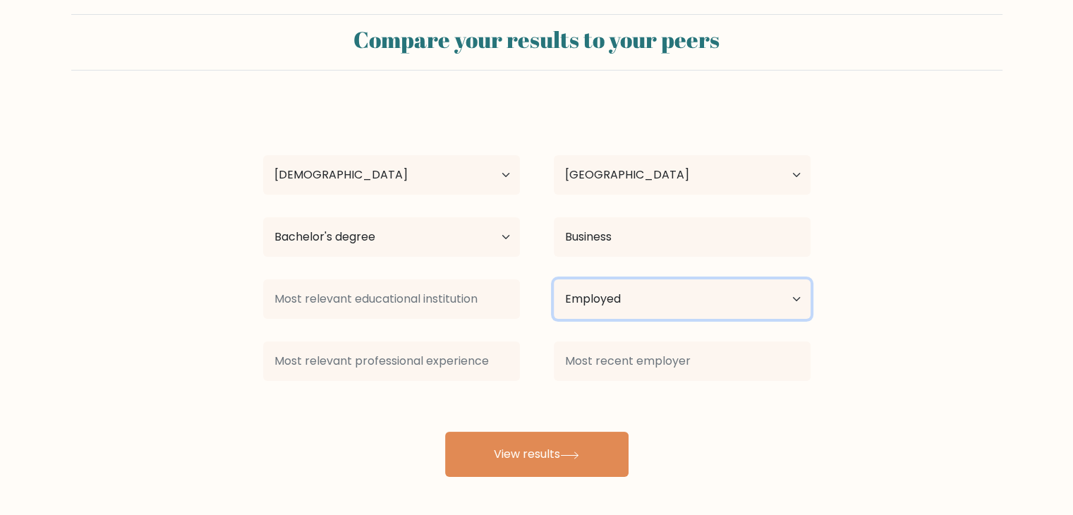
click at [736, 294] on select "Current employment status Employed Student Retired Other / prefer not to answer" at bounding box center [682, 298] width 257 height 39
select select "student"
click at [554, 279] on select "Current employment status Employed Student Retired Other / prefer not to answer" at bounding box center [682, 298] width 257 height 39
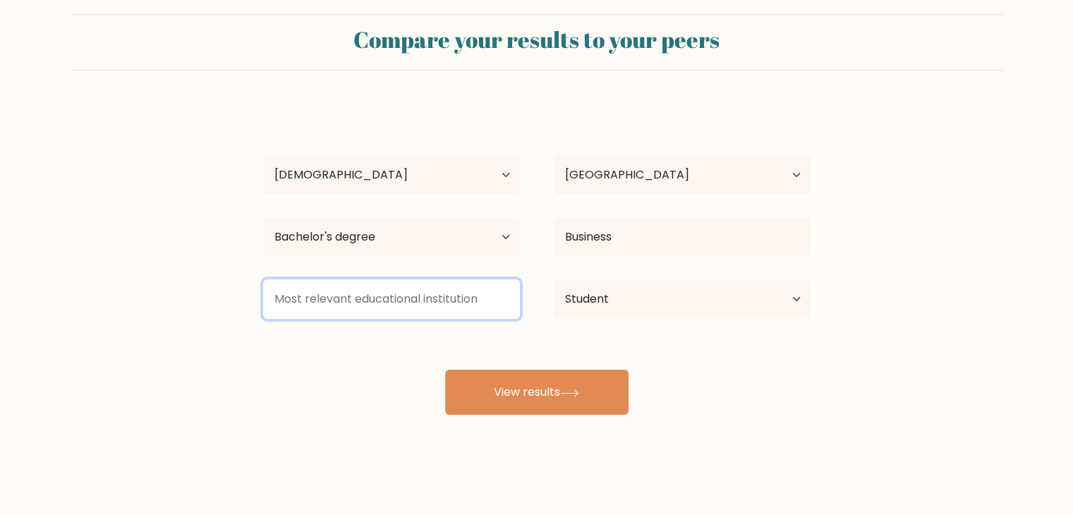
click at [392, 294] on input at bounding box center [391, 298] width 257 height 39
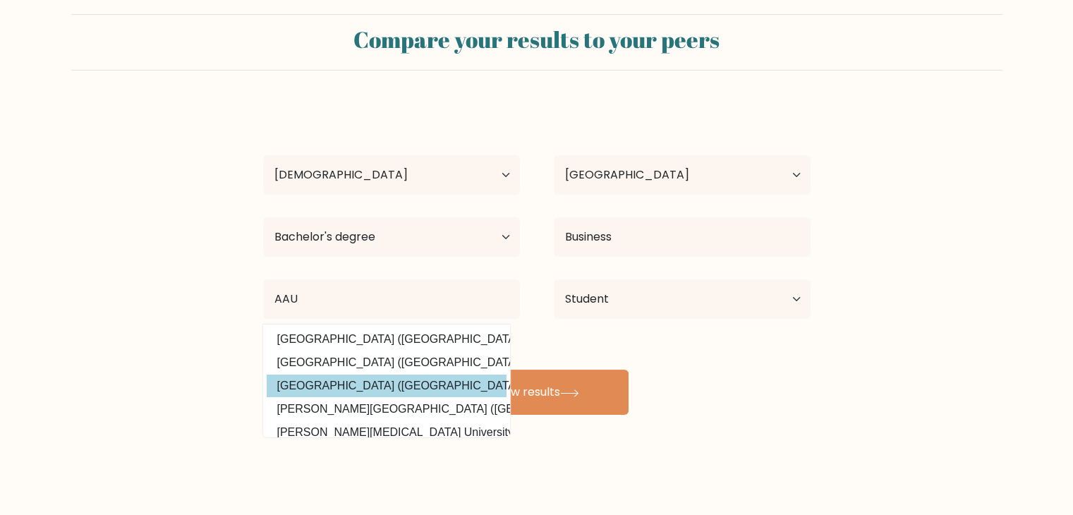
click at [367, 389] on option "Addis Ababa University (Ethiopia)" at bounding box center [387, 385] width 240 height 23
type input "[GEOGRAPHIC_DATA]"
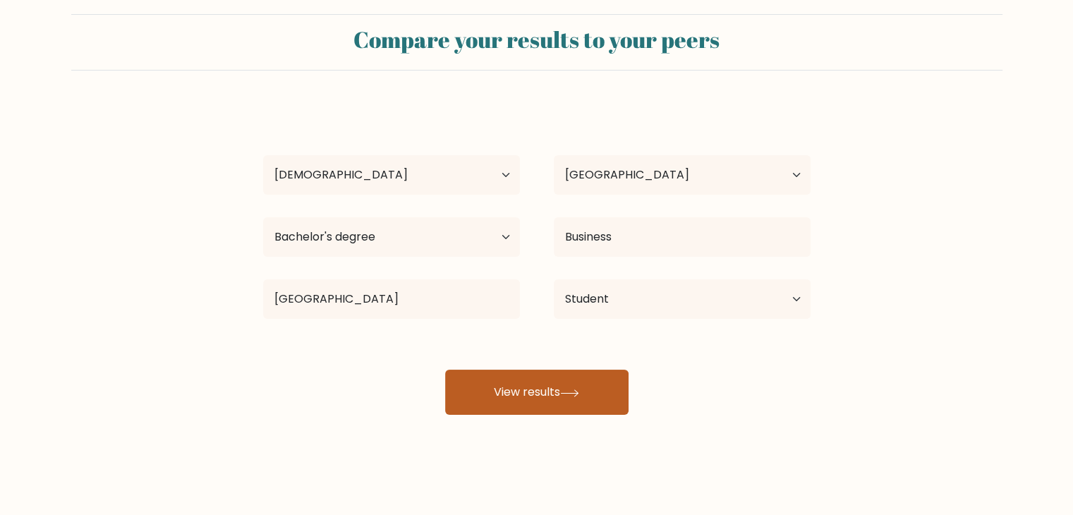
click at [554, 404] on button "View results" at bounding box center [536, 392] width 183 height 45
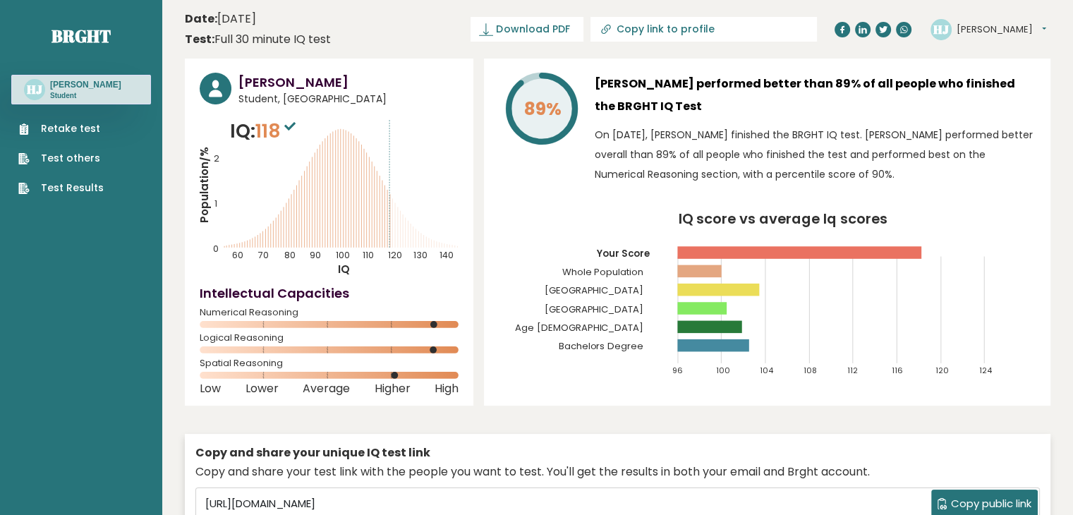
drag, startPoint x: 665, startPoint y: 146, endPoint x: 852, endPoint y: 167, distance: 188.1
click at [852, 167] on p "On October 12, 2025, Hugh Janis finished the BRGHT IQ test. Hugh performed bett…" at bounding box center [814, 154] width 441 height 59
drag, startPoint x: 854, startPoint y: 169, endPoint x: 748, endPoint y: 140, distance: 109.7
click at [752, 140] on p "On October 12, 2025, Hugh Janis finished the BRGHT IQ test. Hugh performed bett…" at bounding box center [814, 154] width 441 height 59
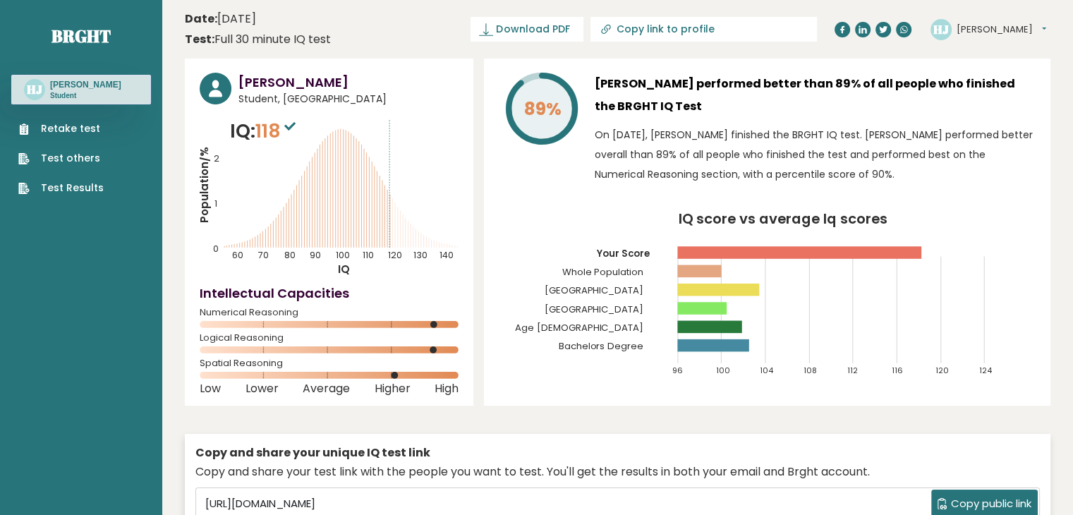
click at [748, 140] on p "On October 12, 2025, Hugh Janis finished the BRGHT IQ test. Hugh performed bett…" at bounding box center [814, 154] width 441 height 59
drag, startPoint x: 748, startPoint y: 140, endPoint x: 822, endPoint y: 173, distance: 81.1
click at [822, 173] on p "On October 12, 2025, Hugh Janis finished the BRGHT IQ test. Hugh performed bett…" at bounding box center [814, 154] width 441 height 59
click at [824, 173] on p "On October 12, 2025, Hugh Janis finished the BRGHT IQ test. Hugh performed bett…" at bounding box center [814, 154] width 441 height 59
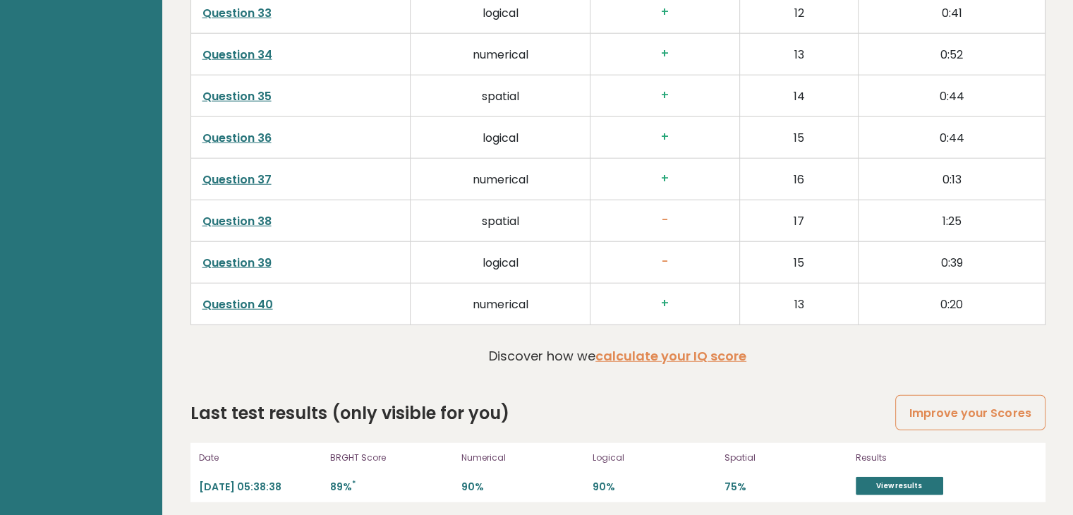
scroll to position [3627, 0]
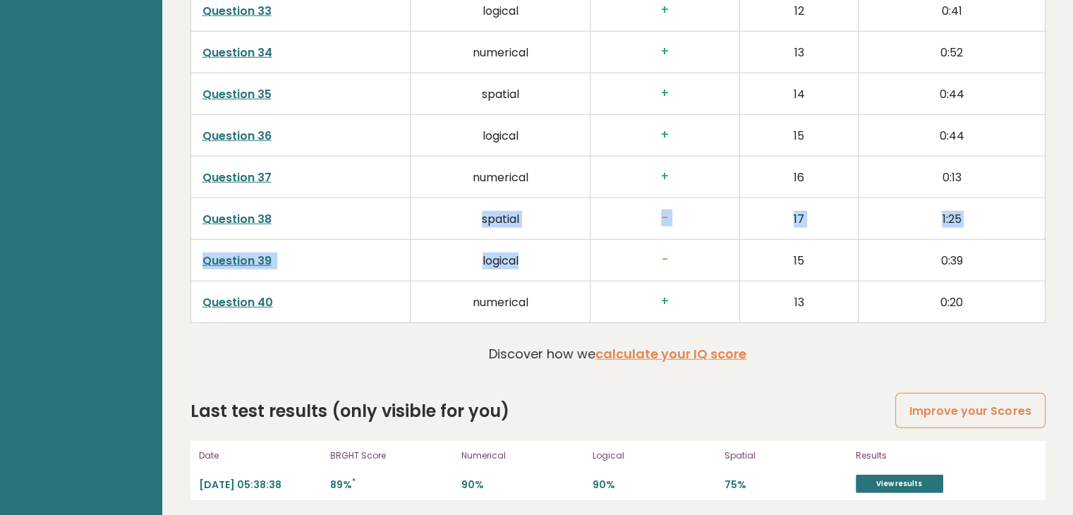
drag, startPoint x: 433, startPoint y: 214, endPoint x: 544, endPoint y: 245, distance: 115.7
click at [544, 245] on td "logical" at bounding box center [500, 260] width 180 height 42
drag, startPoint x: 539, startPoint y: 253, endPoint x: 512, endPoint y: 208, distance: 52.5
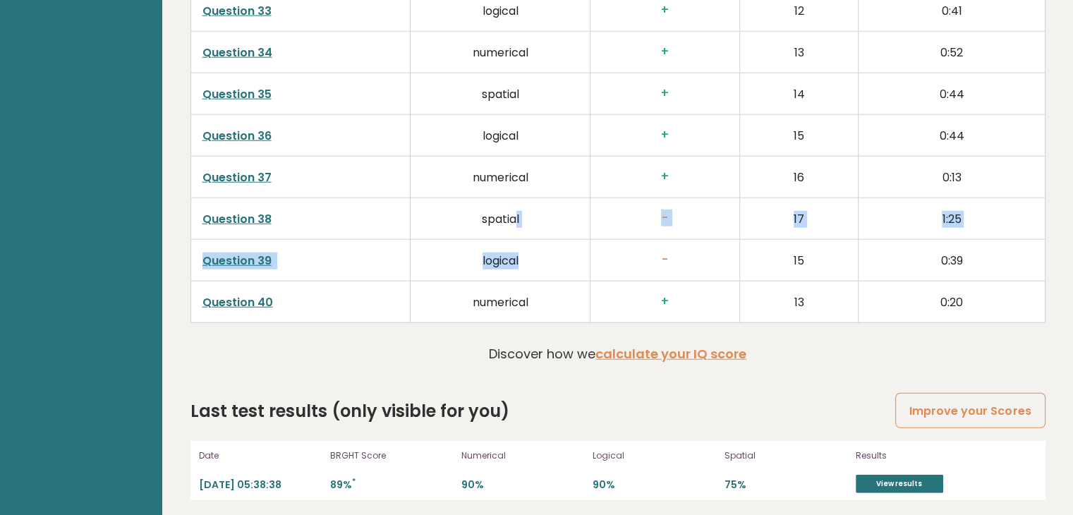
click at [512, 208] on td "spatial" at bounding box center [500, 218] width 180 height 42
click at [525, 240] on td "logical" at bounding box center [500, 260] width 180 height 42
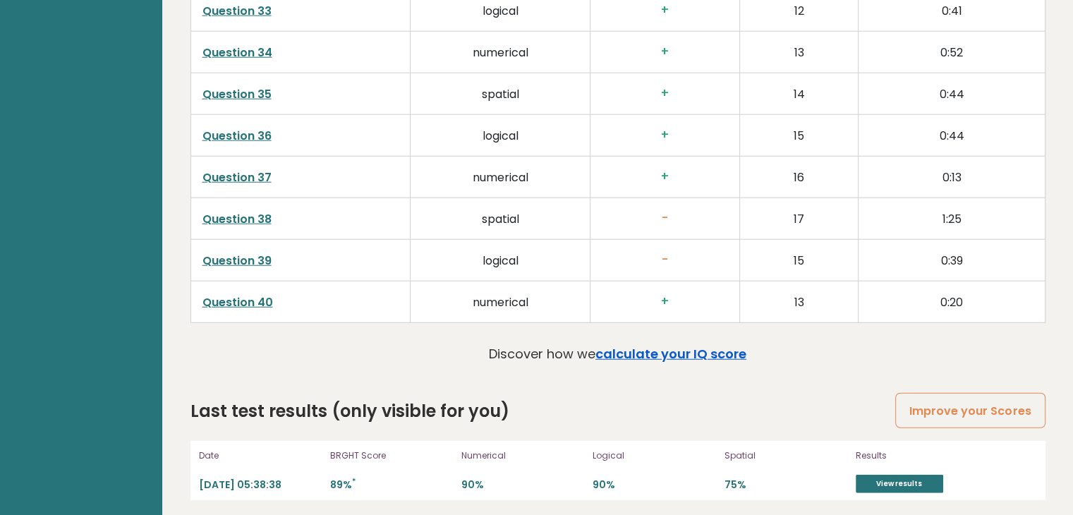
click at [680, 353] on link "calculate your IQ score" at bounding box center [670, 354] width 151 height 18
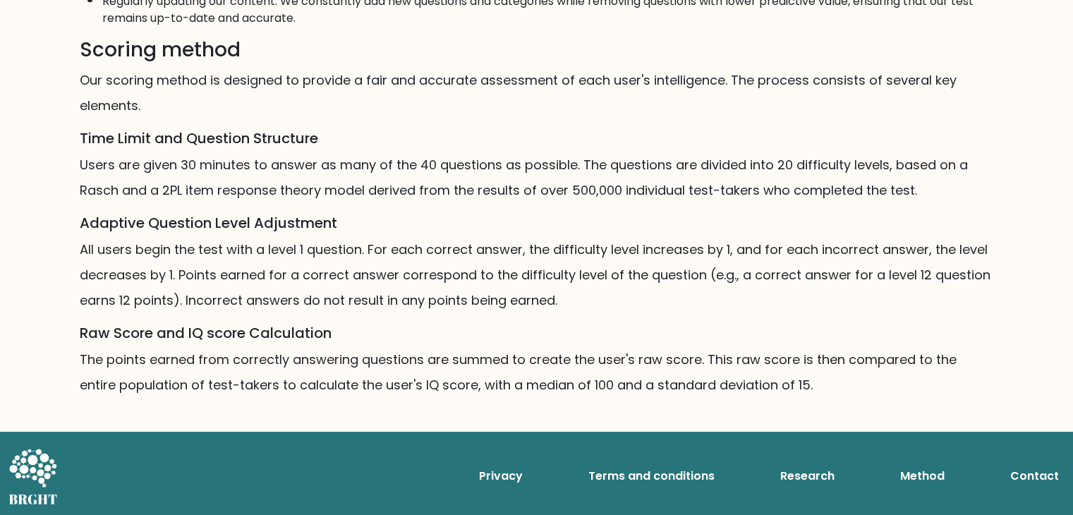
scroll to position [835, 0]
